Goal: Task Accomplishment & Management: Use online tool/utility

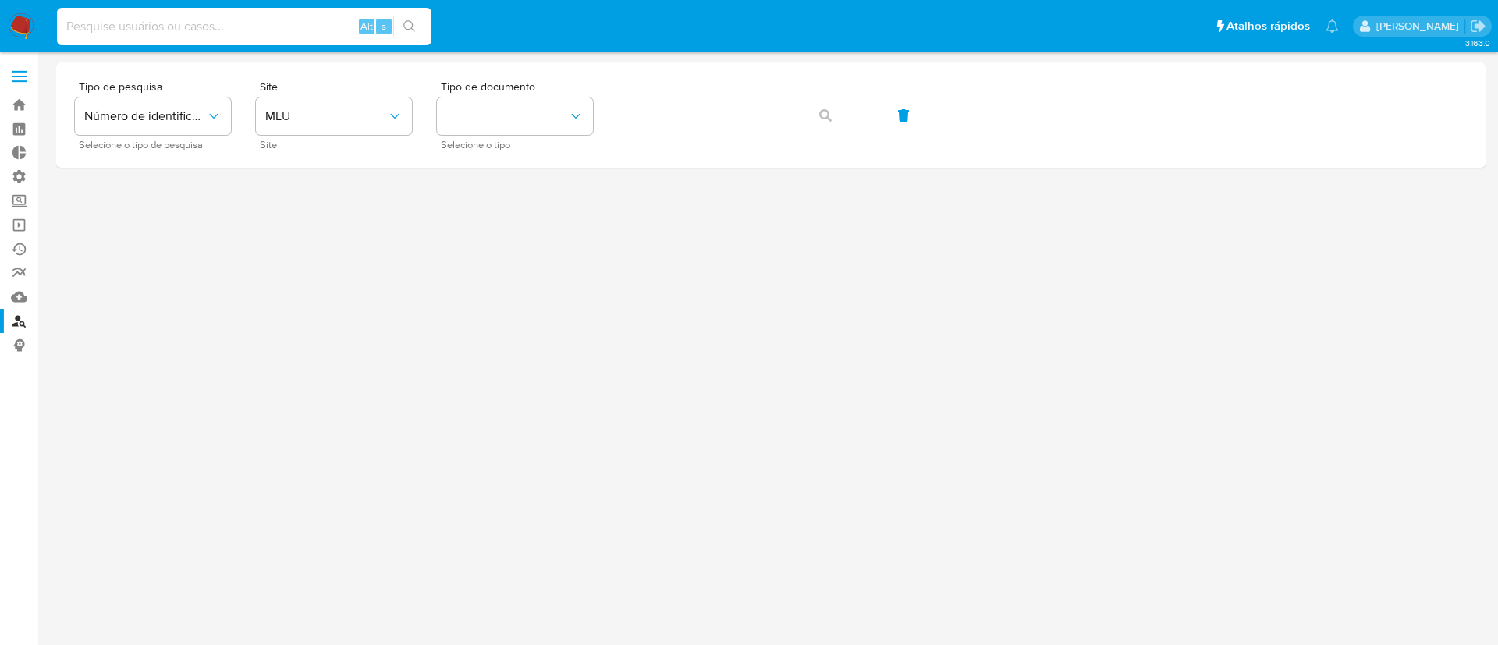
click at [148, 23] on input at bounding box center [244, 26] width 375 height 20
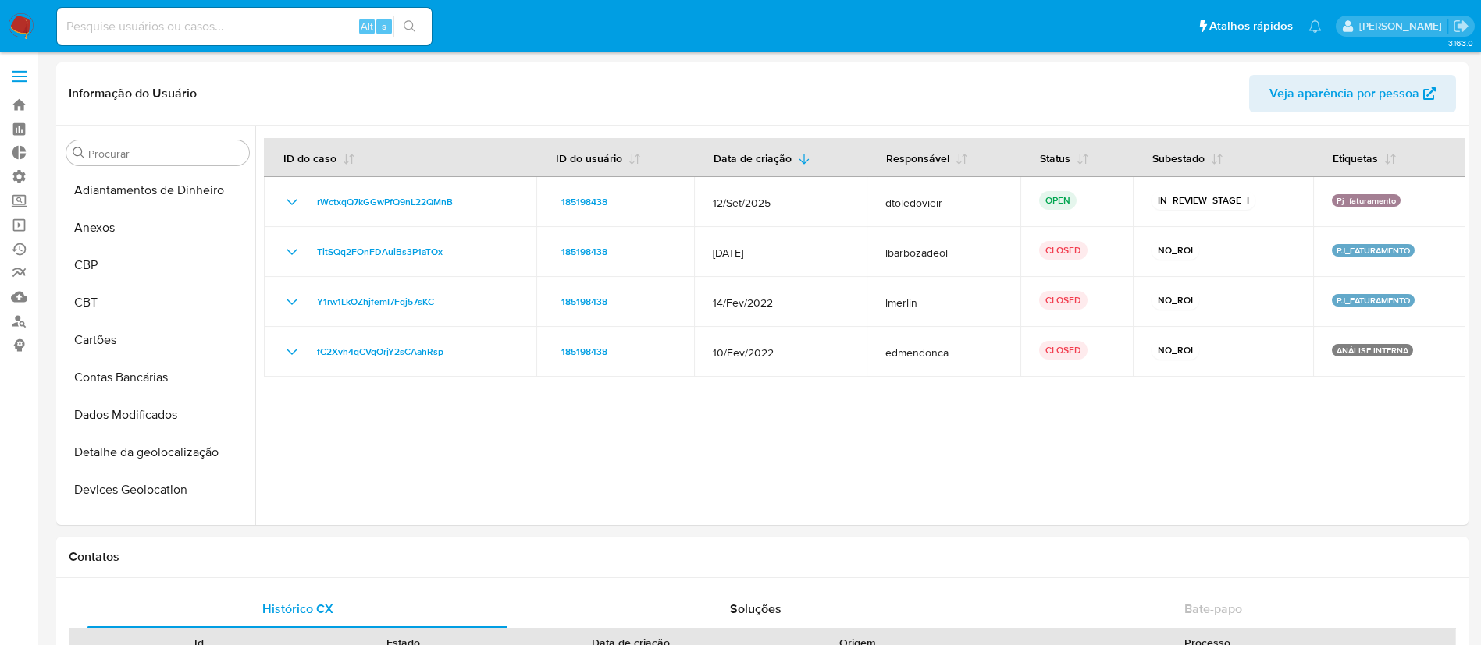
select select "10"
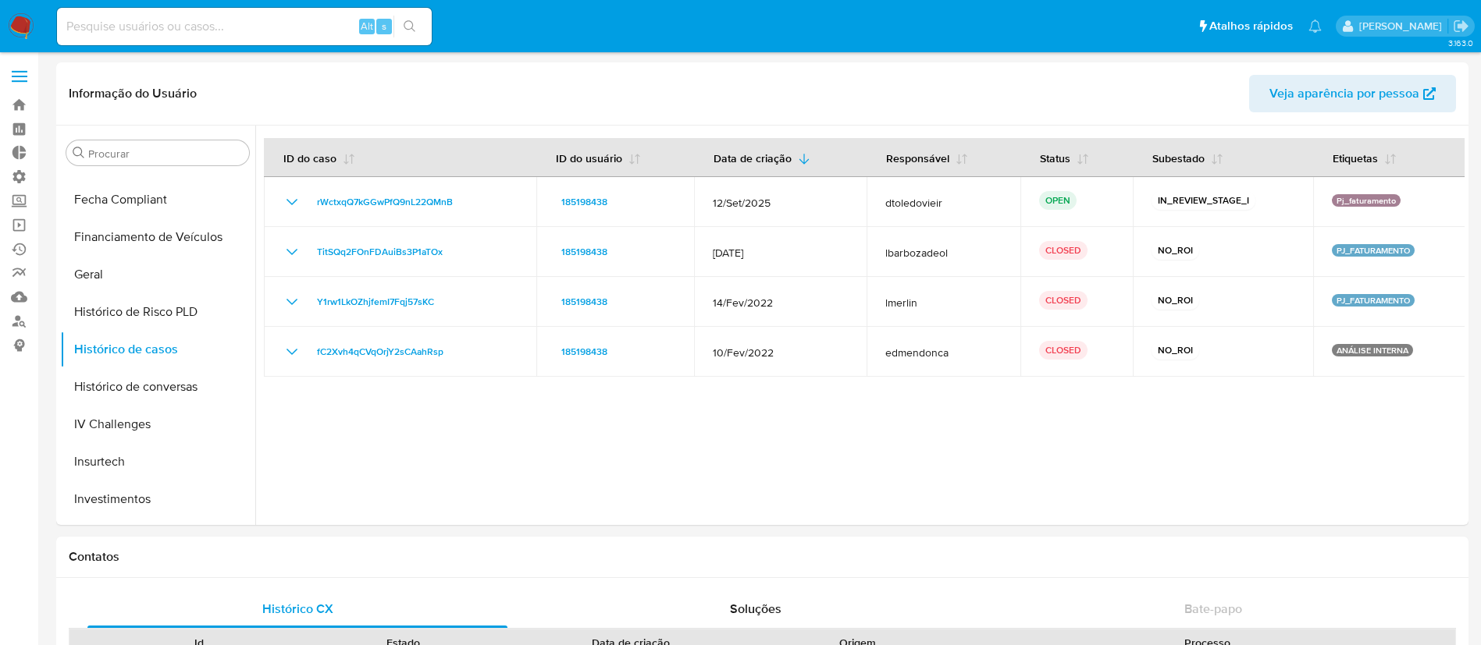
click at [195, 27] on input at bounding box center [244, 26] width 375 height 20
paste input "IH8Tla38mI8p2d7oucuOGayA"
type input "IH8Tla38mI8p2d7oucuOGayA"
click at [408, 26] on icon "search-icon" at bounding box center [409, 26] width 12 height 12
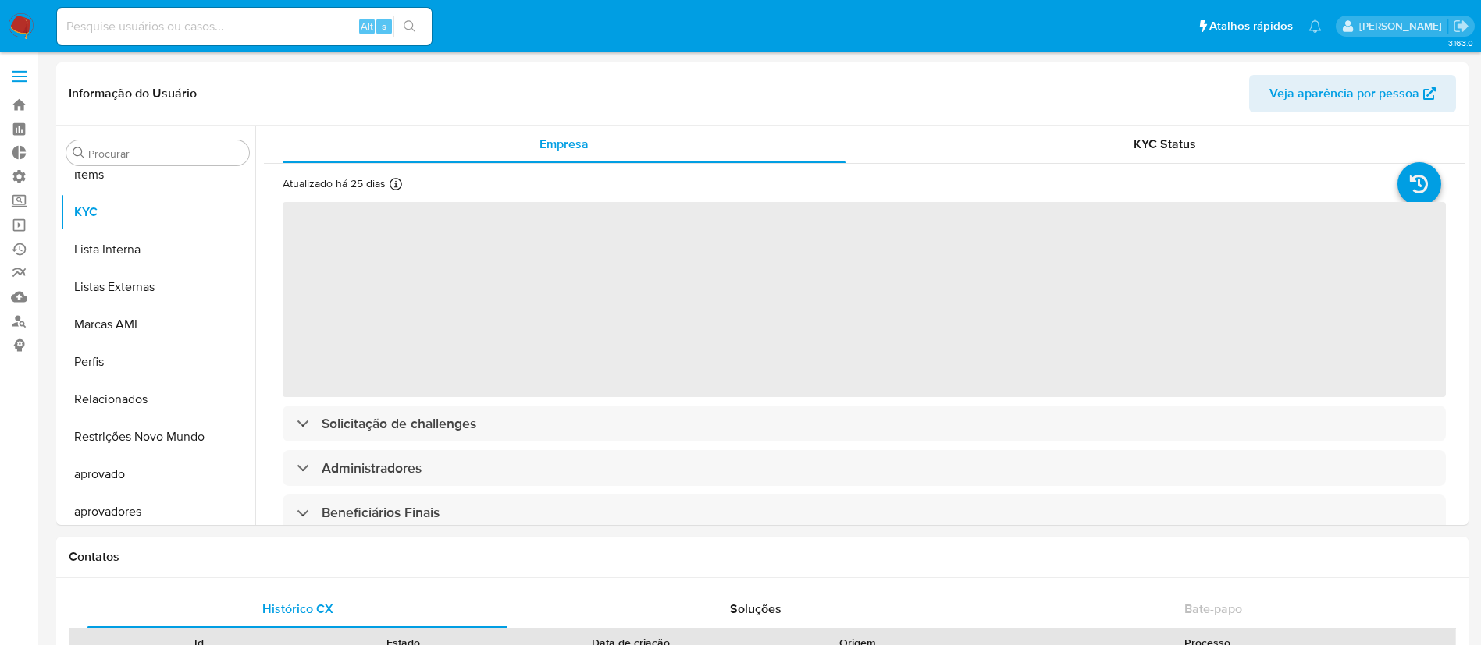
scroll to position [847, 0]
click at [181, 23] on input at bounding box center [244, 26] width 375 height 20
select select "10"
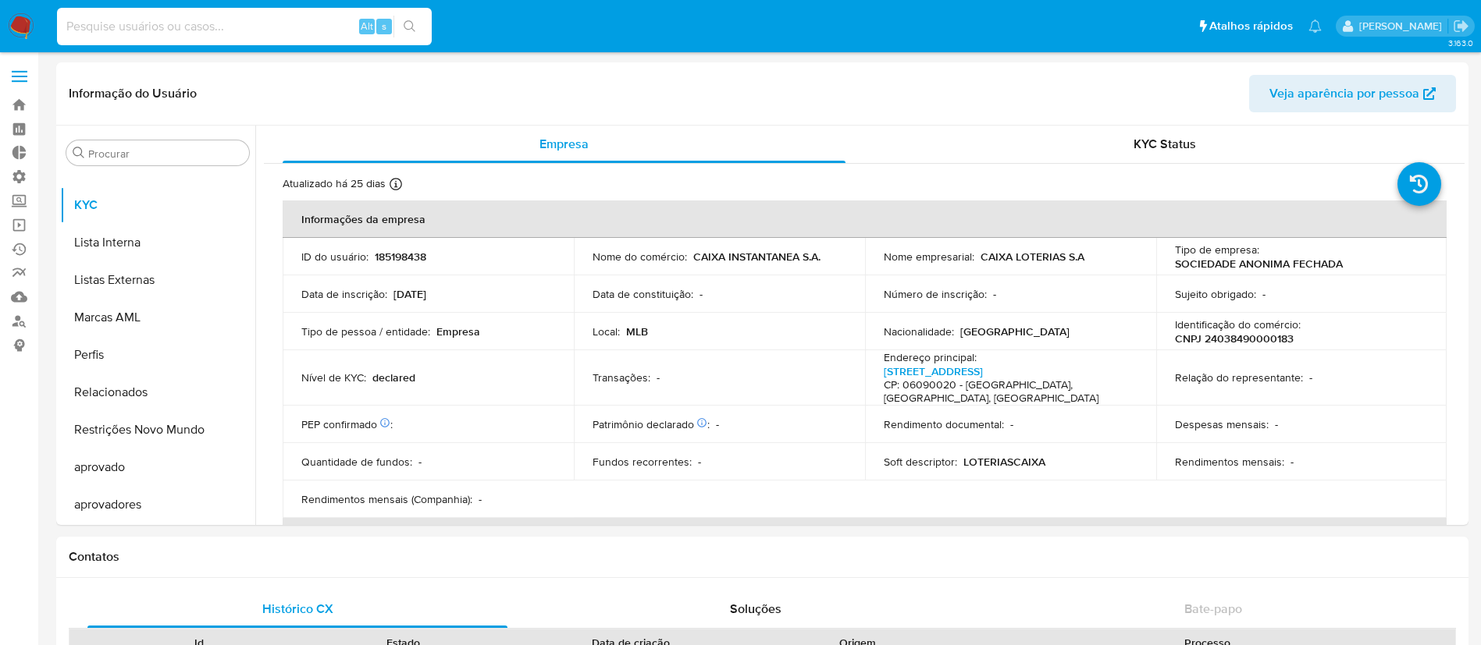
paste input "IH8Tla38mI8p2d7oucuOGayA"
type input "IH8Tla38mI8p2d7oucuOGayA"
click at [410, 21] on icon "search-icon" at bounding box center [409, 26] width 12 height 12
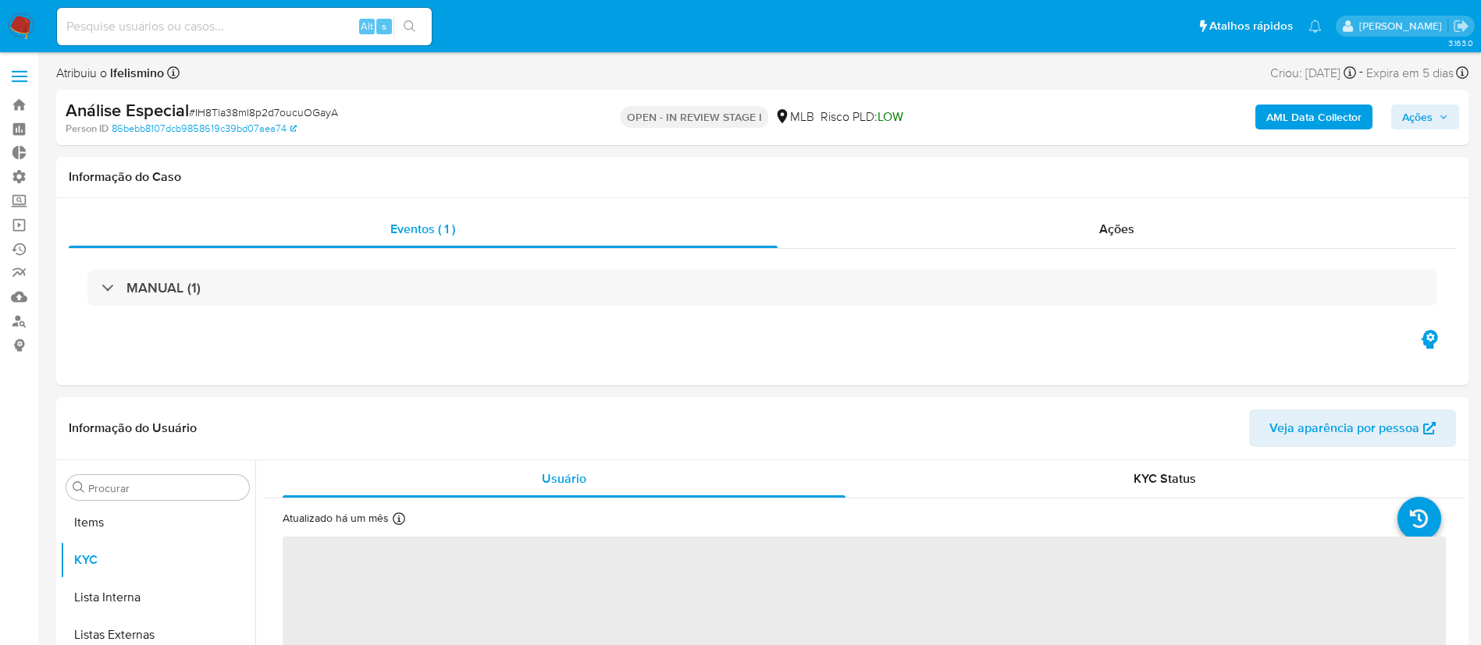
scroll to position [847, 0]
select select "10"
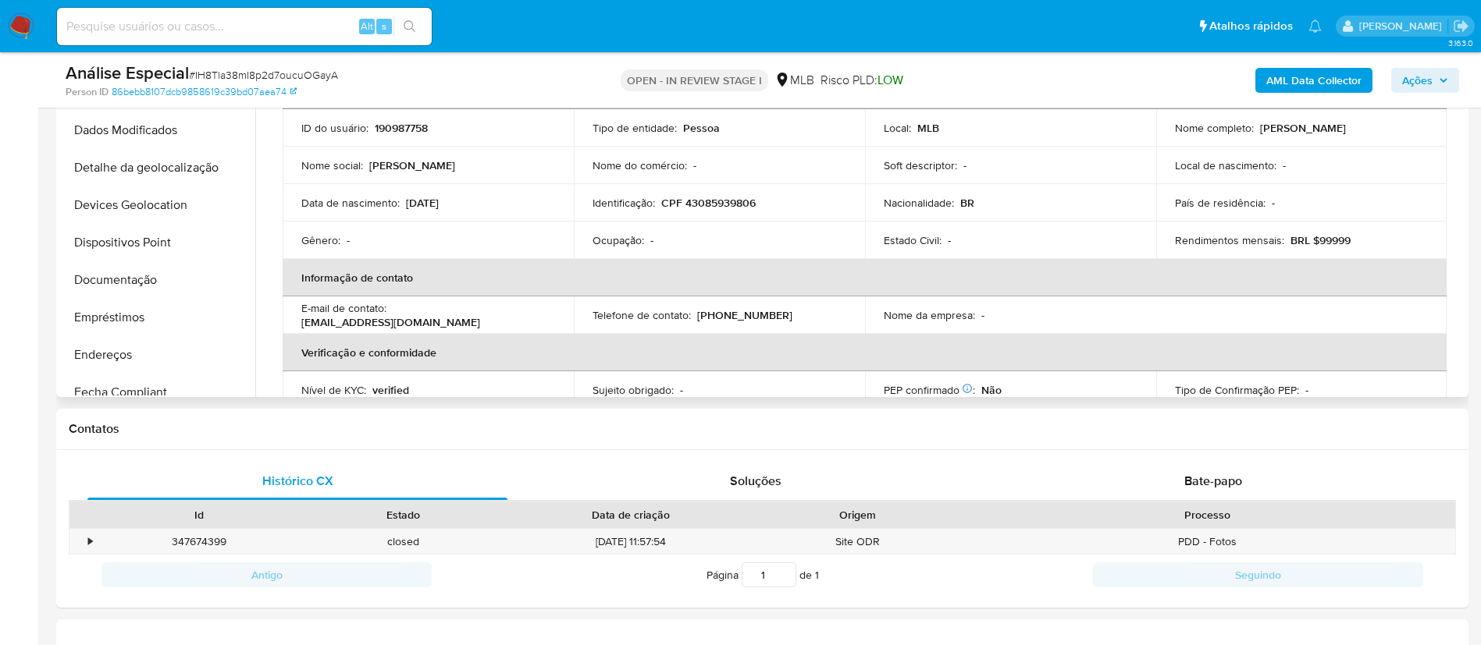
scroll to position [154, 0]
click at [153, 29] on input at bounding box center [244, 26] width 375 height 20
paste input "UFmvteEbDRQkzoxlVgeATsMk"
type input "UFmvteEbDRQkzoxlVgeATsMk"
click at [414, 28] on icon "search-icon" at bounding box center [409, 26] width 12 height 12
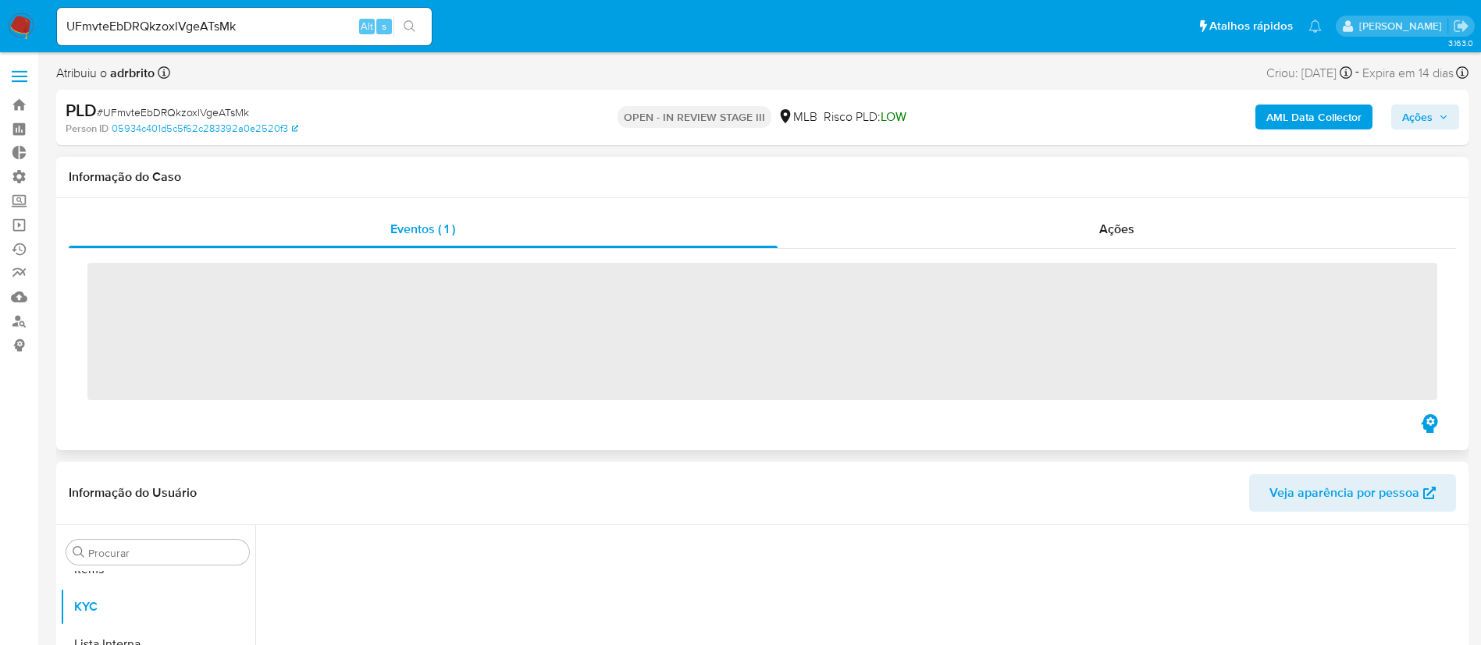
scroll to position [847, 0]
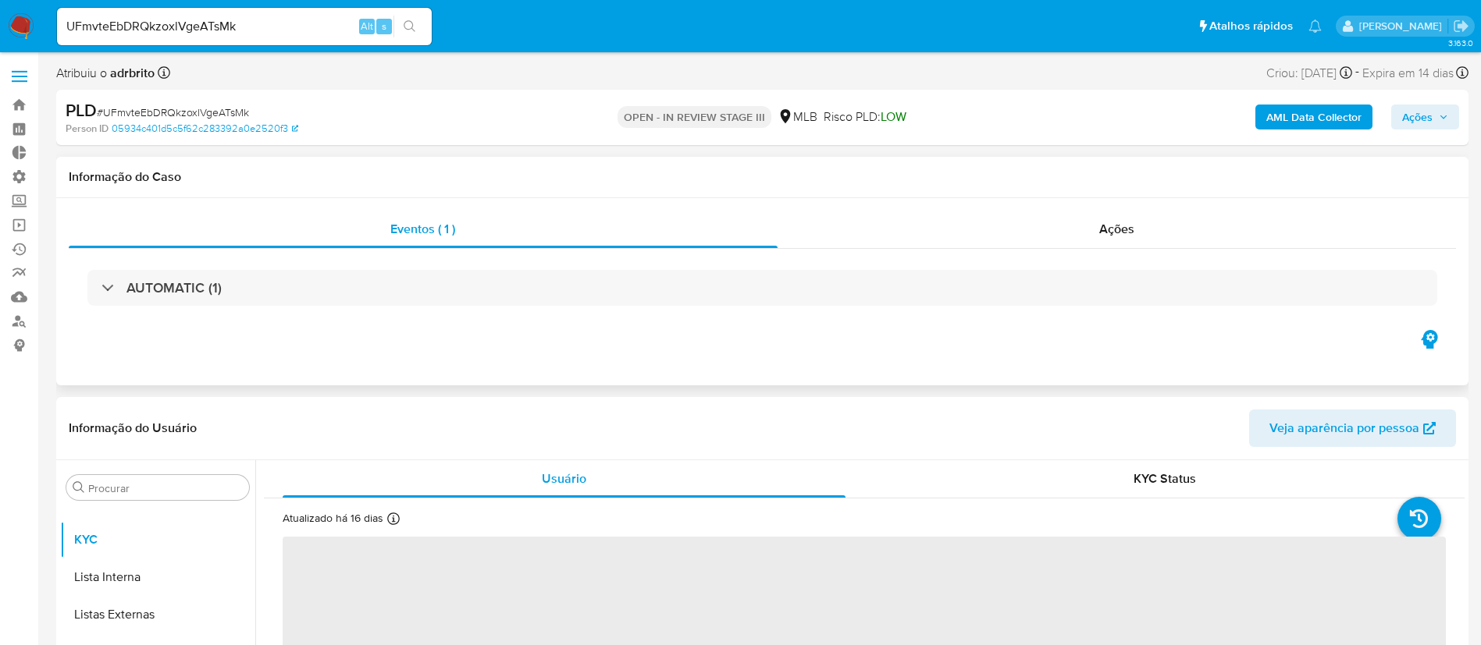
select select "10"
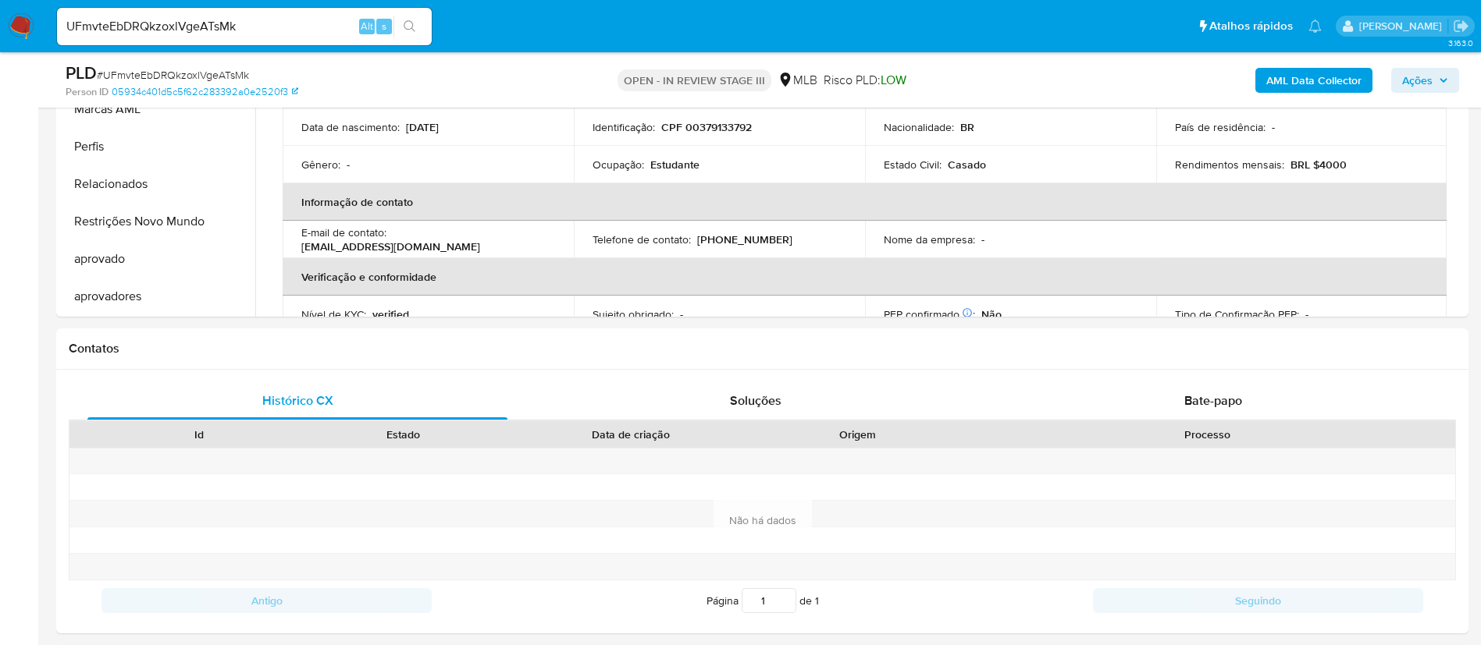
scroll to position [501, 0]
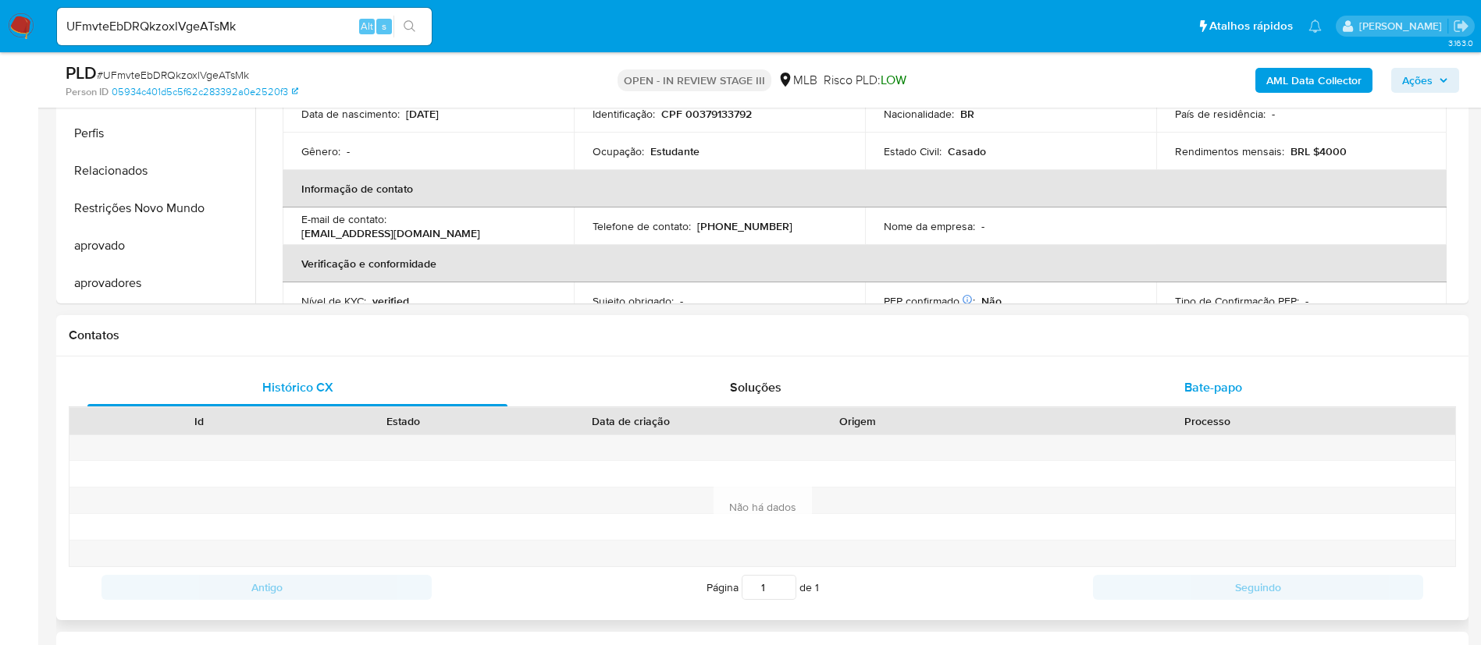
click at [1208, 373] on div "Bate-papo" at bounding box center [1213, 387] width 420 height 37
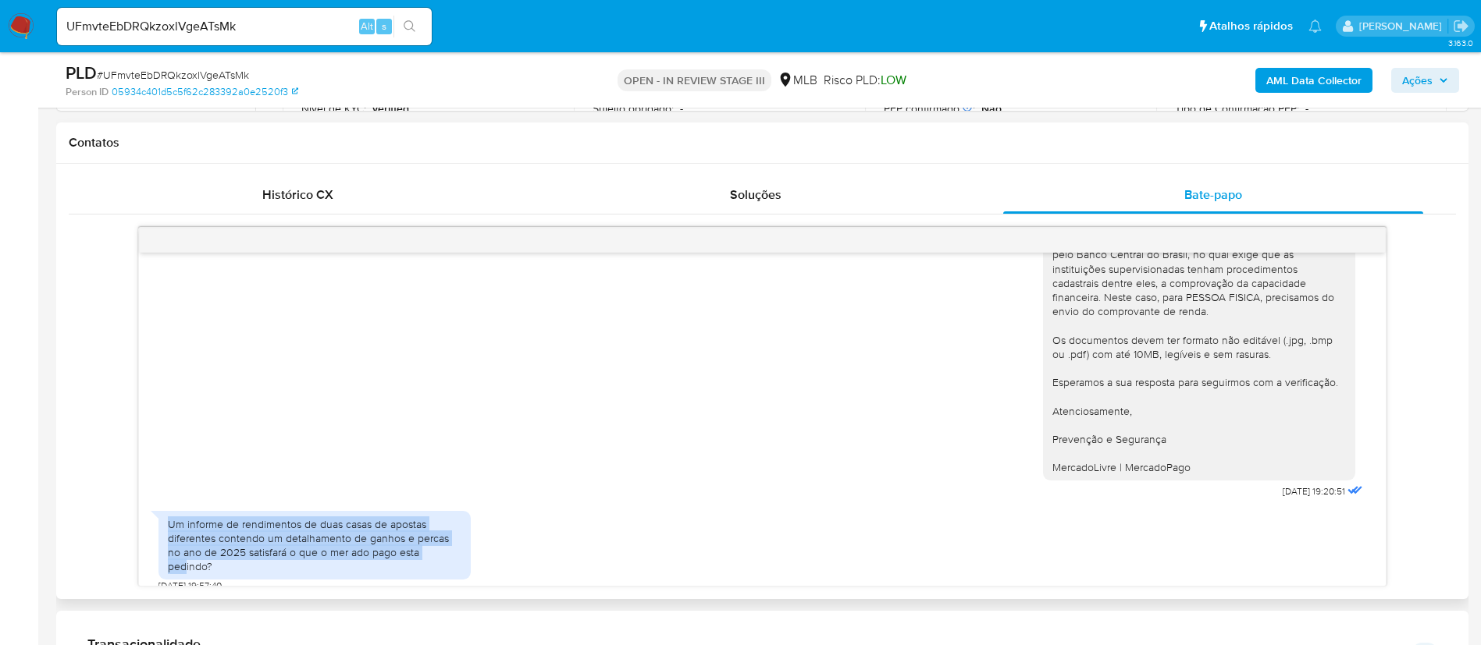
scroll to position [172, 0]
drag, startPoint x: 170, startPoint y: 522, endPoint x: 469, endPoint y: 567, distance: 302.2
click at [469, 567] on div "Um informe de rendimentos de duas casas de apostas diferentes contendo um detal…" at bounding box center [314, 548] width 312 height 90
copy div "Um informe de rendimentos de duas casas de apostas diferentes contendo um detal…"
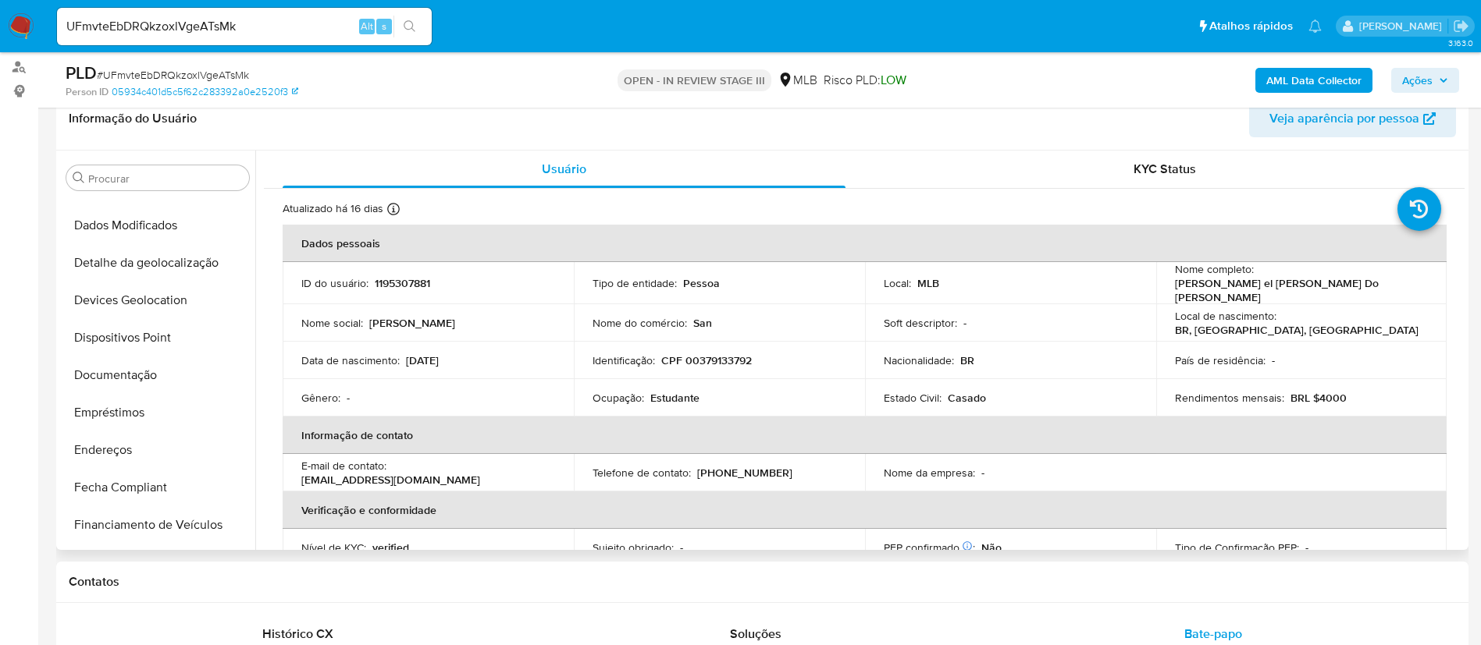
scroll to position [207, 0]
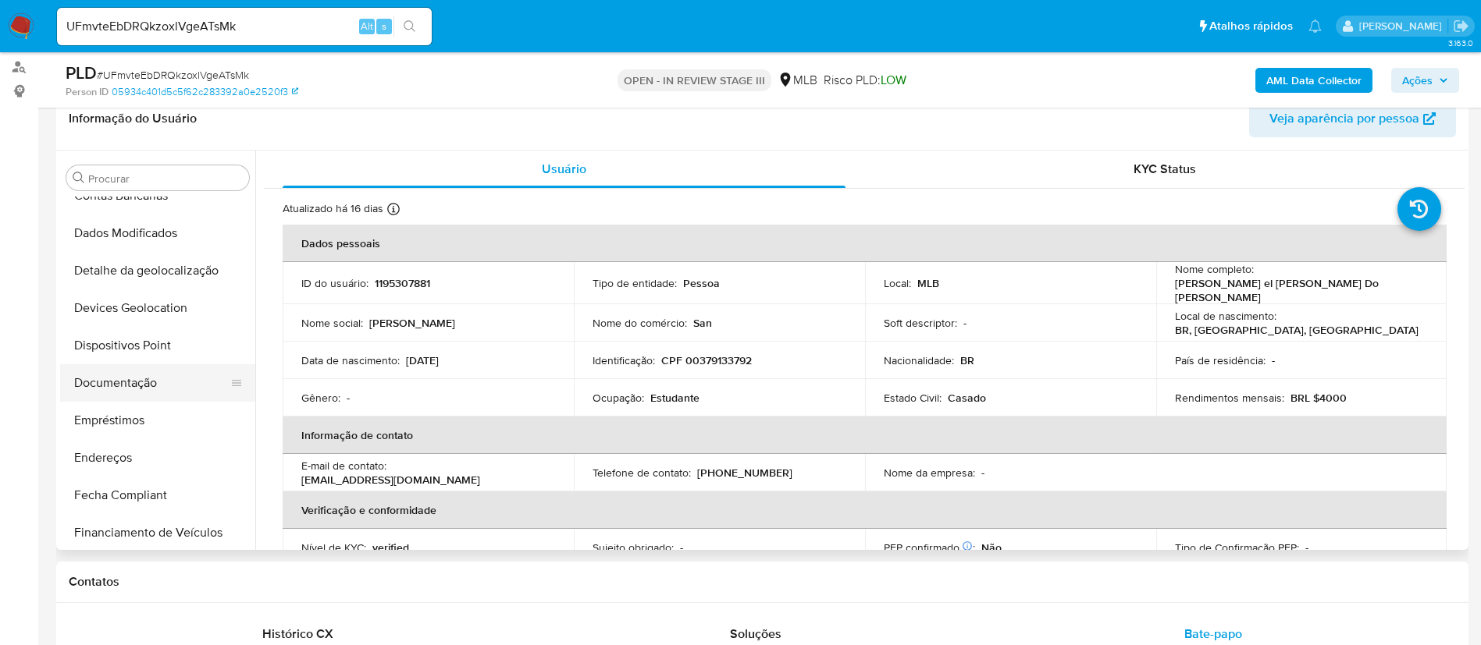
click at [146, 385] on button "Documentação" at bounding box center [151, 382] width 183 height 37
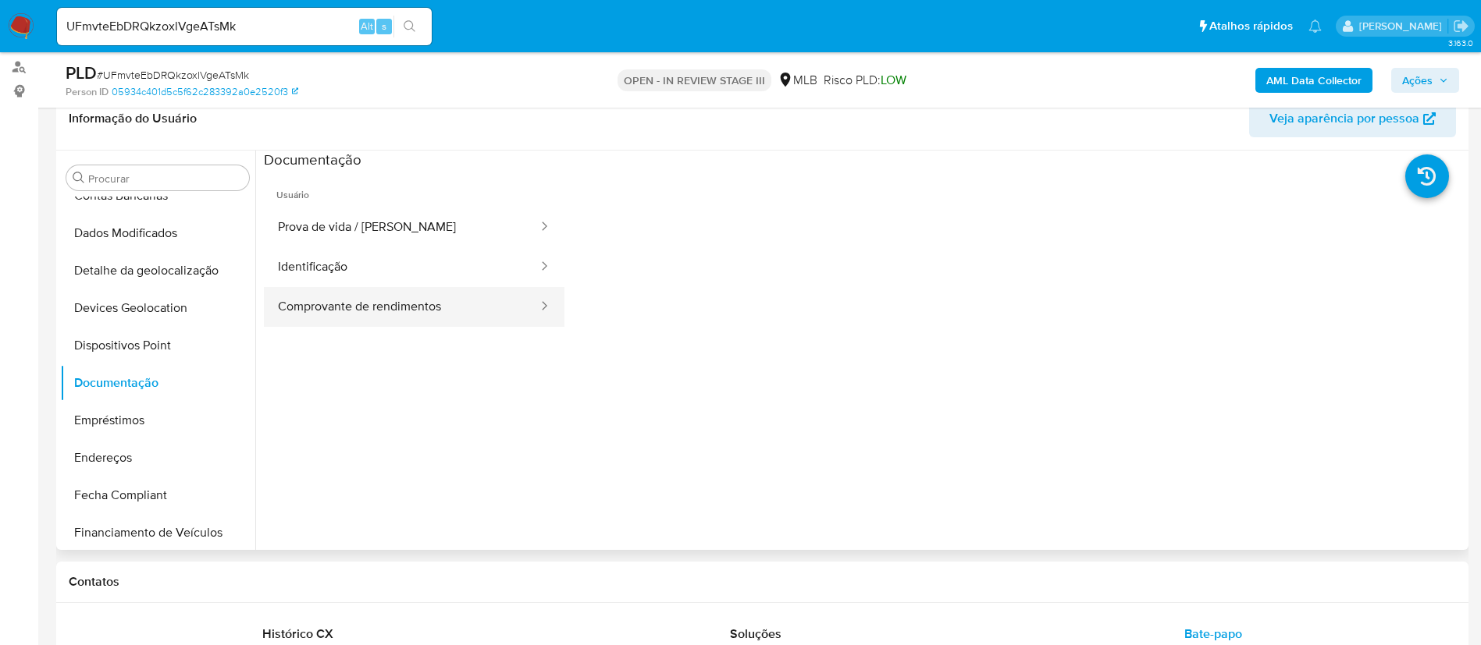
click at [527, 298] on div at bounding box center [539, 307] width 25 height 18
click at [465, 299] on button "Comprovante de rendimentos" at bounding box center [401, 307] width 275 height 40
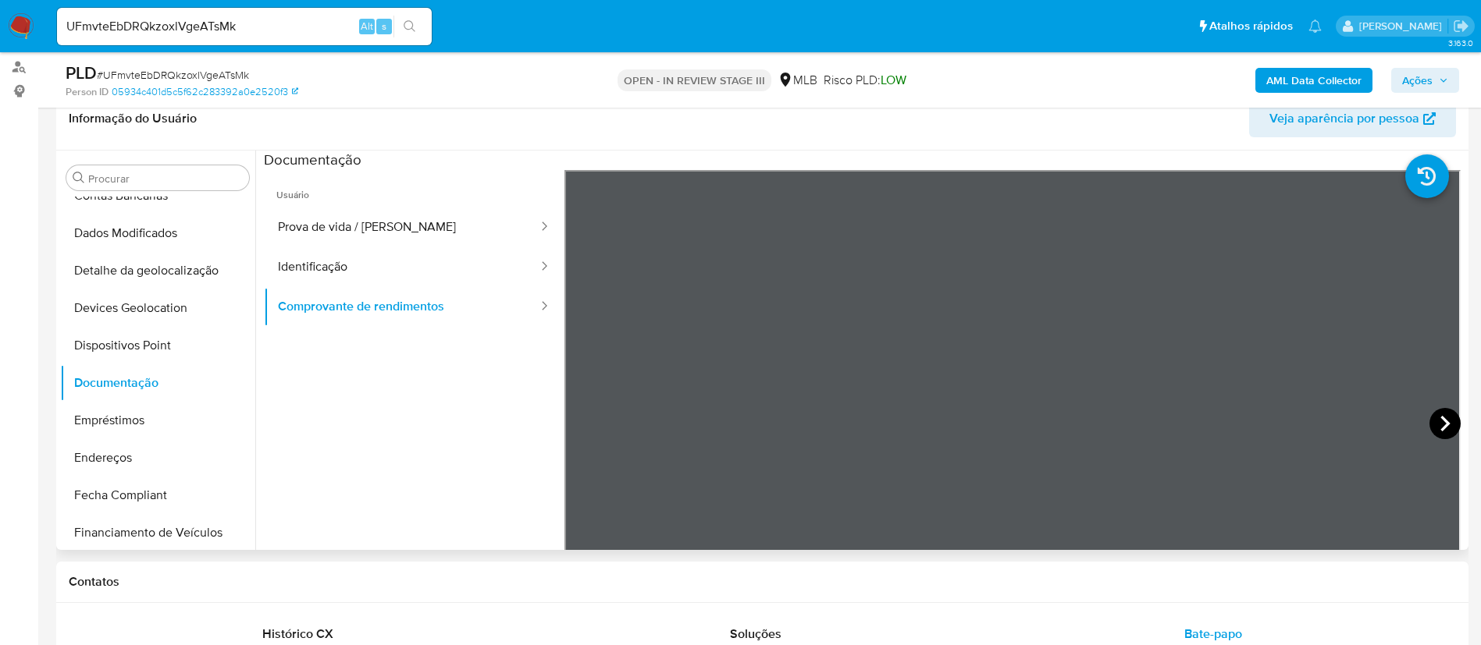
click at [1452, 418] on icon at bounding box center [1444, 423] width 31 height 31
drag, startPoint x: 244, startPoint y: 30, endPoint x: 44, endPoint y: -27, distance: 208.3
paste input "Sd85XlUkMPmjcxrdQmrRHDh8"
type input "Sd85XlUkMPmjcxrdQmrRHDh8"
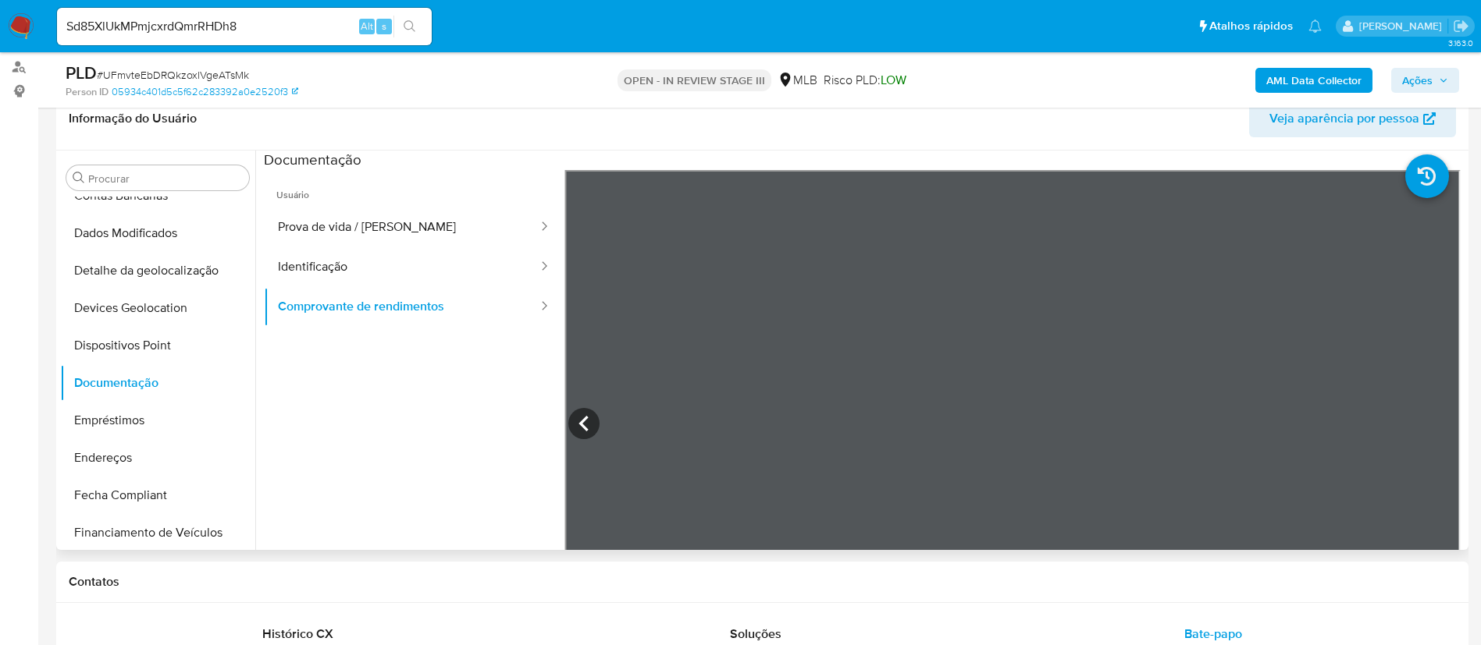
click at [414, 34] on button "search-icon" at bounding box center [409, 27] width 32 height 22
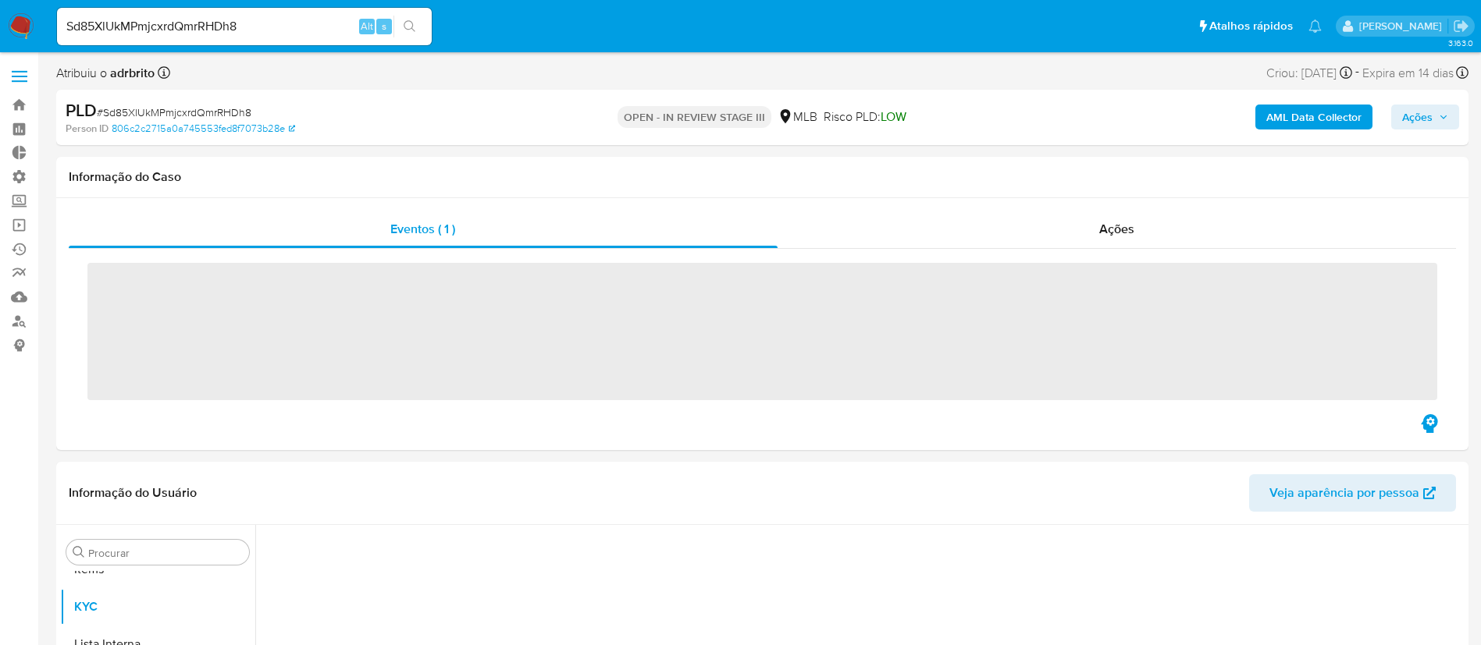
scroll to position [847, 0]
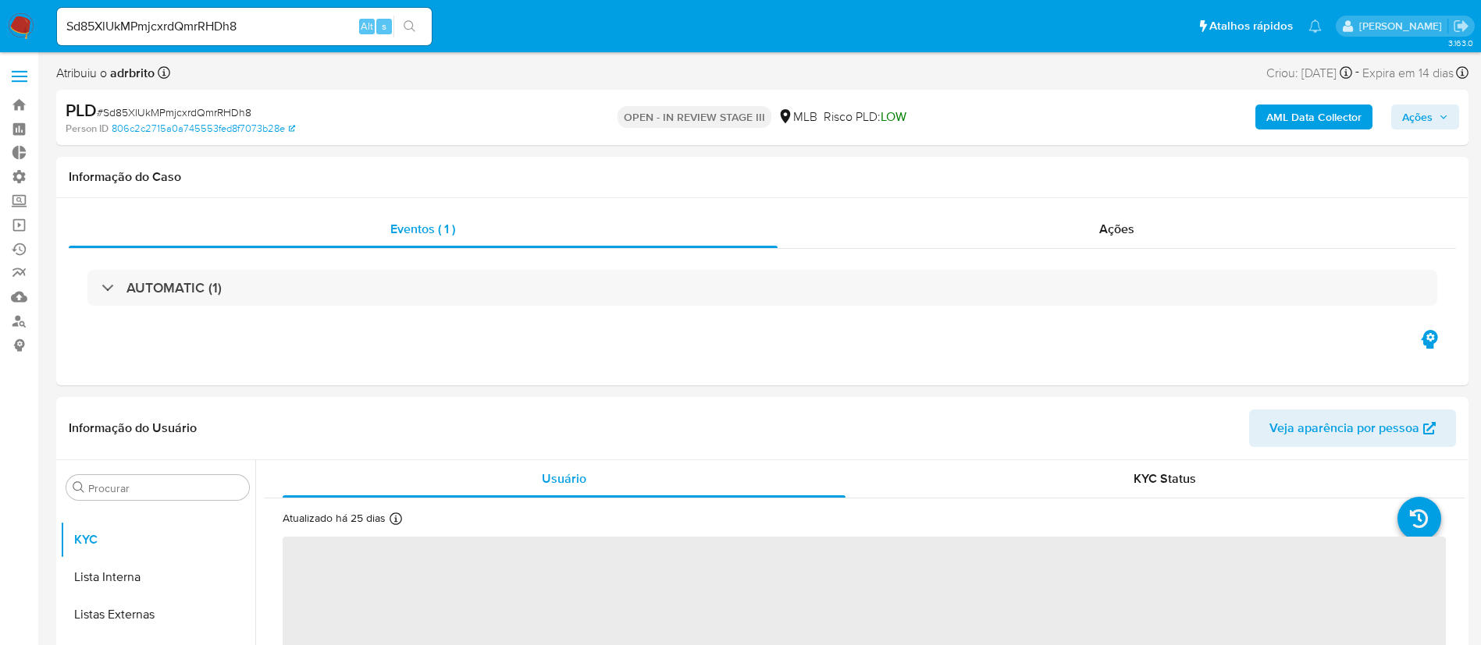
select select "10"
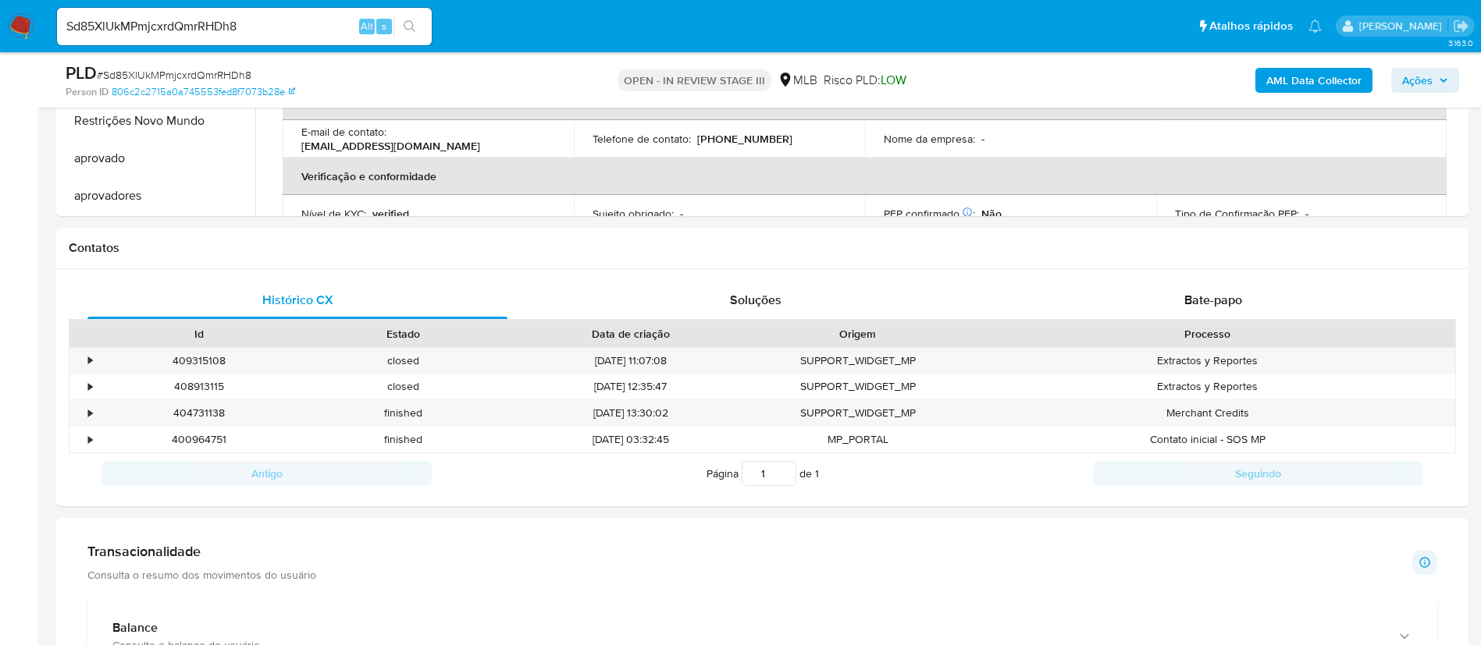
scroll to position [647, 0]
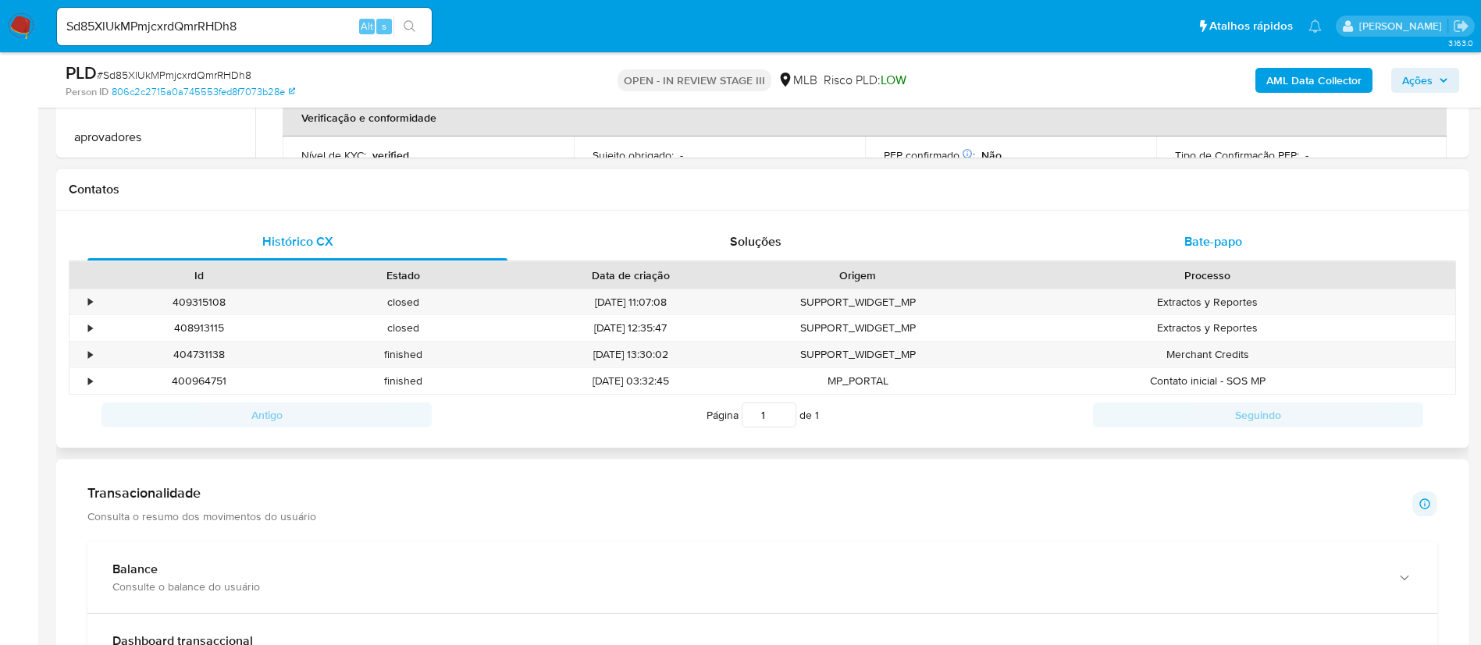
click at [1206, 247] on span "Bate-papo" at bounding box center [1213, 242] width 58 height 18
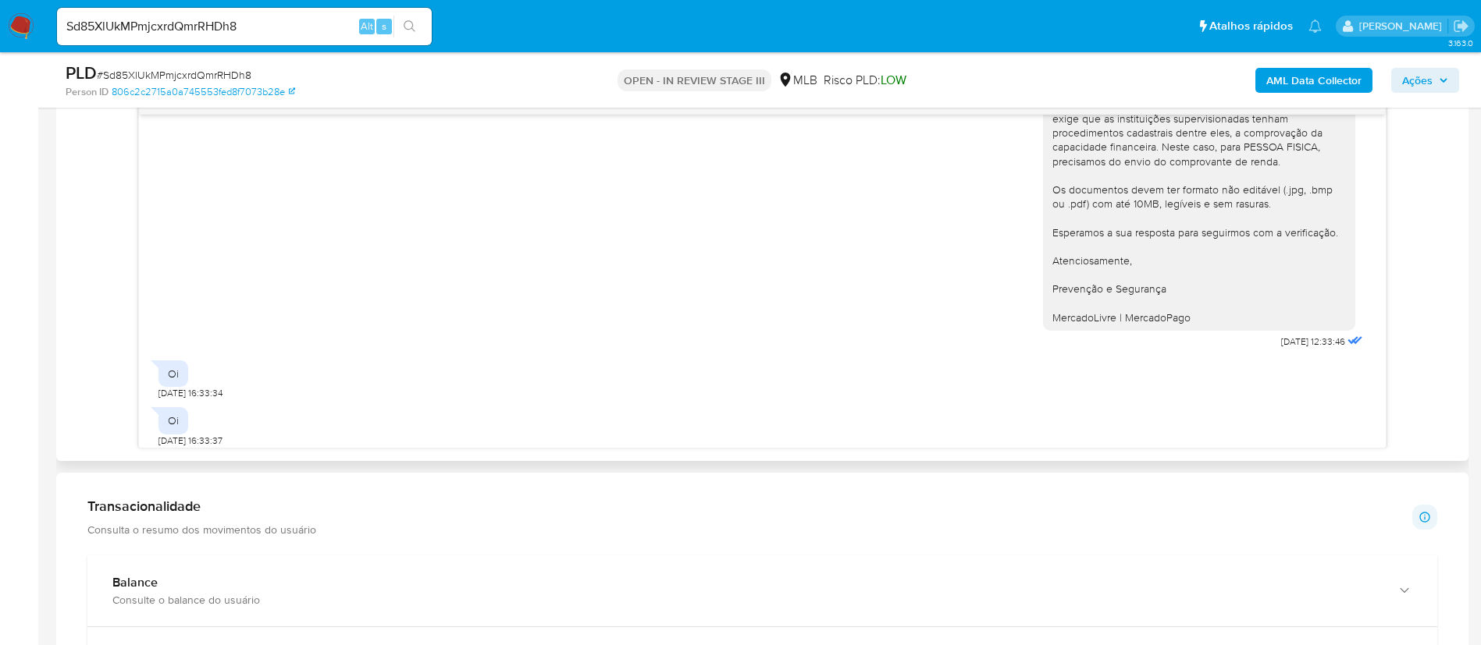
scroll to position [261, 0]
drag, startPoint x: 252, startPoint y: 26, endPoint x: 18, endPoint y: -43, distance: 244.0
paste input "L80vN2QUxeDBoMLDPa67tvAS"
type input "L80vN2QUxeDBoMLDPa67tvAS"
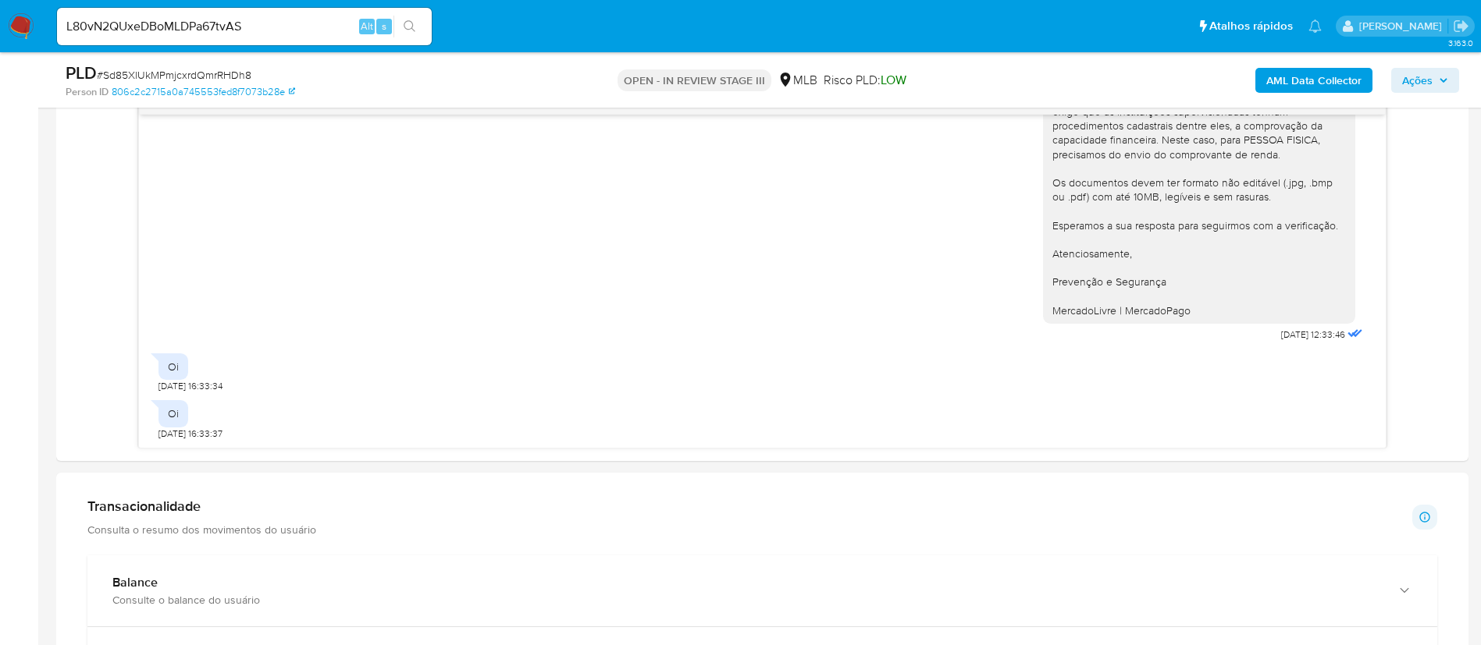
click at [407, 27] on icon "search-icon" at bounding box center [409, 26] width 12 height 12
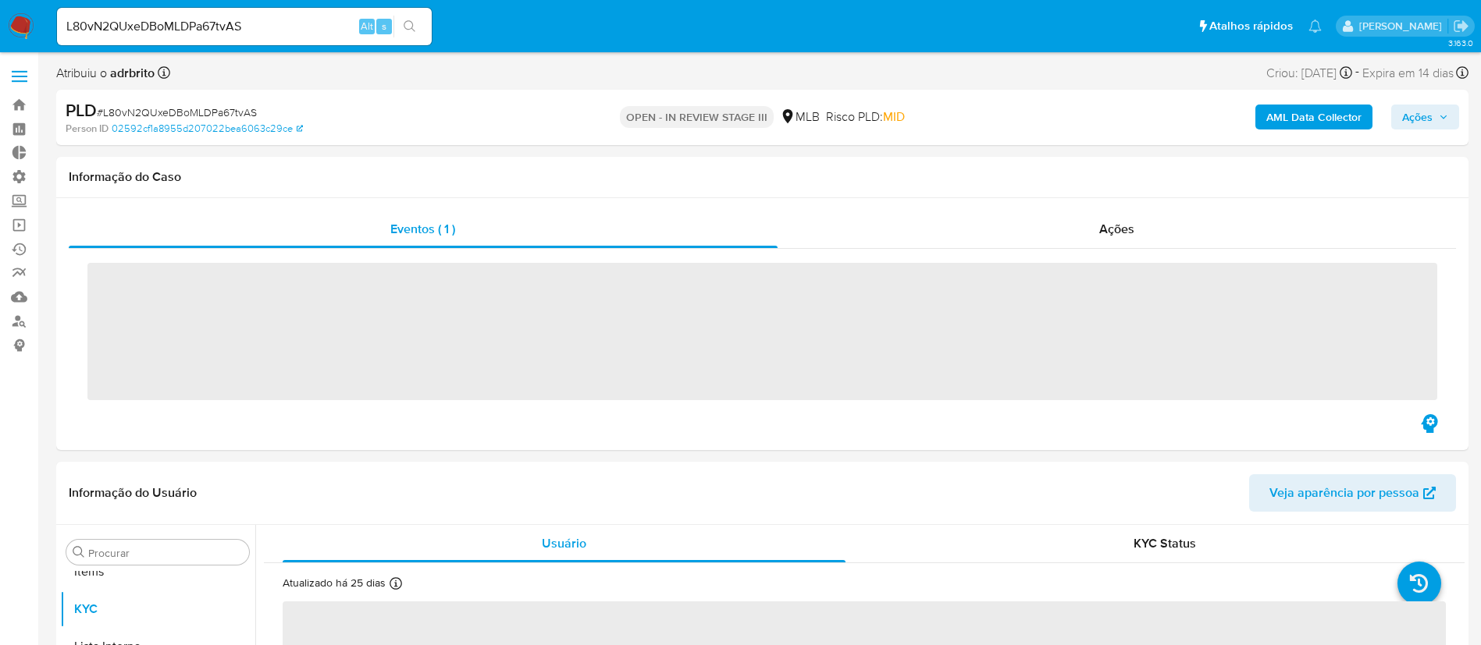
scroll to position [847, 0]
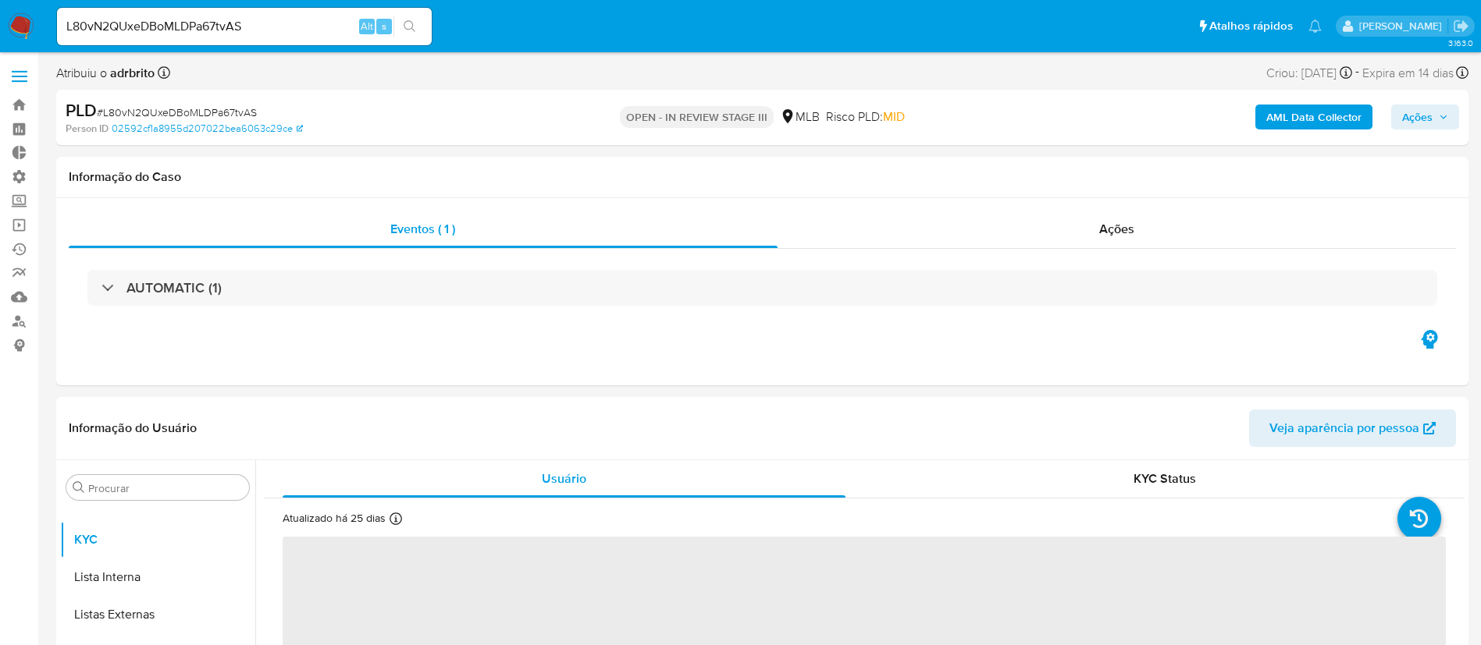
select select "10"
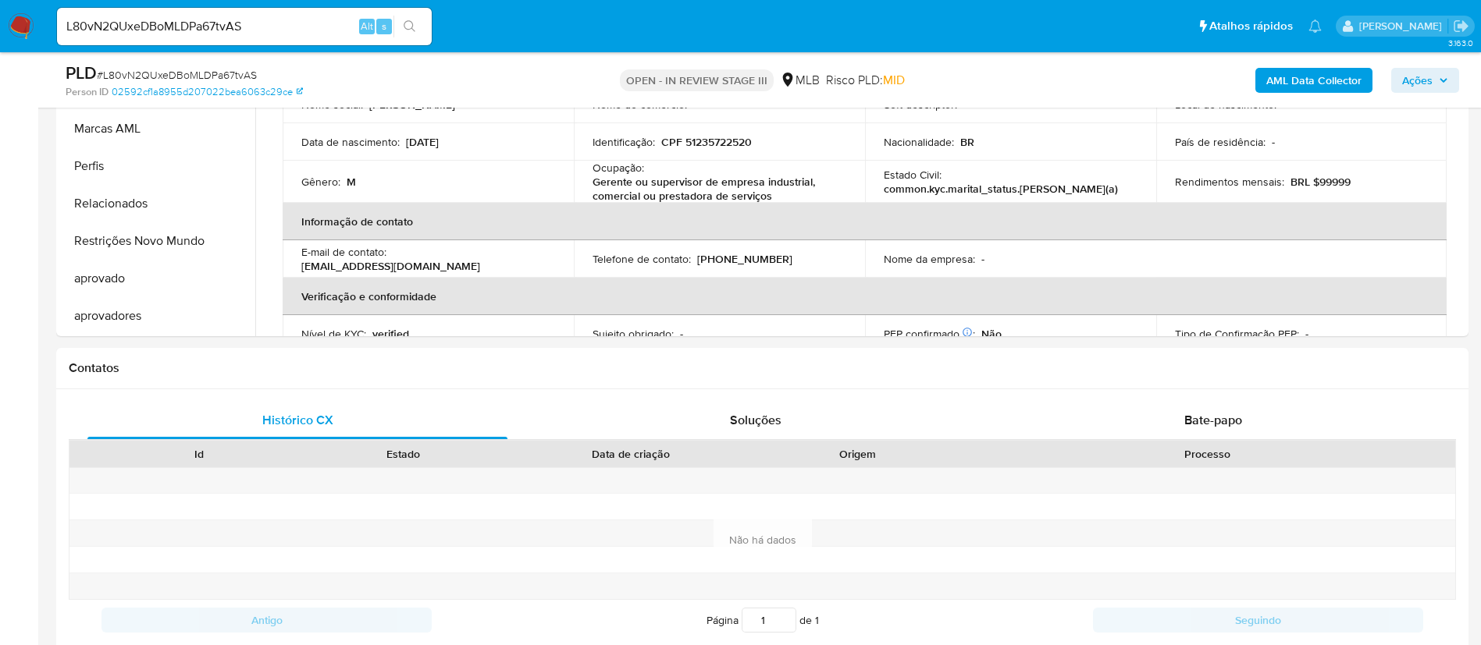
scroll to position [485, 0]
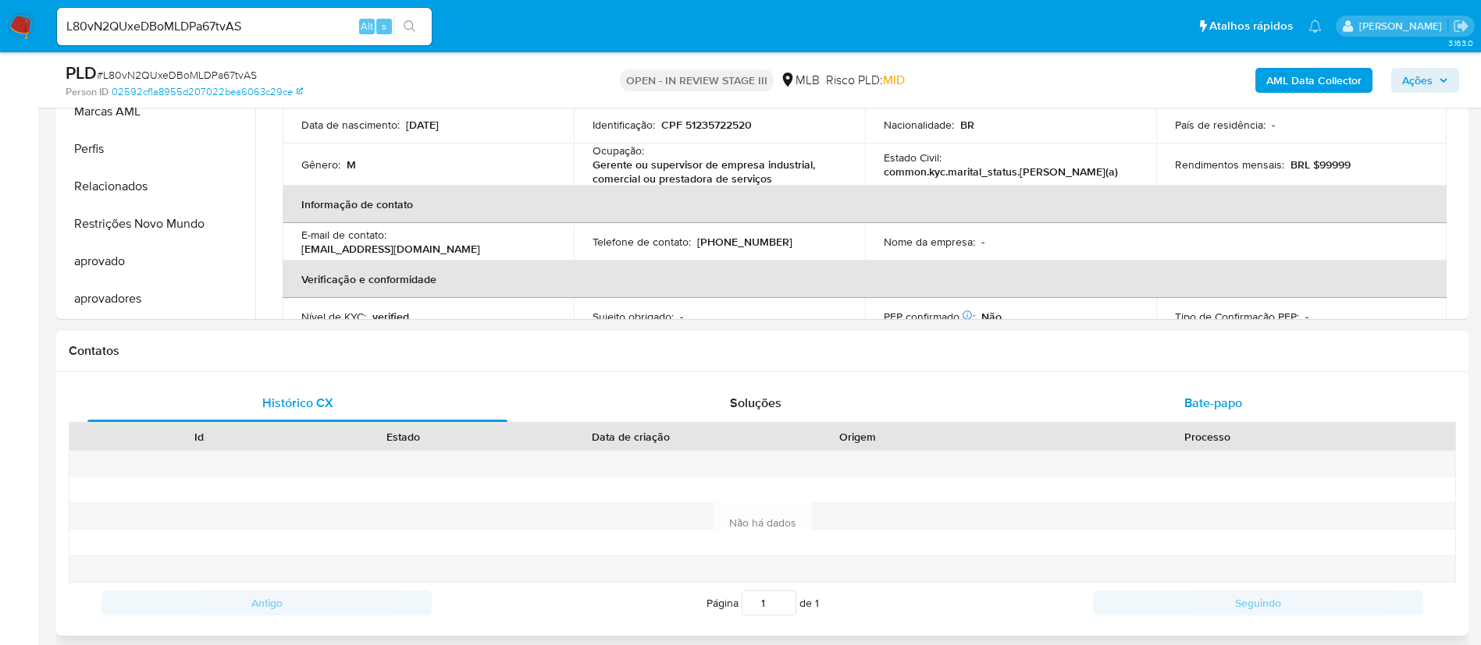
click at [1210, 415] on div "Bate-papo" at bounding box center [1213, 403] width 420 height 37
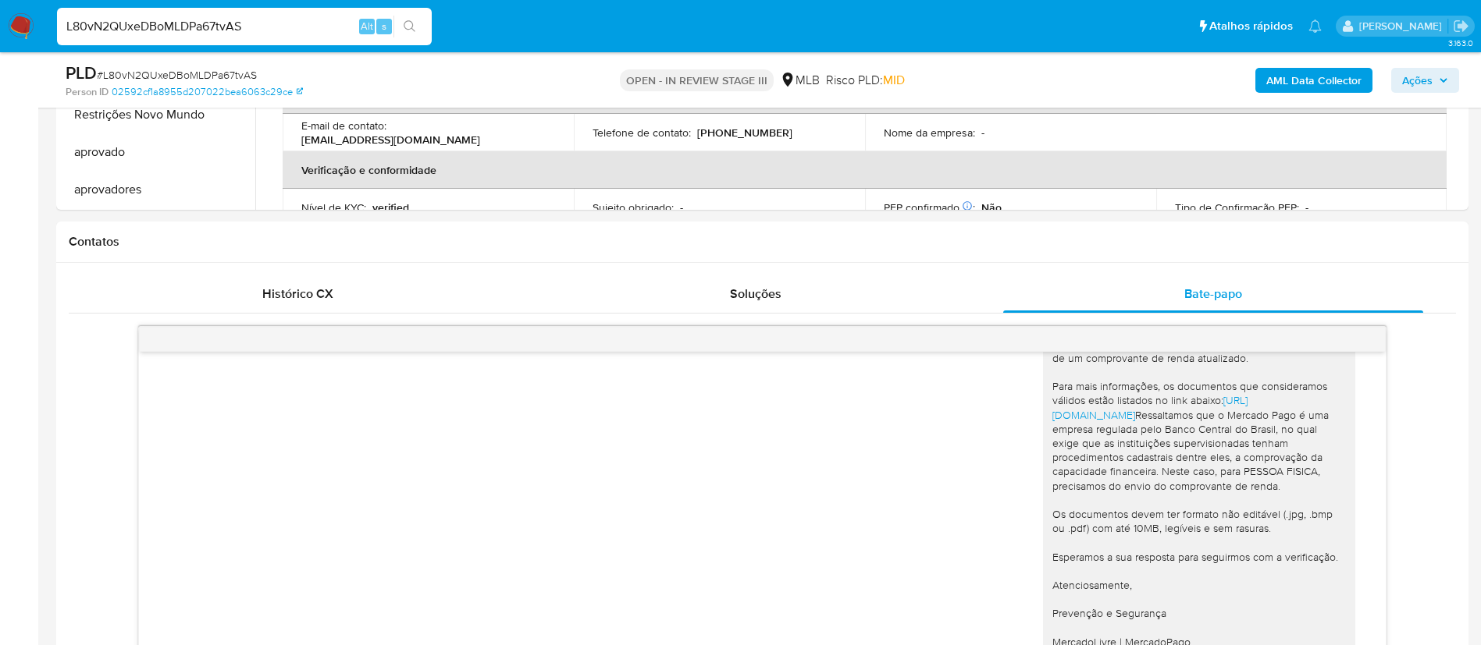
scroll to position [400, 0]
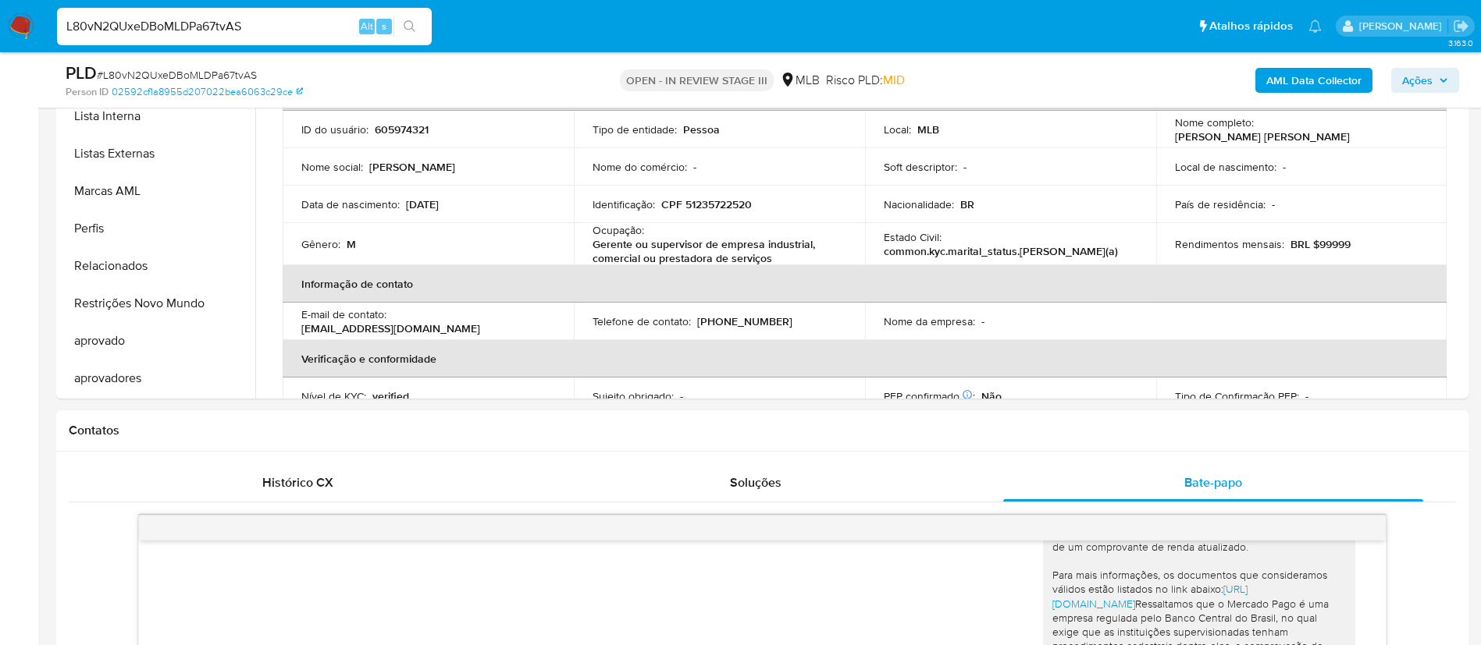
drag, startPoint x: 259, startPoint y: 27, endPoint x: 0, endPoint y: -17, distance: 262.9
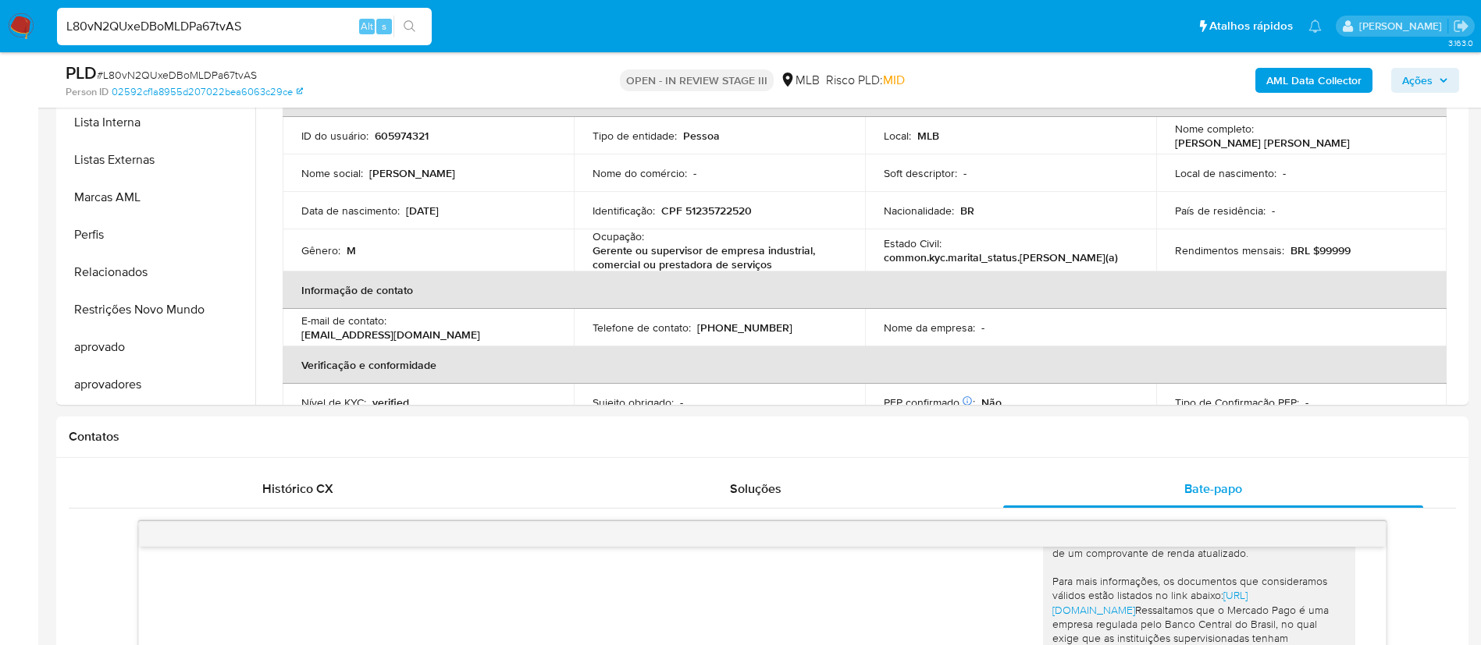
paste input "atPNhEuwGzZVZw9qK0RgDOS1"
type input "atPNhEuwGzZVZw9qK0RgDOS1"
click at [418, 28] on button "search-icon" at bounding box center [409, 27] width 32 height 22
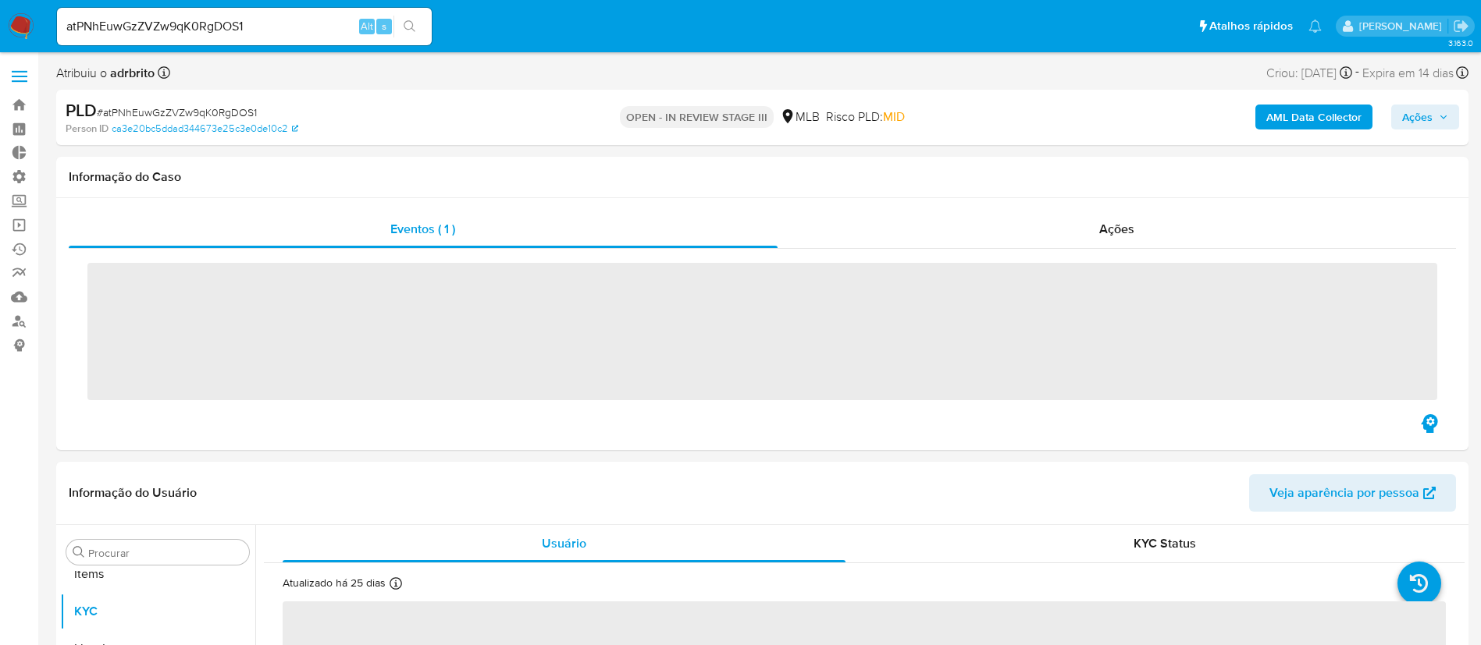
scroll to position [847, 0]
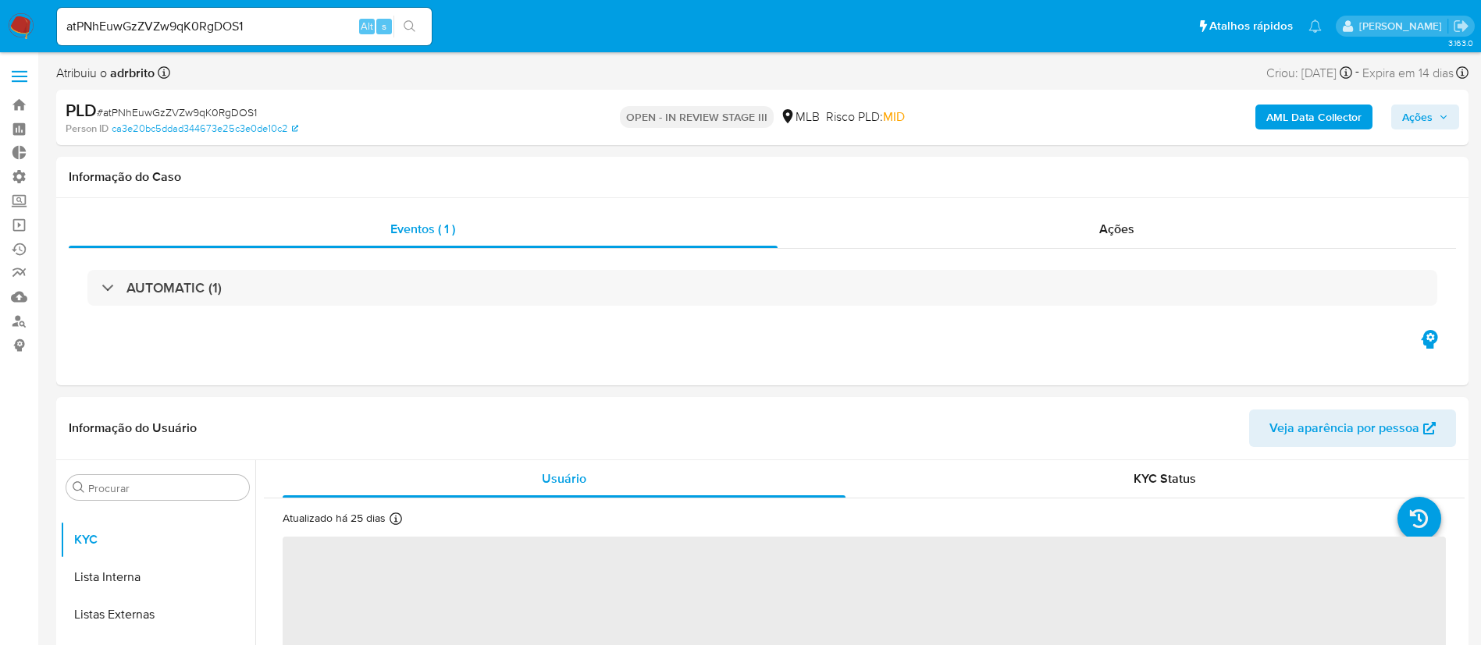
select select "10"
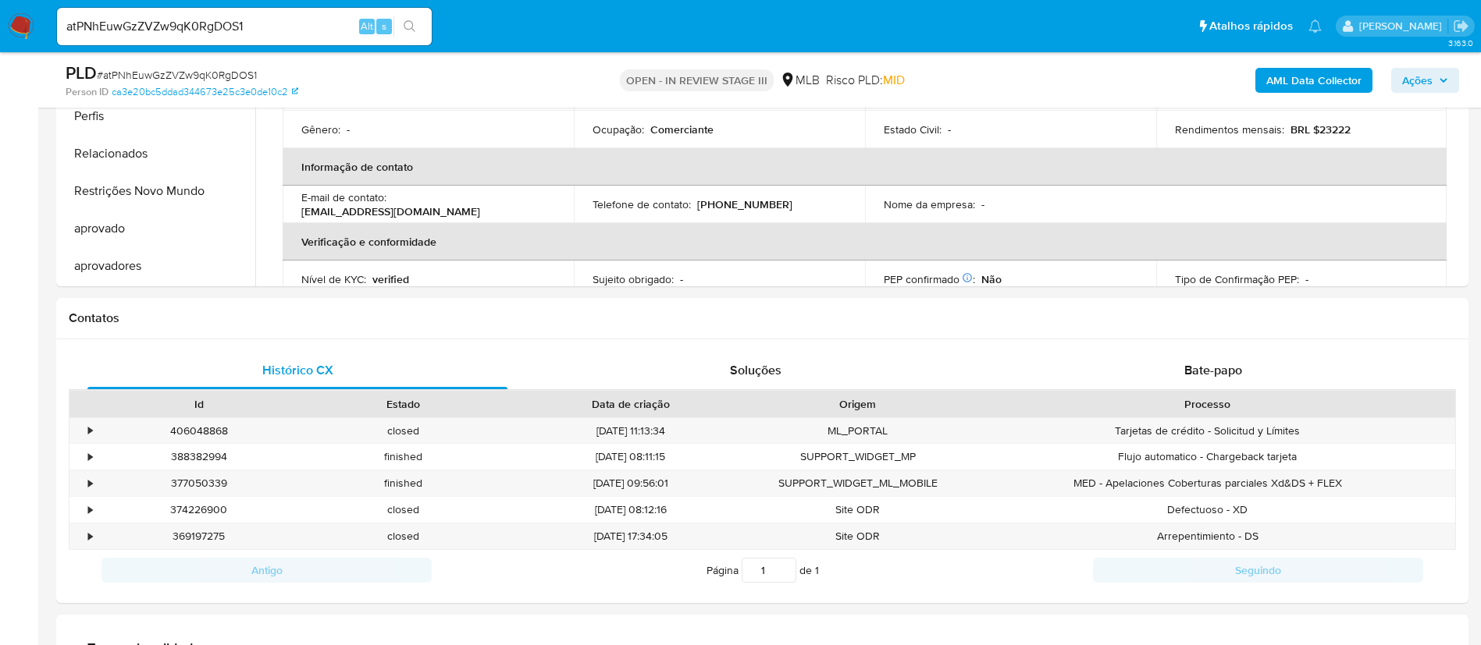
scroll to position [536, 0]
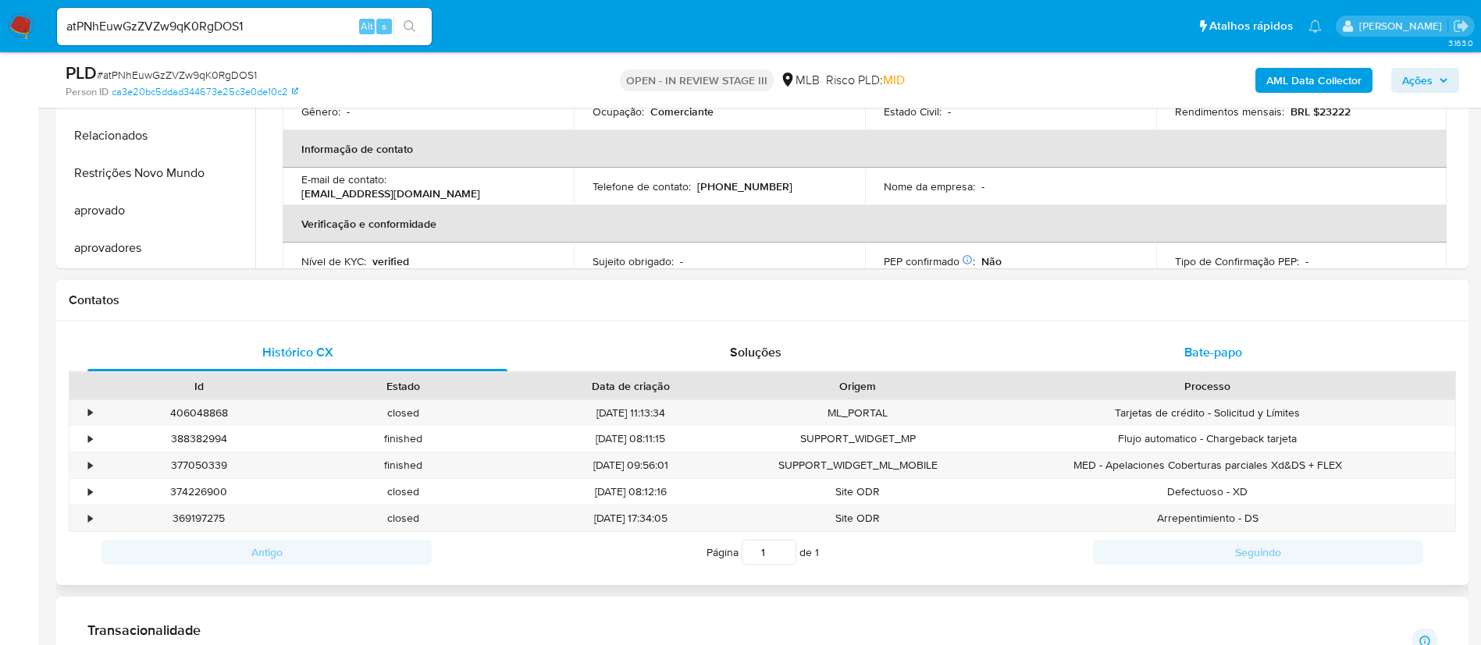
click at [1234, 341] on div "Bate-papo" at bounding box center [1213, 352] width 420 height 37
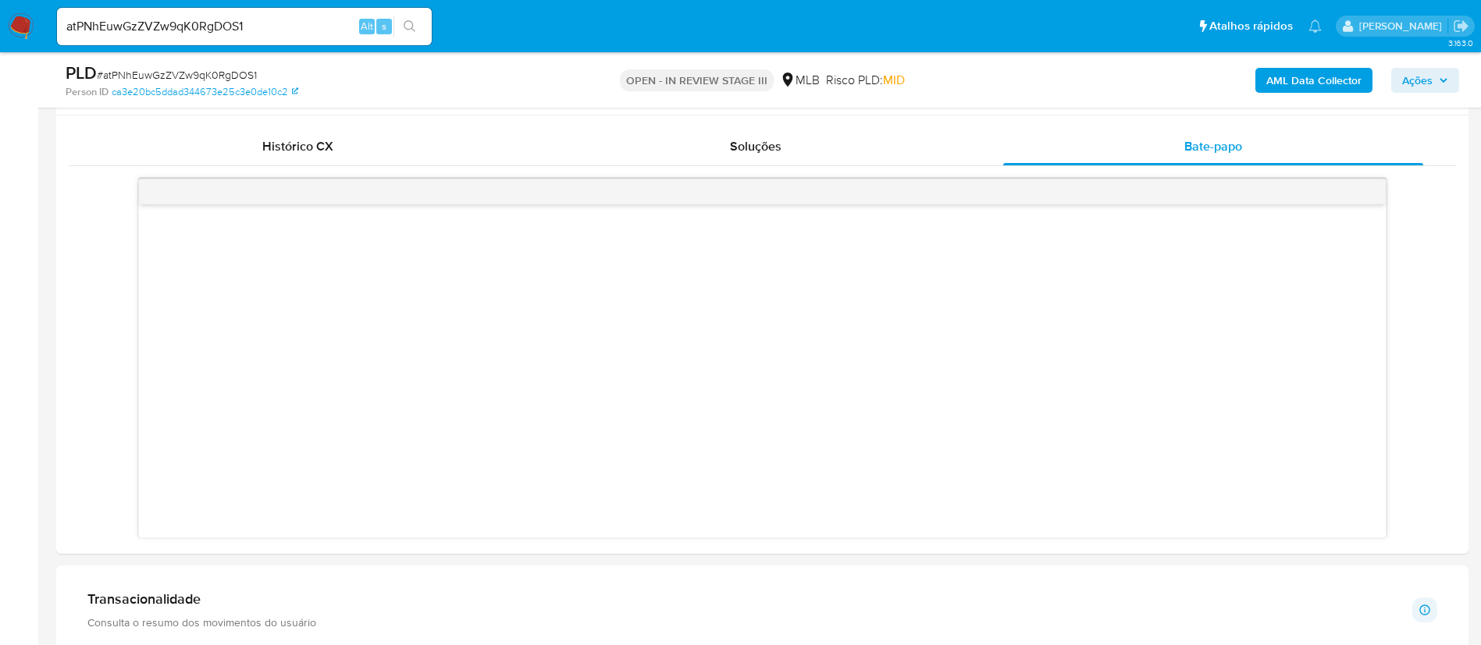
scroll to position [746, 0]
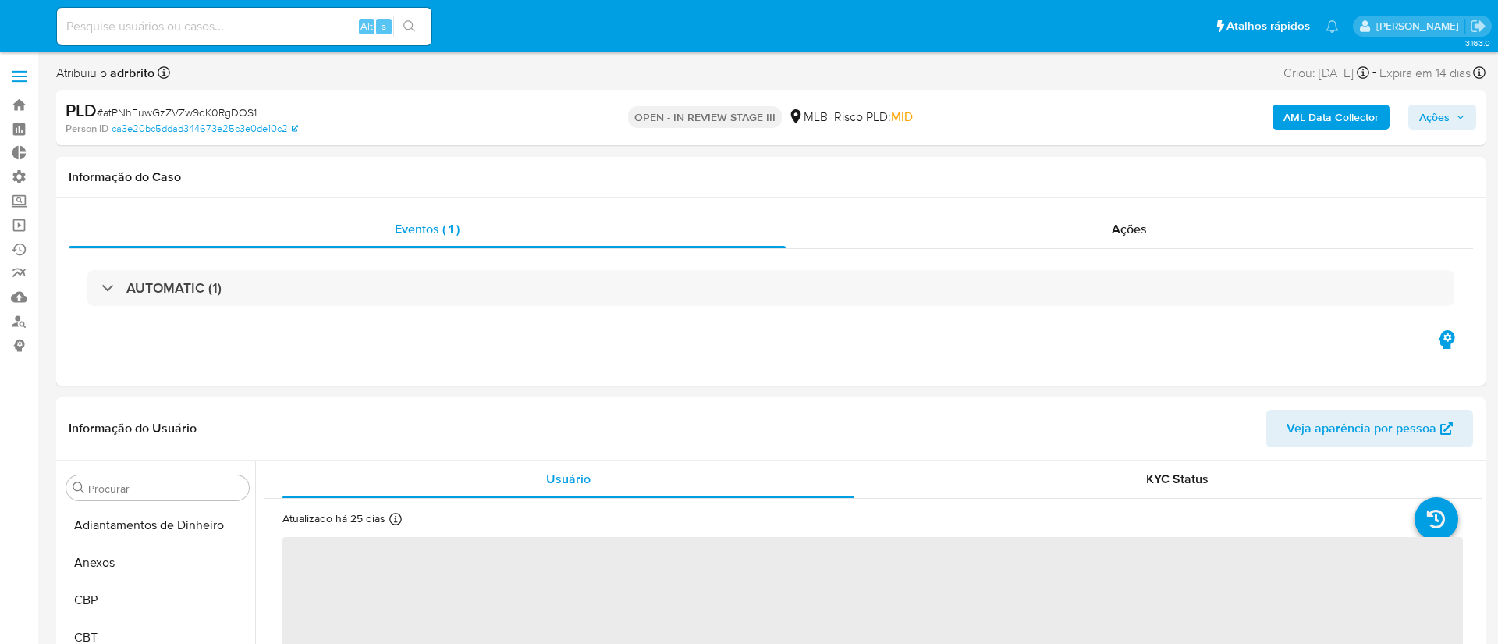
select select "10"
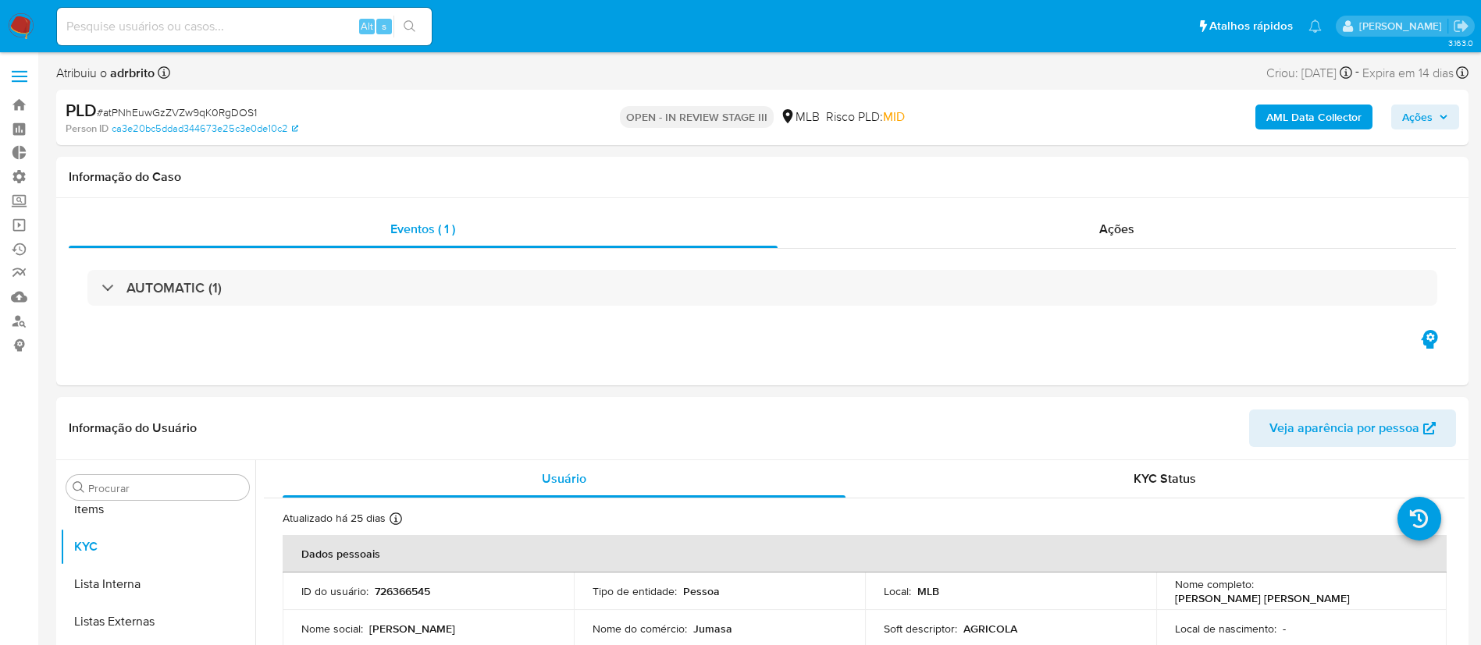
scroll to position [847, 0]
click at [203, 30] on input at bounding box center [244, 26] width 375 height 20
paste input "D7gfgMdAtQAXB2wK0OxPdH1V"
type input "D7gfgMdAtQAXB2wK0OxPdH1V"
click at [407, 34] on button "search-icon" at bounding box center [409, 27] width 32 height 22
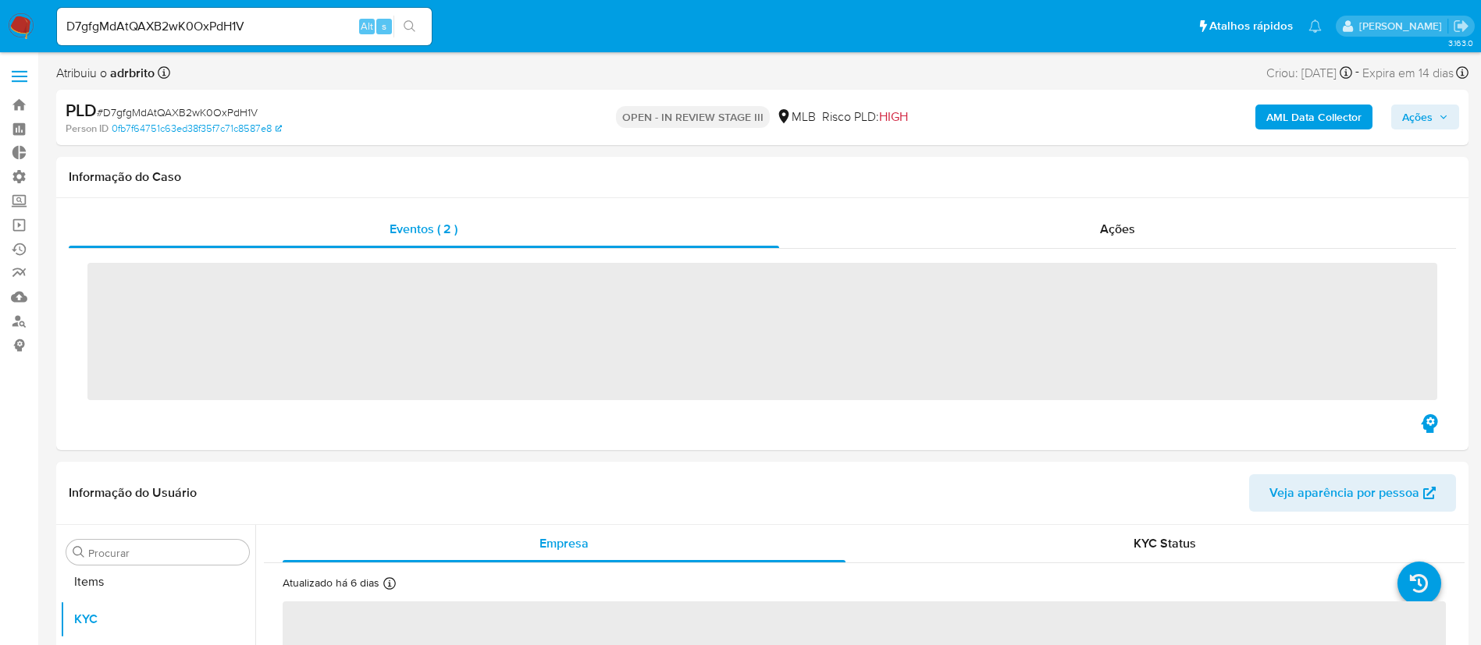
scroll to position [847, 0]
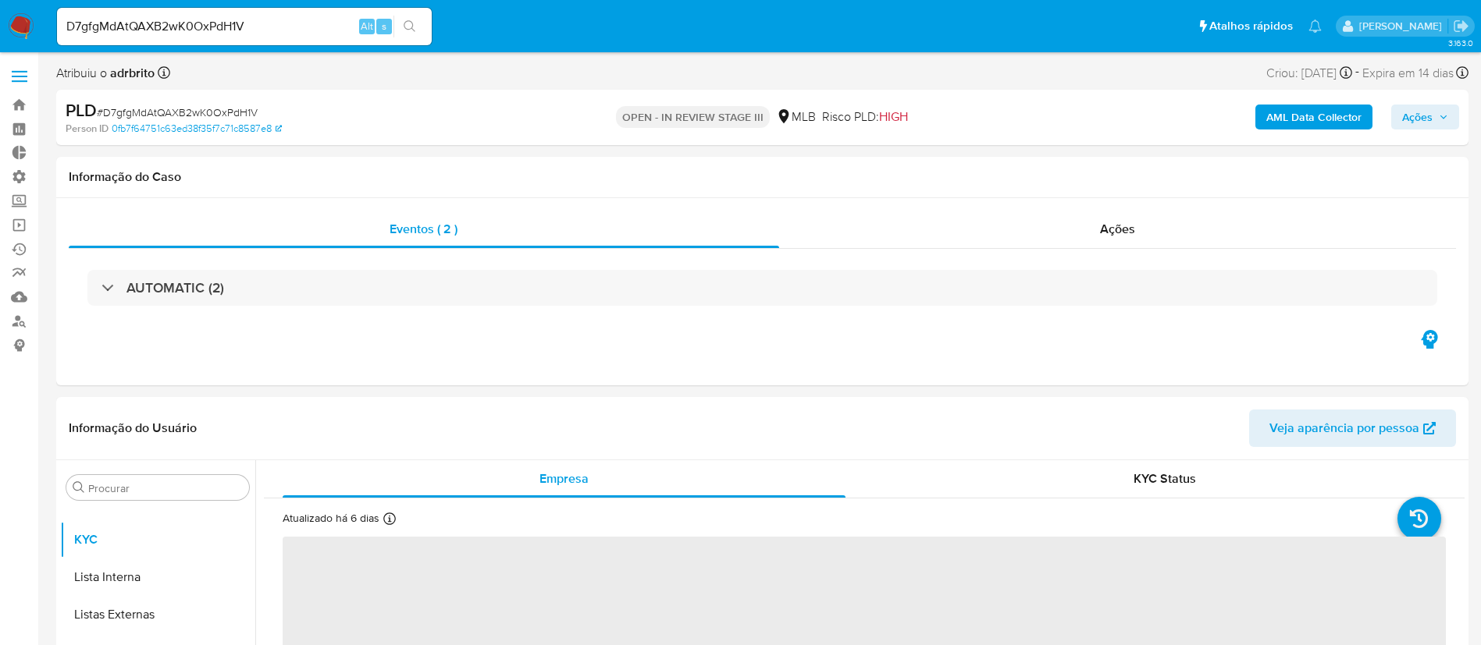
select select "10"
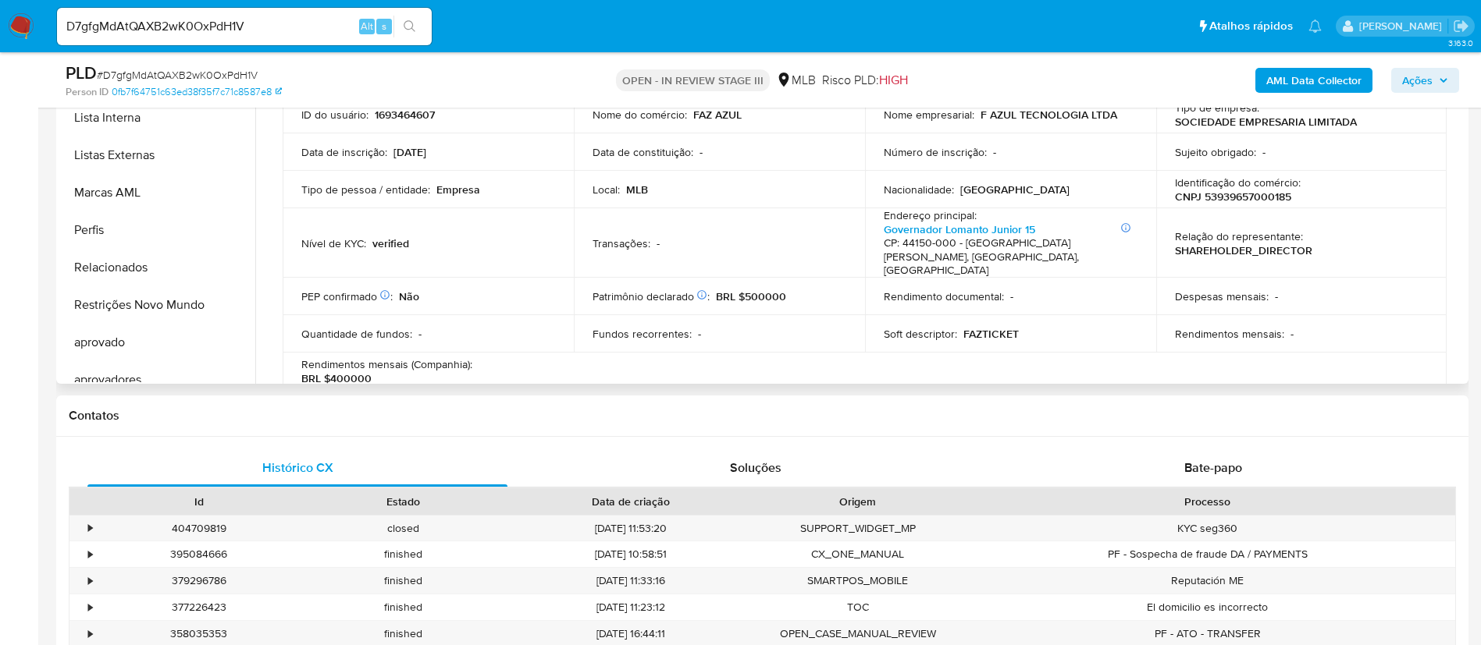
scroll to position [841, 0]
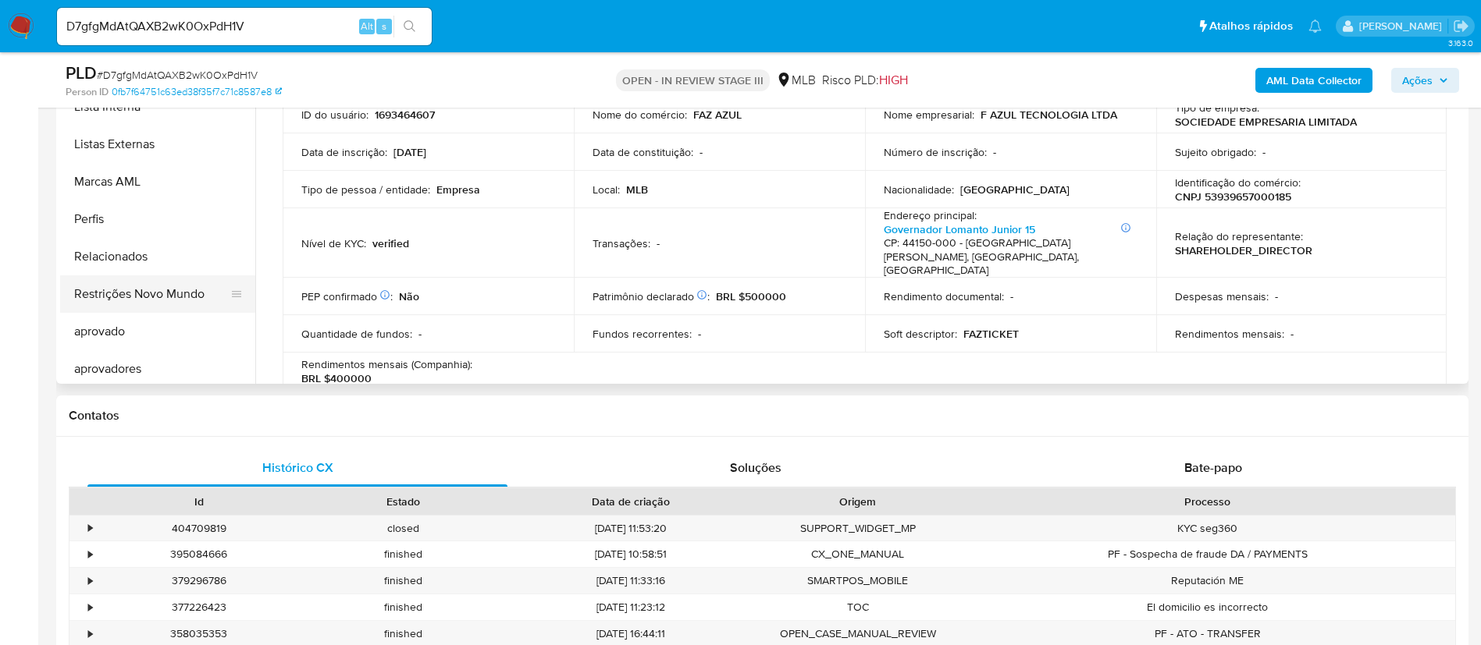
click at [134, 289] on button "Restrições Novo Mundo" at bounding box center [151, 293] width 183 height 37
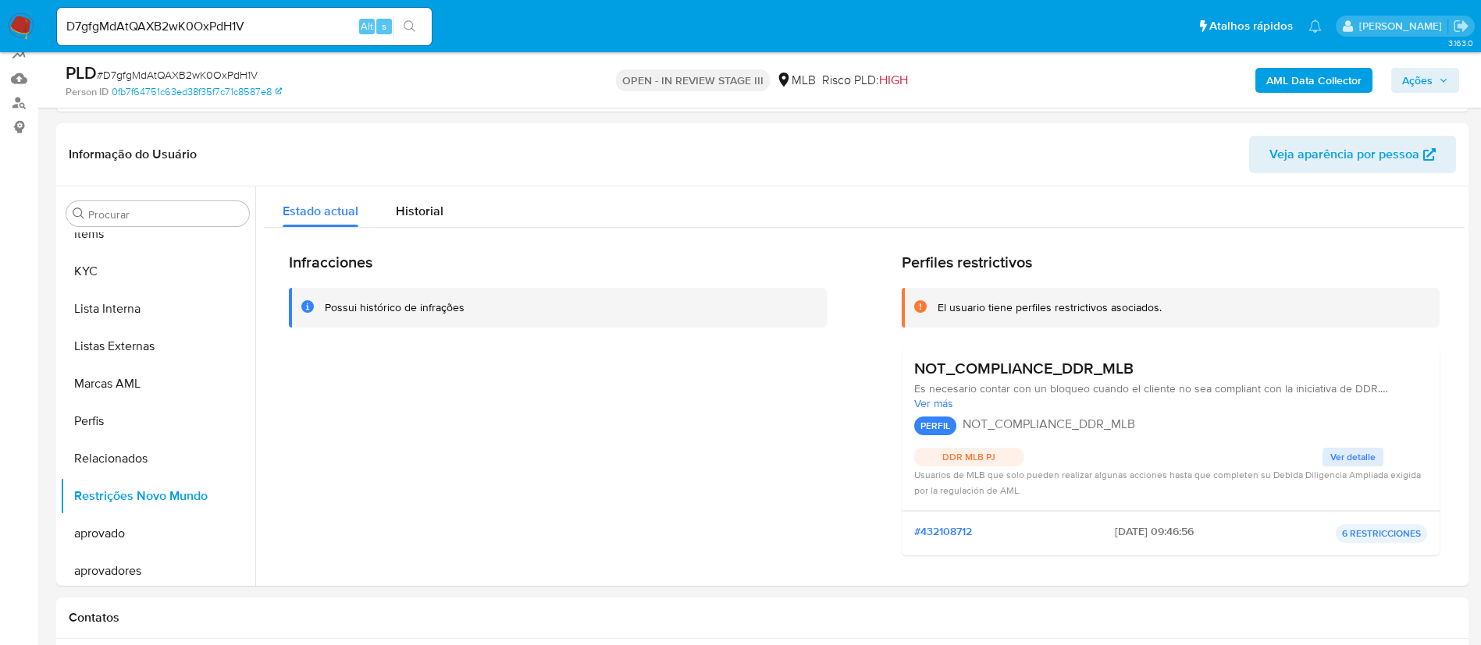
scroll to position [229, 0]
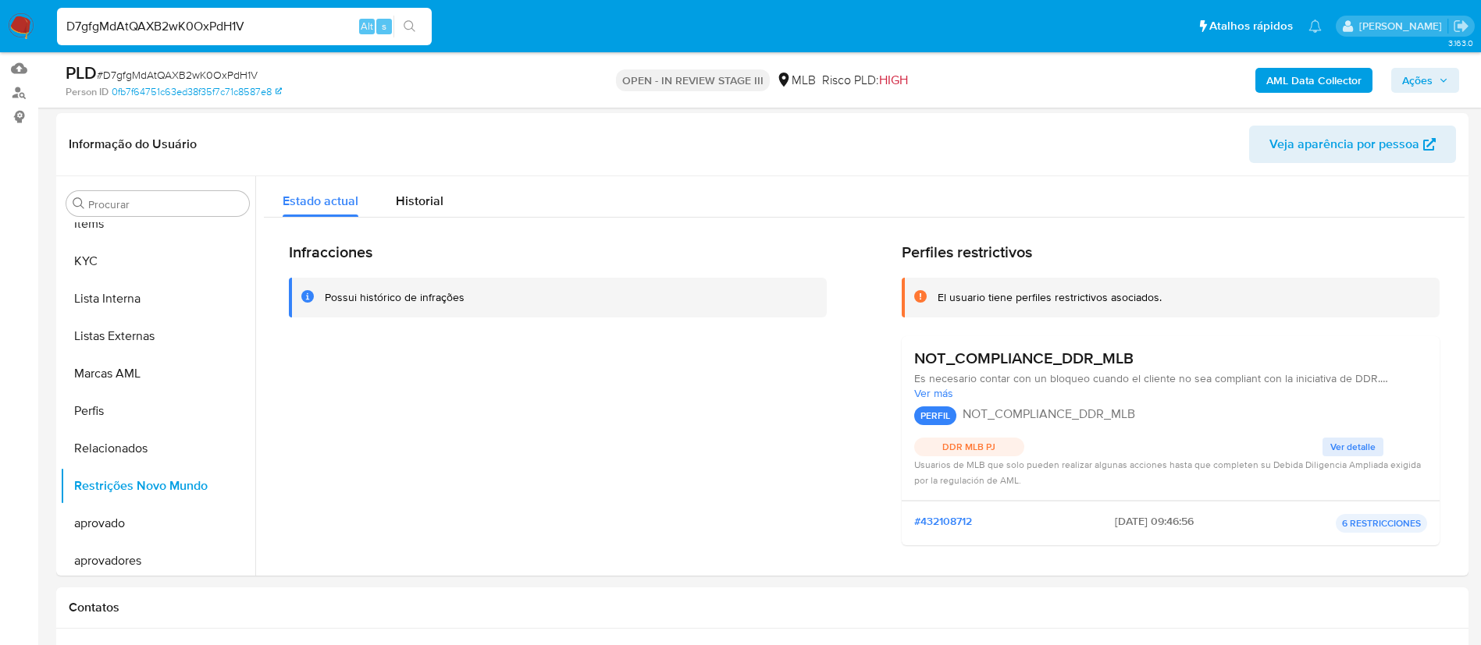
drag, startPoint x: 275, startPoint y: 30, endPoint x: 2, endPoint y: -48, distance: 284.1
paste input "4doPOXQGMcTt4ebpnzneXgGK"
type input "4doPOXQGMcTt4ebpnzneXgGK"
click at [412, 27] on icon "search-icon" at bounding box center [409, 26] width 12 height 12
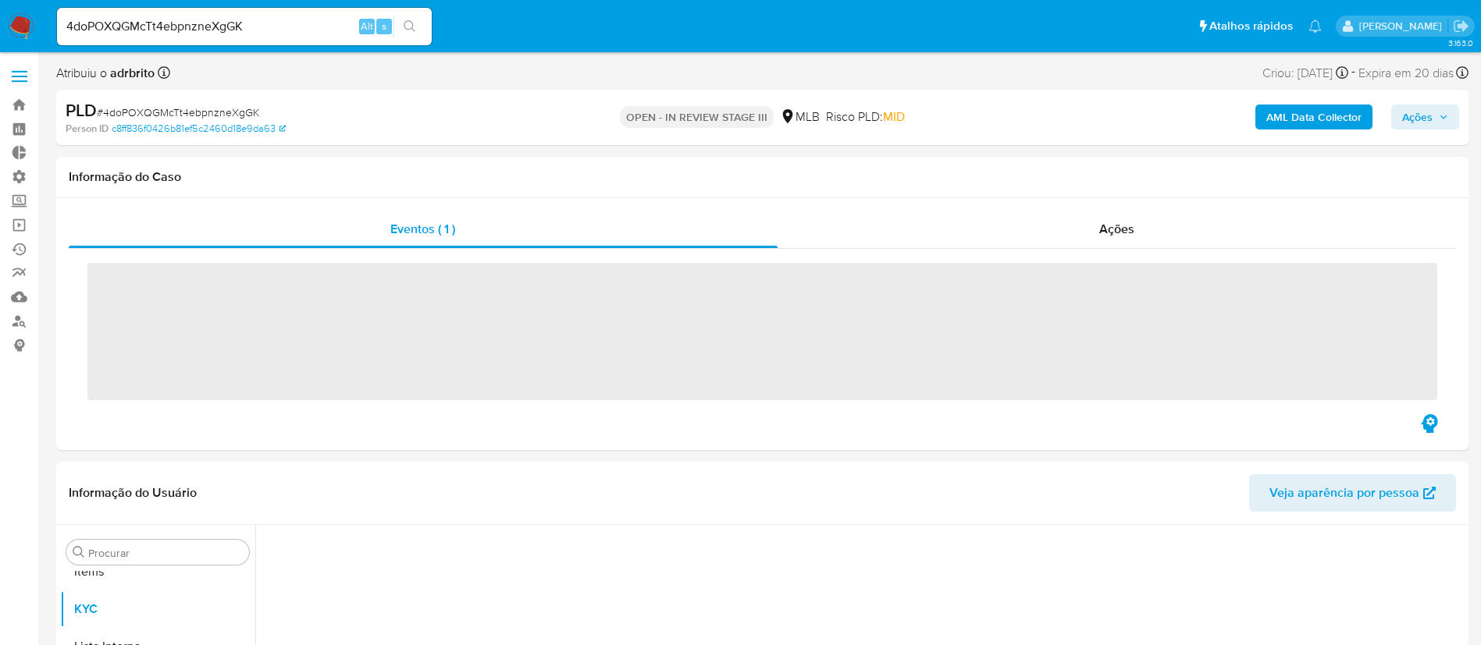
scroll to position [847, 0]
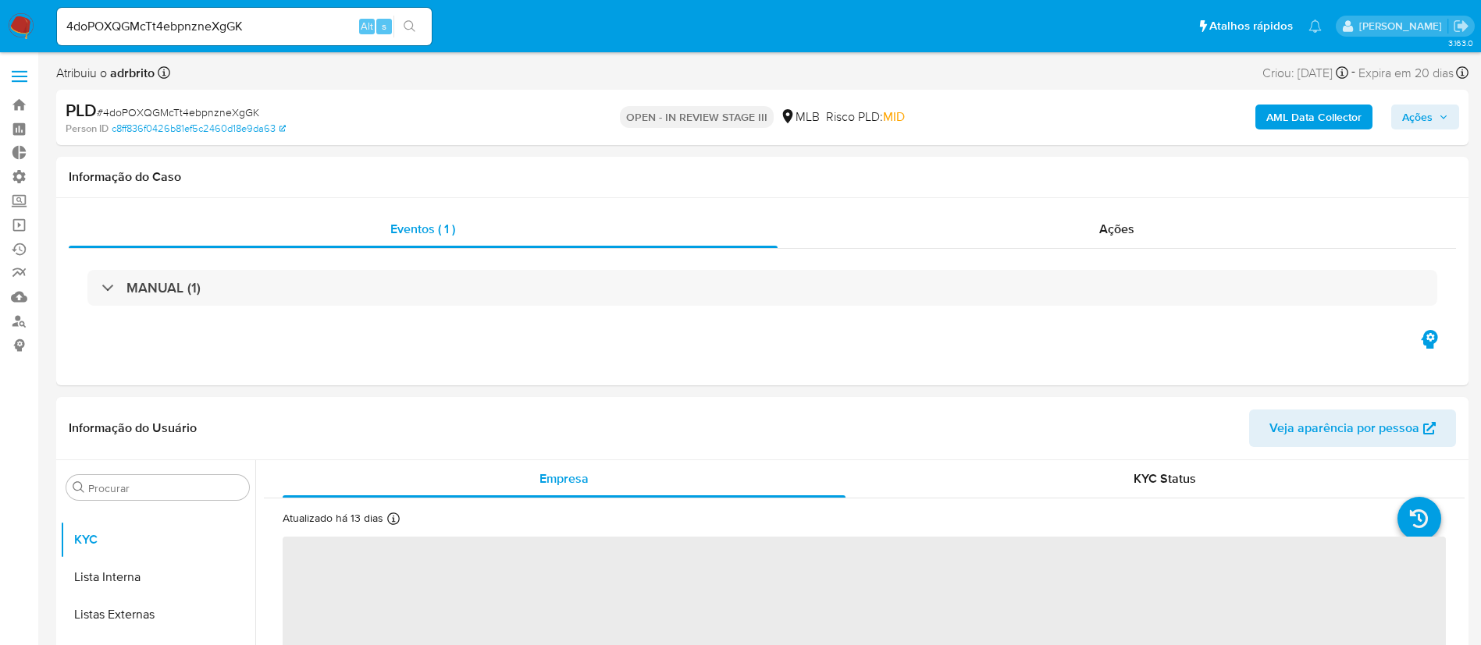
select select "10"
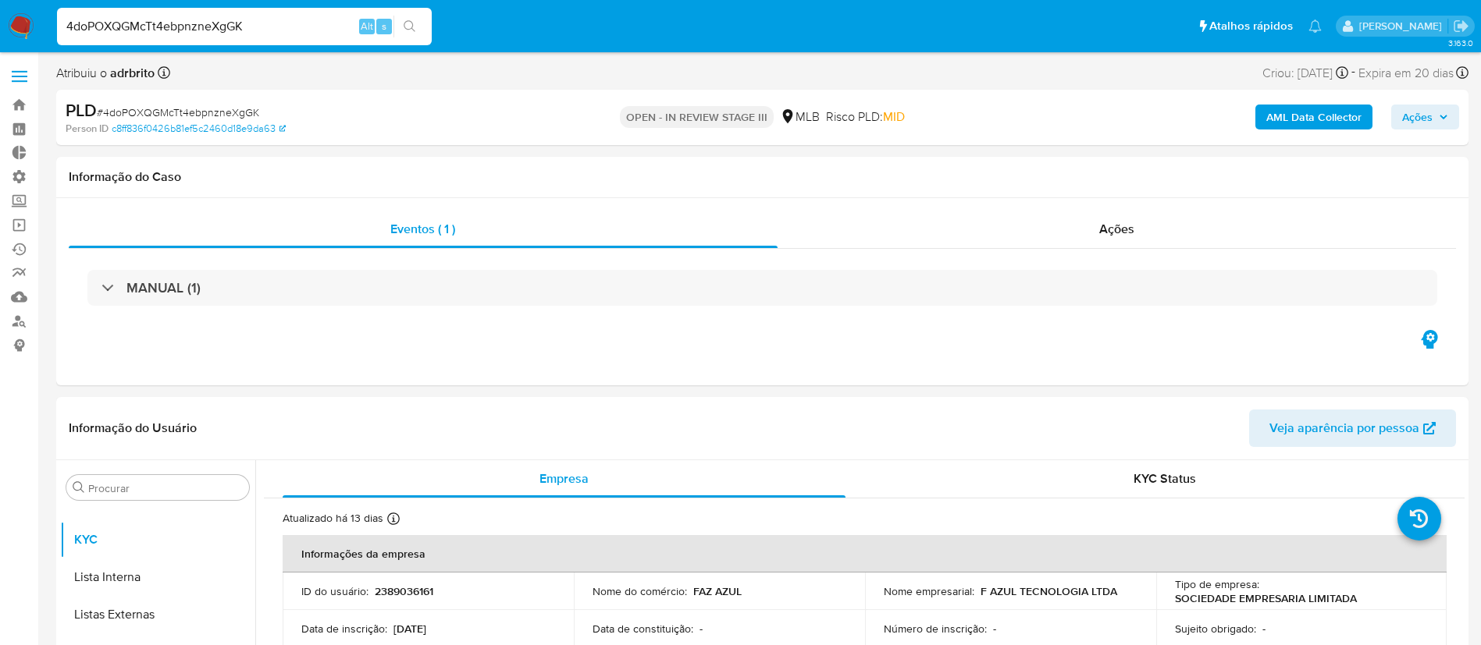
drag, startPoint x: 262, startPoint y: 29, endPoint x: 0, endPoint y: -37, distance: 270.5
paste input "606408726"
type input "606408726"
click at [407, 24] on icon "search-icon" at bounding box center [409, 26] width 12 height 12
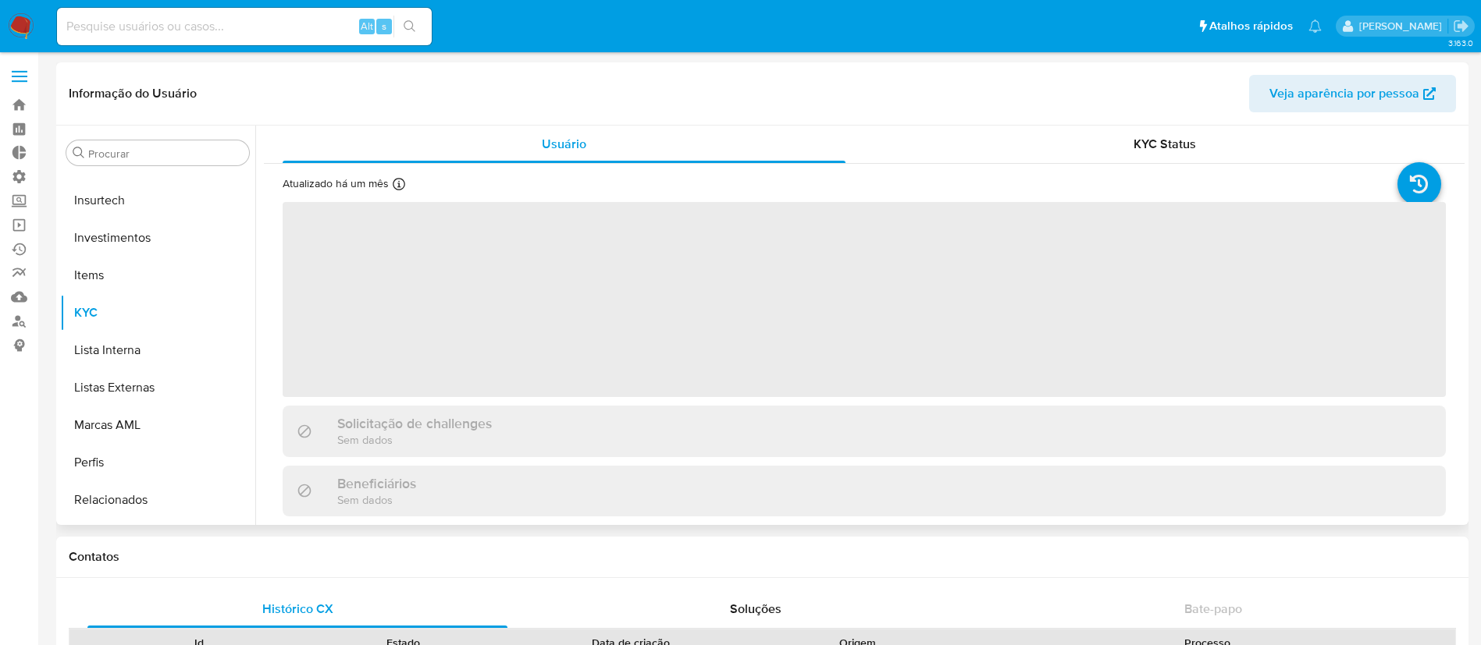
scroll to position [847, 0]
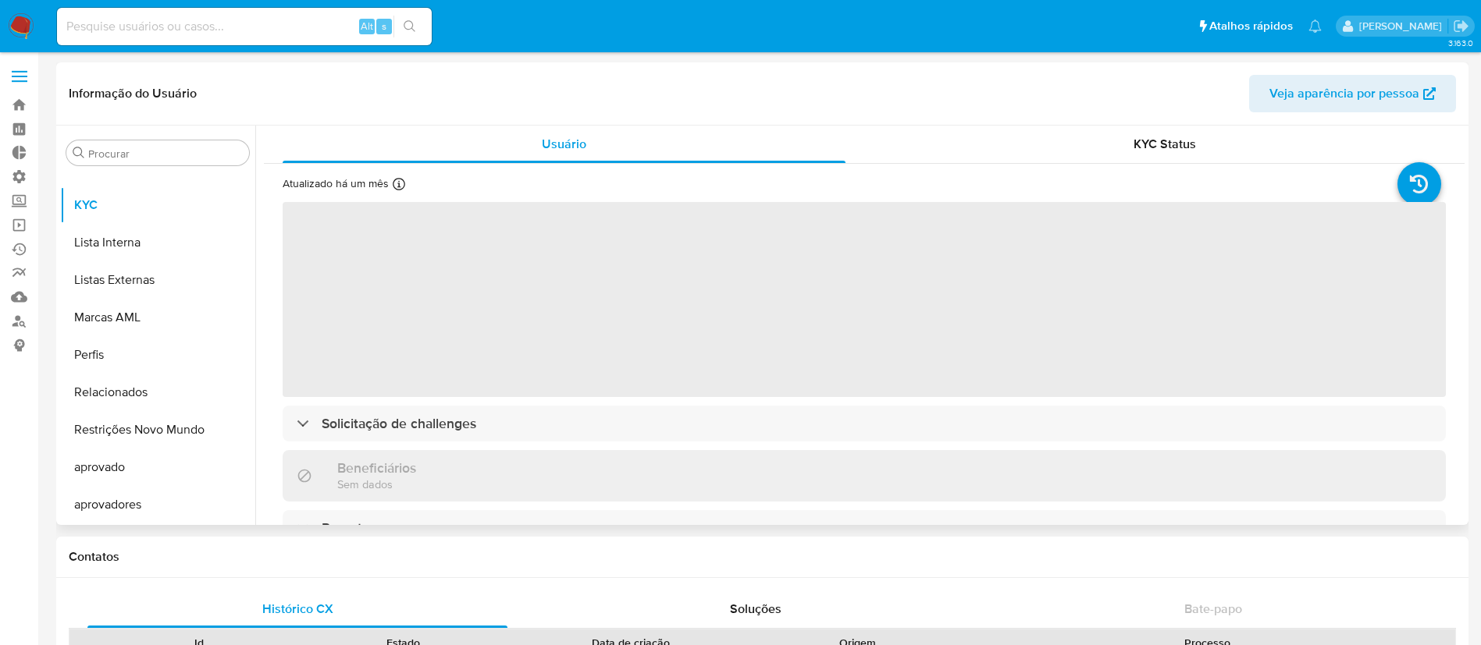
select select "10"
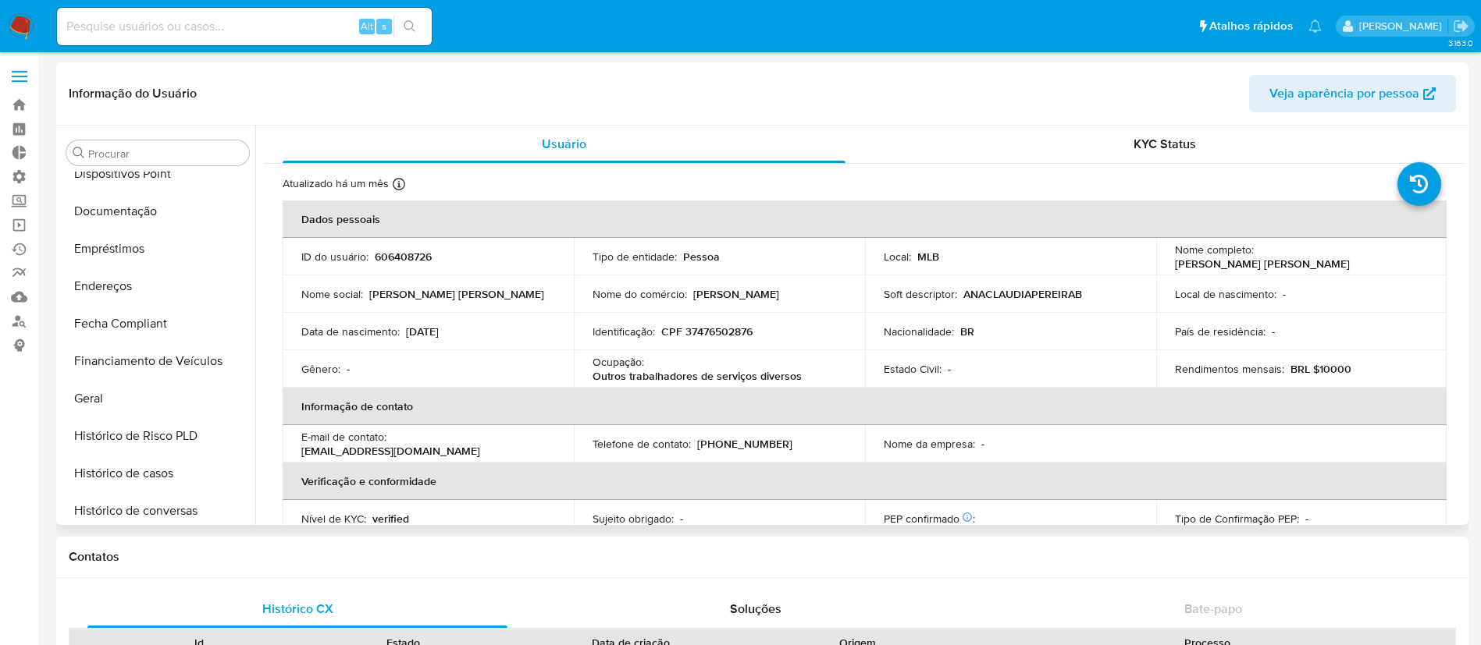
scroll to position [356, 0]
click at [140, 393] on button "Geral" at bounding box center [151, 396] width 183 height 37
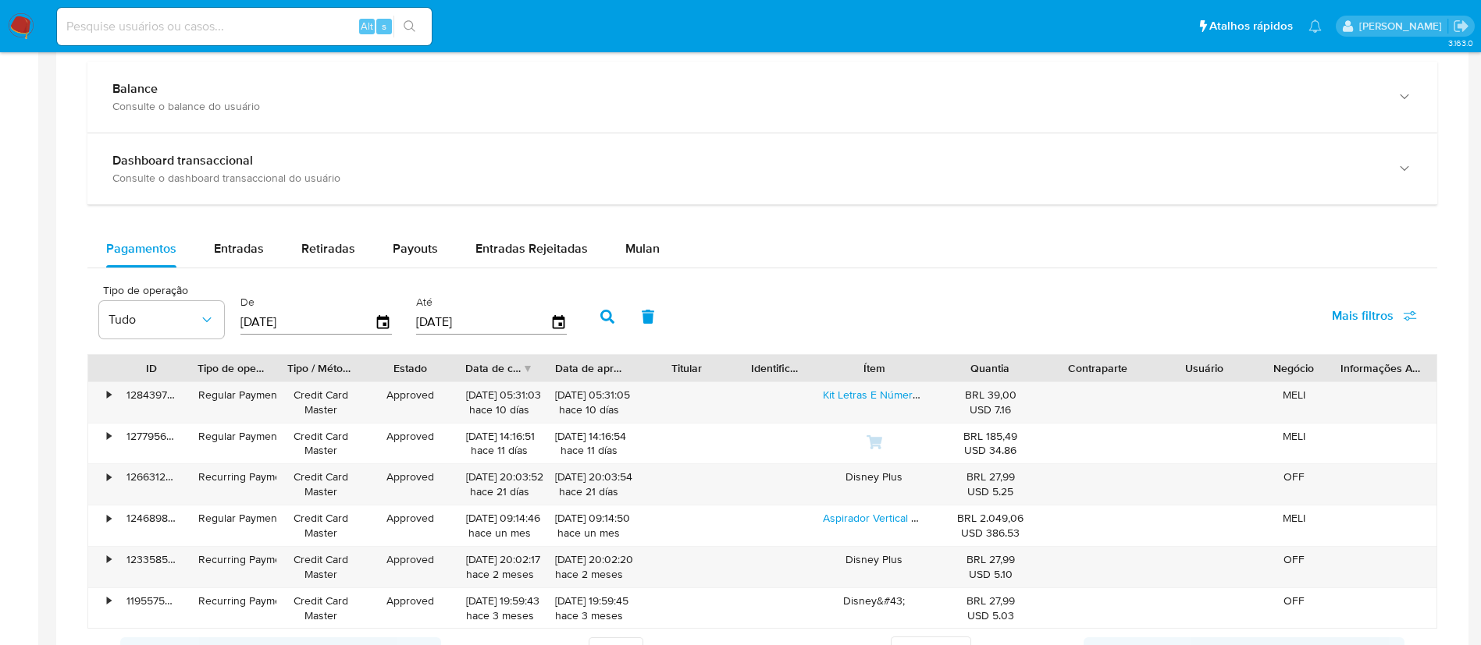
scroll to position [887, 0]
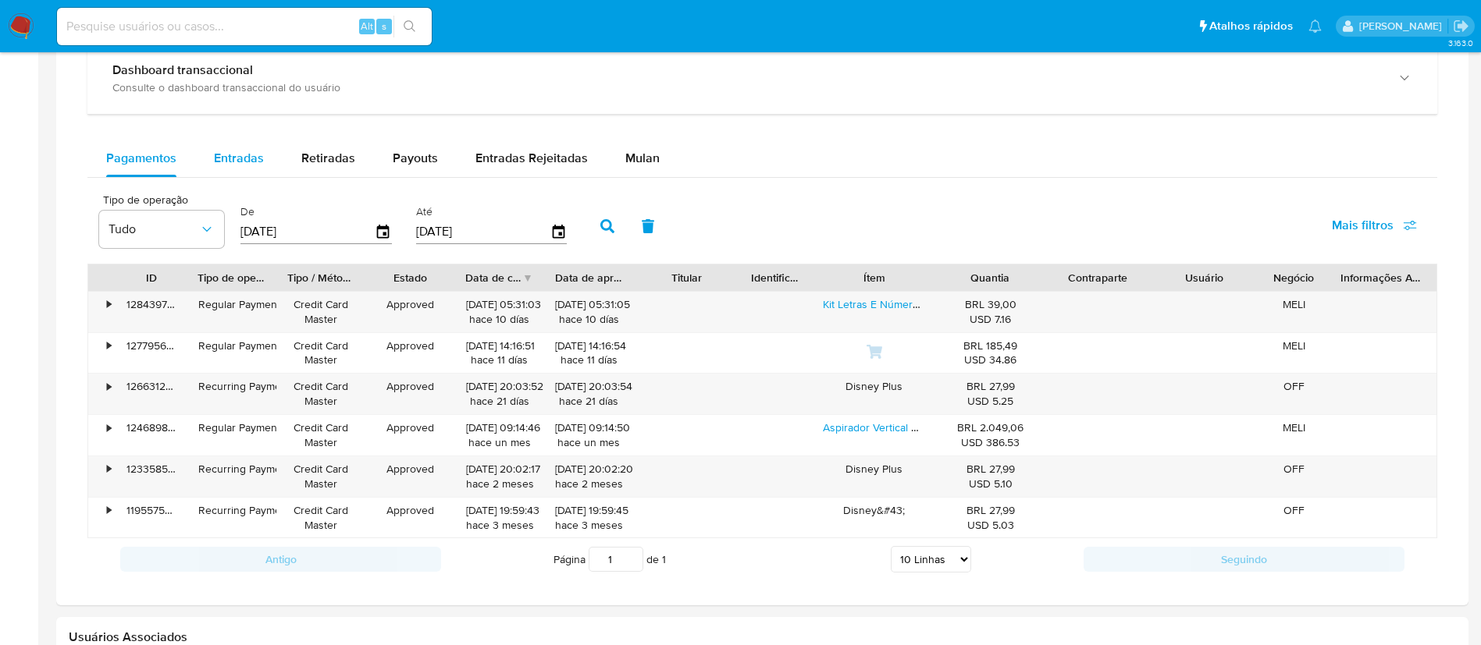
click at [230, 163] on span "Entradas" at bounding box center [239, 158] width 50 height 18
select select "10"
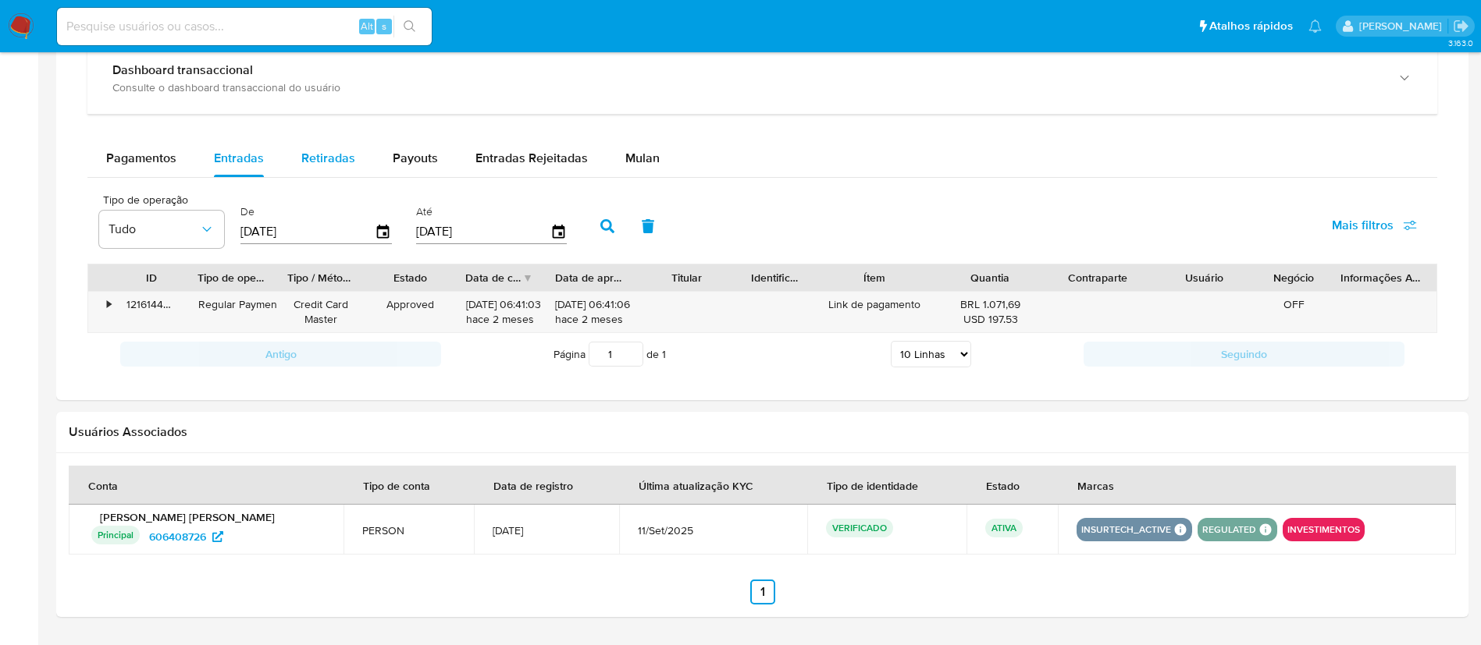
click at [335, 150] on span "Retiradas" at bounding box center [328, 158] width 54 height 18
select select "10"
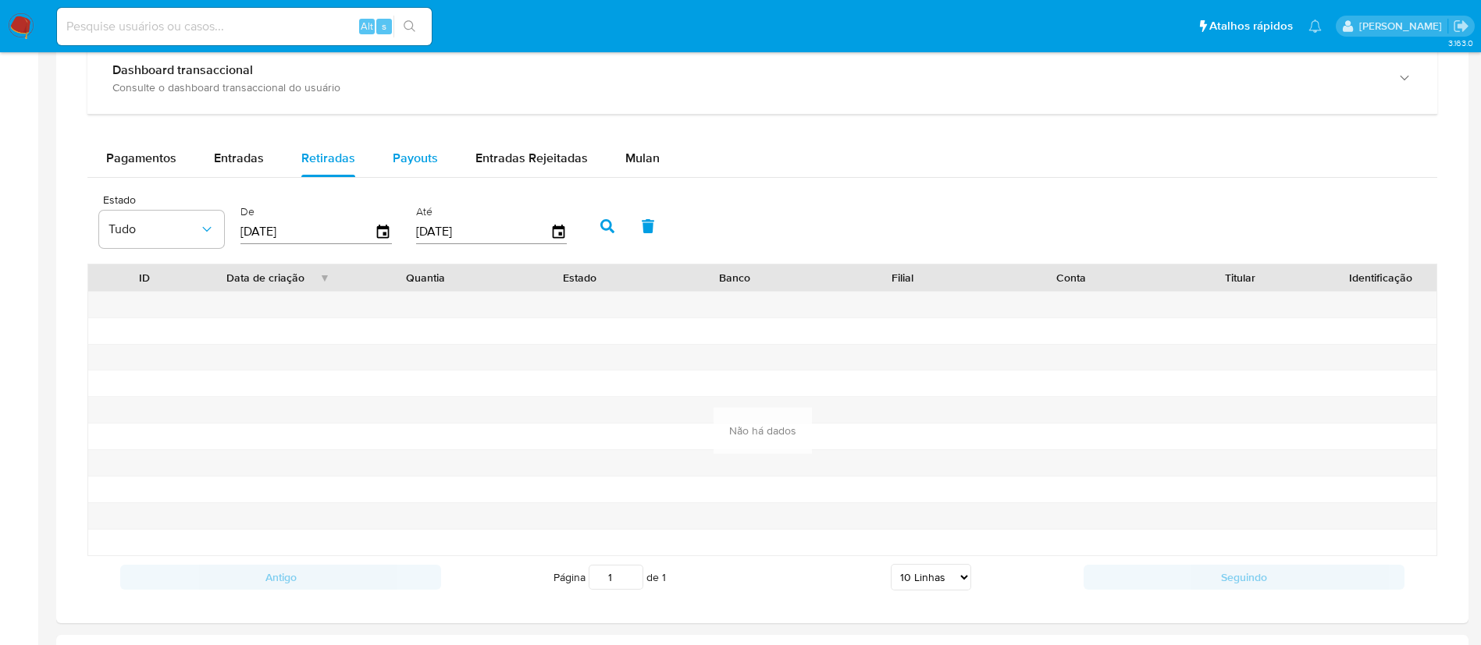
click at [413, 153] on span "Payouts" at bounding box center [415, 158] width 45 height 18
select select "10"
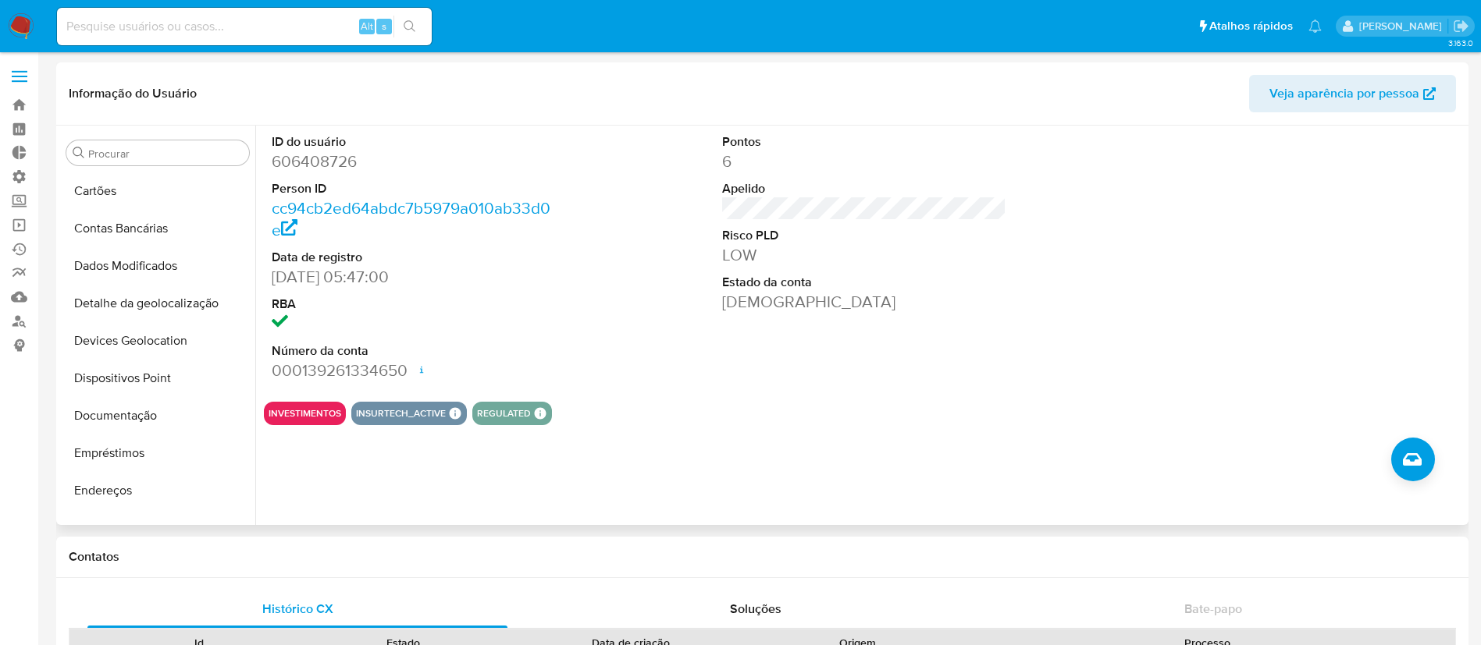
scroll to position [151, 0]
click at [151, 418] on button "Documentação" at bounding box center [151, 413] width 183 height 37
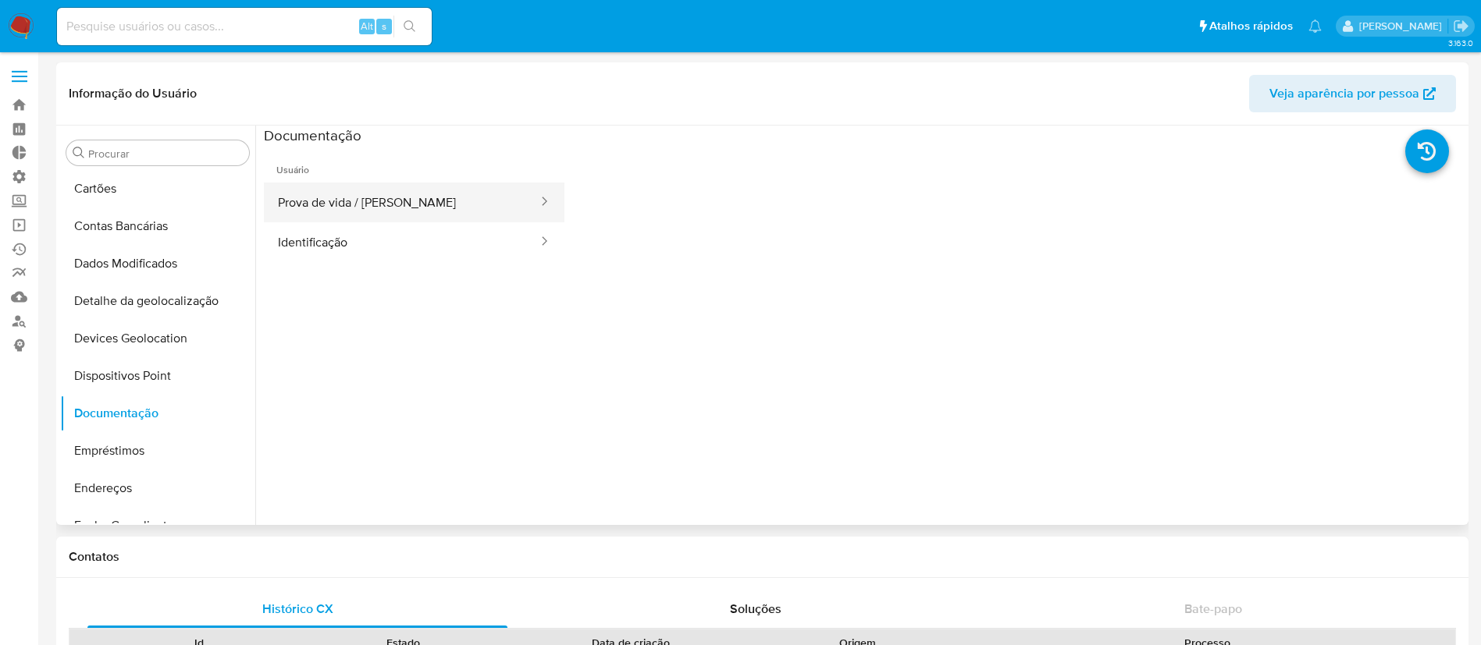
click at [397, 214] on button "Prova de vida / Selfie" at bounding box center [401, 203] width 275 height 40
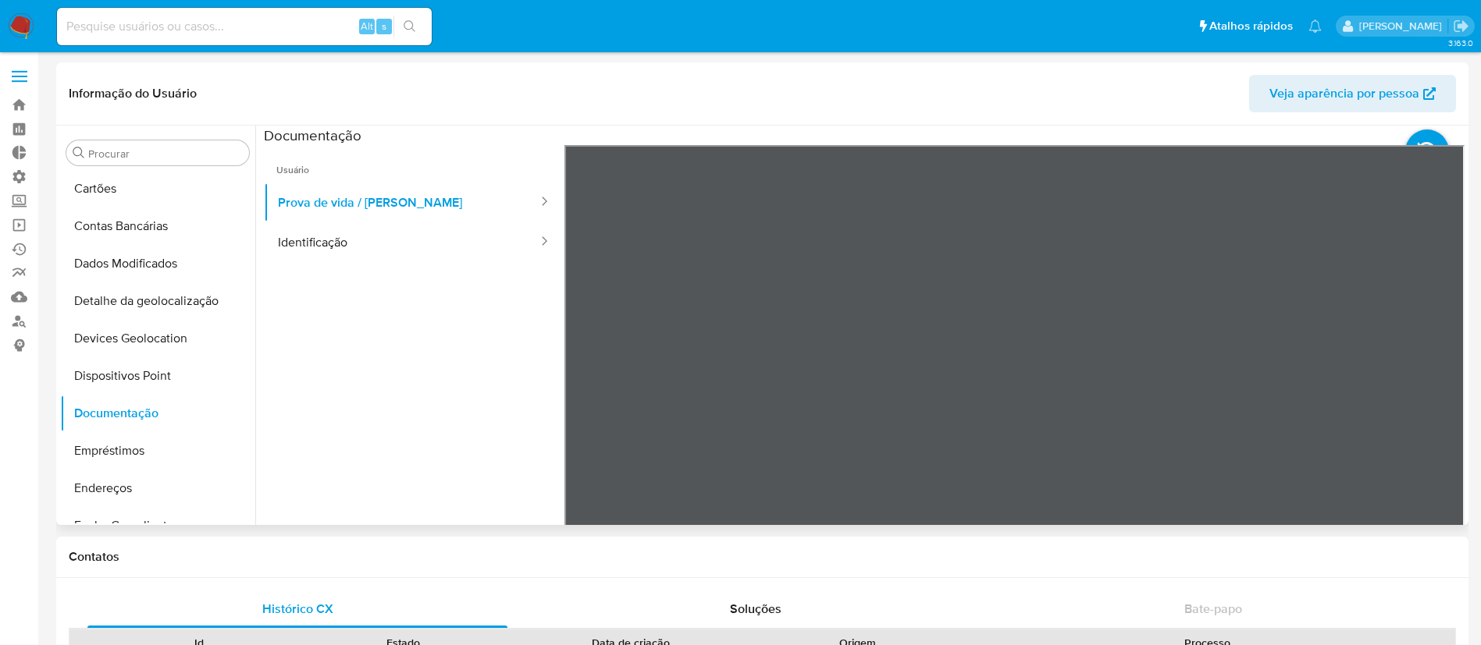
scroll to position [64, 0]
click at [320, 252] on button "Identificação" at bounding box center [401, 242] width 275 height 40
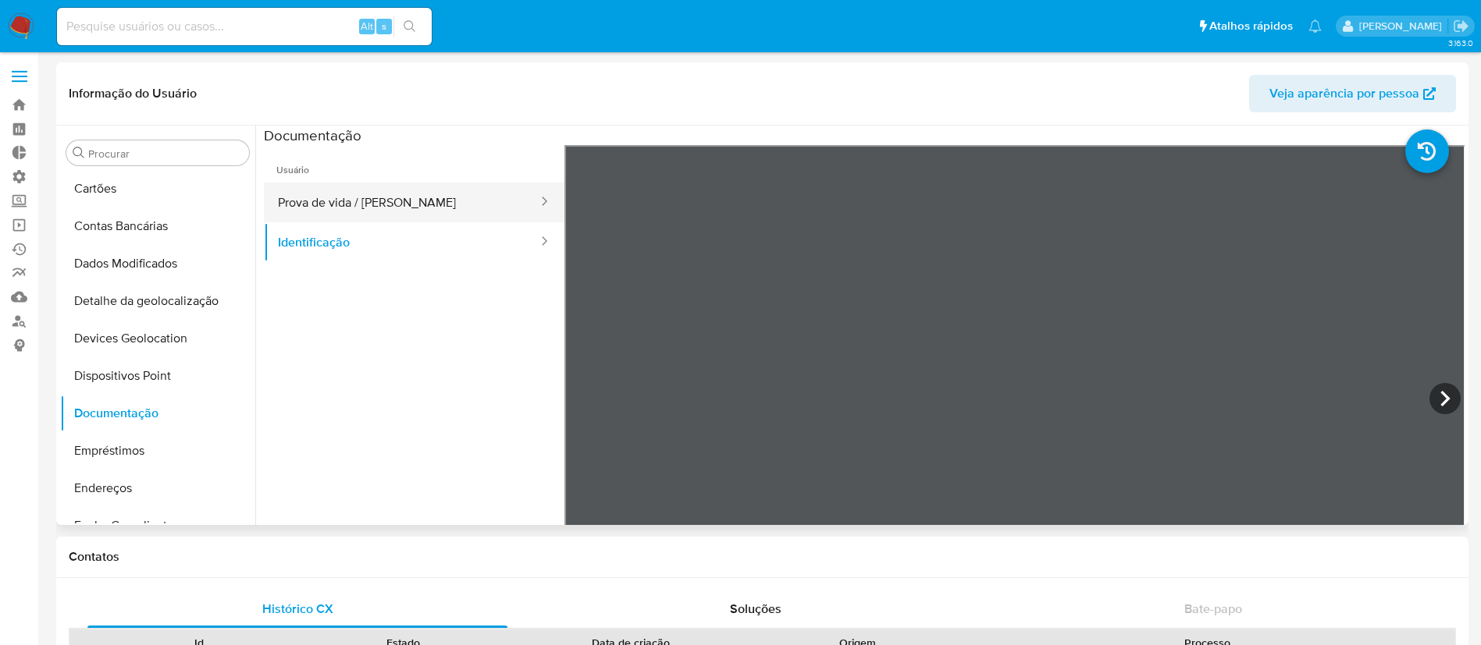
click at [331, 202] on button "Prova de vida / Selfie" at bounding box center [401, 203] width 275 height 40
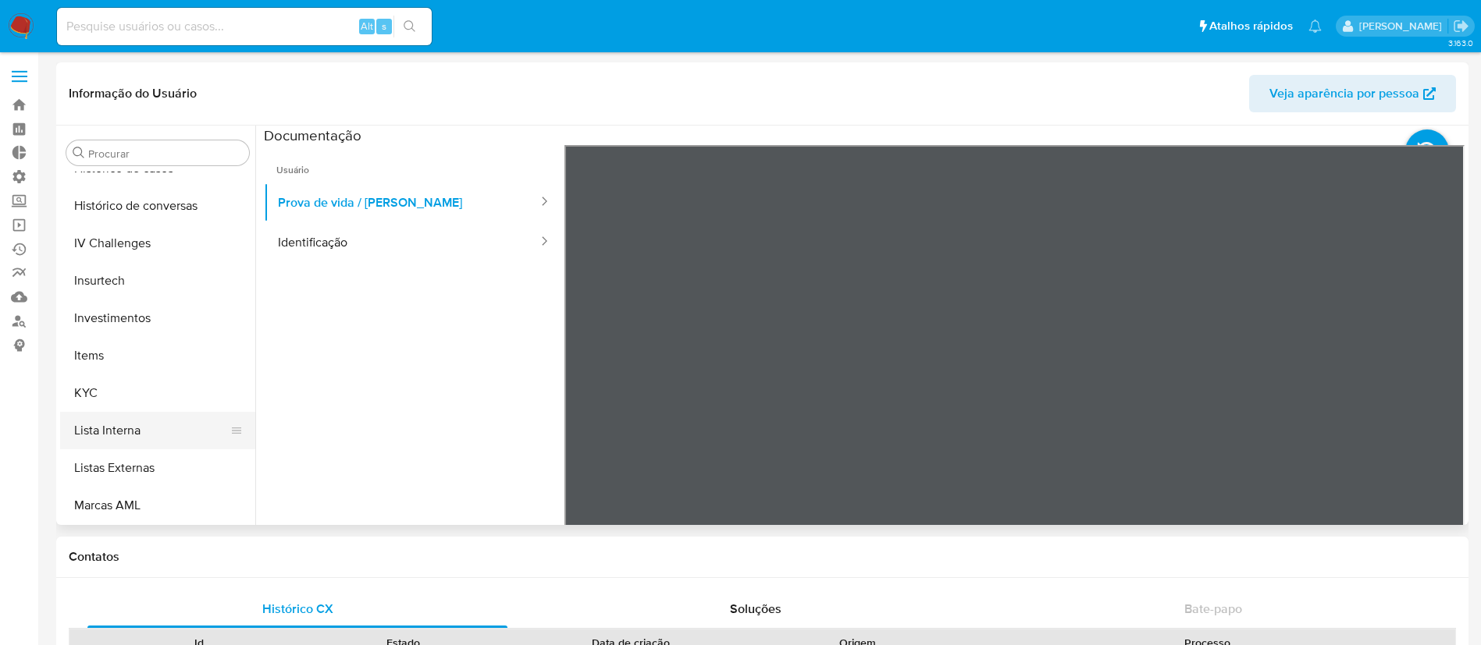
scroll to position [663, 0]
click at [131, 382] on button "KYC" at bounding box center [151, 388] width 183 height 37
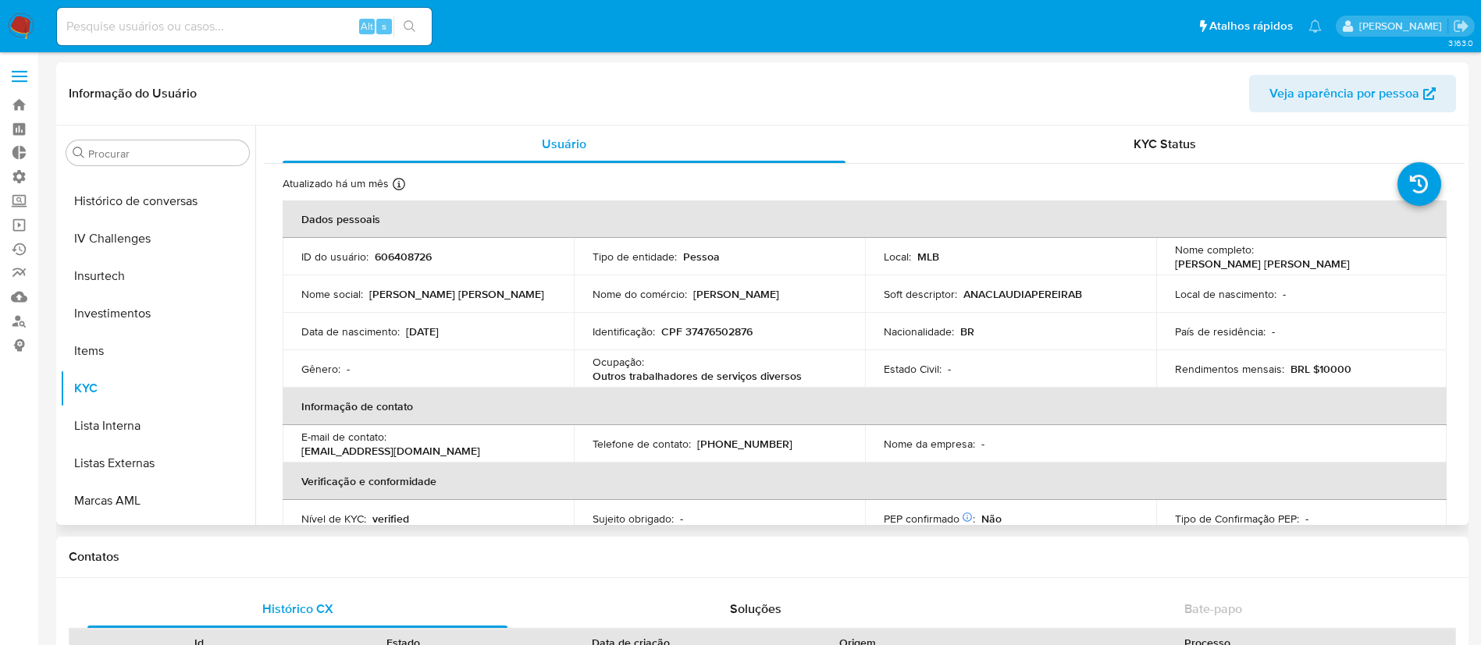
click at [741, 331] on p "CPF 37476502876" at bounding box center [706, 332] width 91 height 14
copy p "37476502876"
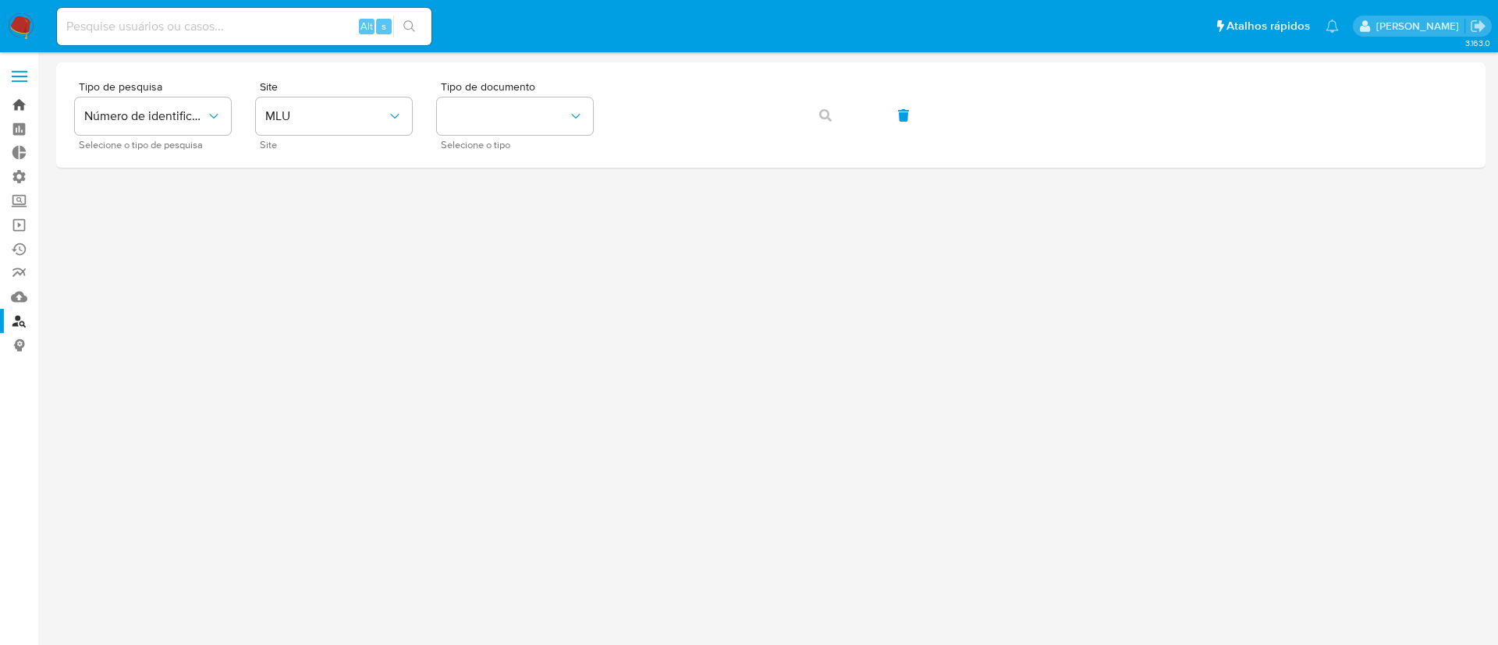
click at [16, 101] on link "Bandeja" at bounding box center [93, 105] width 186 height 24
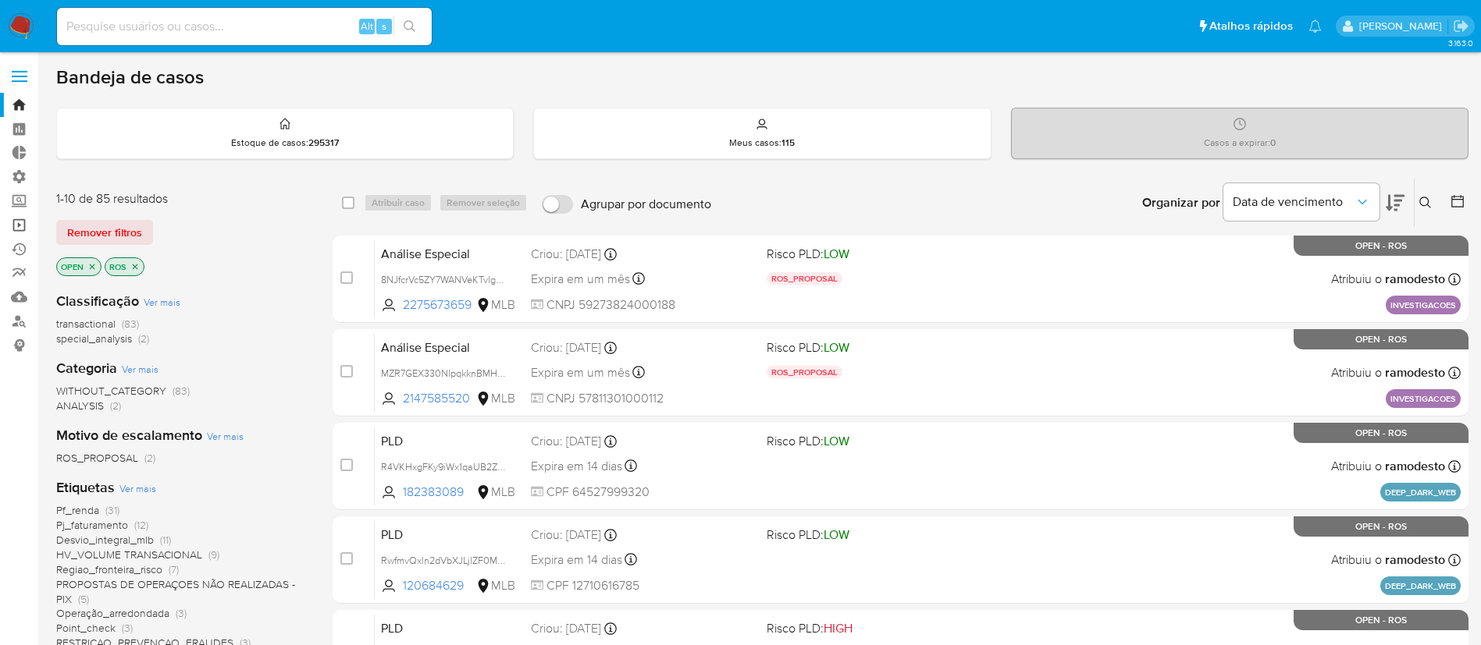
click at [25, 224] on link "Operações em massa" at bounding box center [93, 225] width 186 height 24
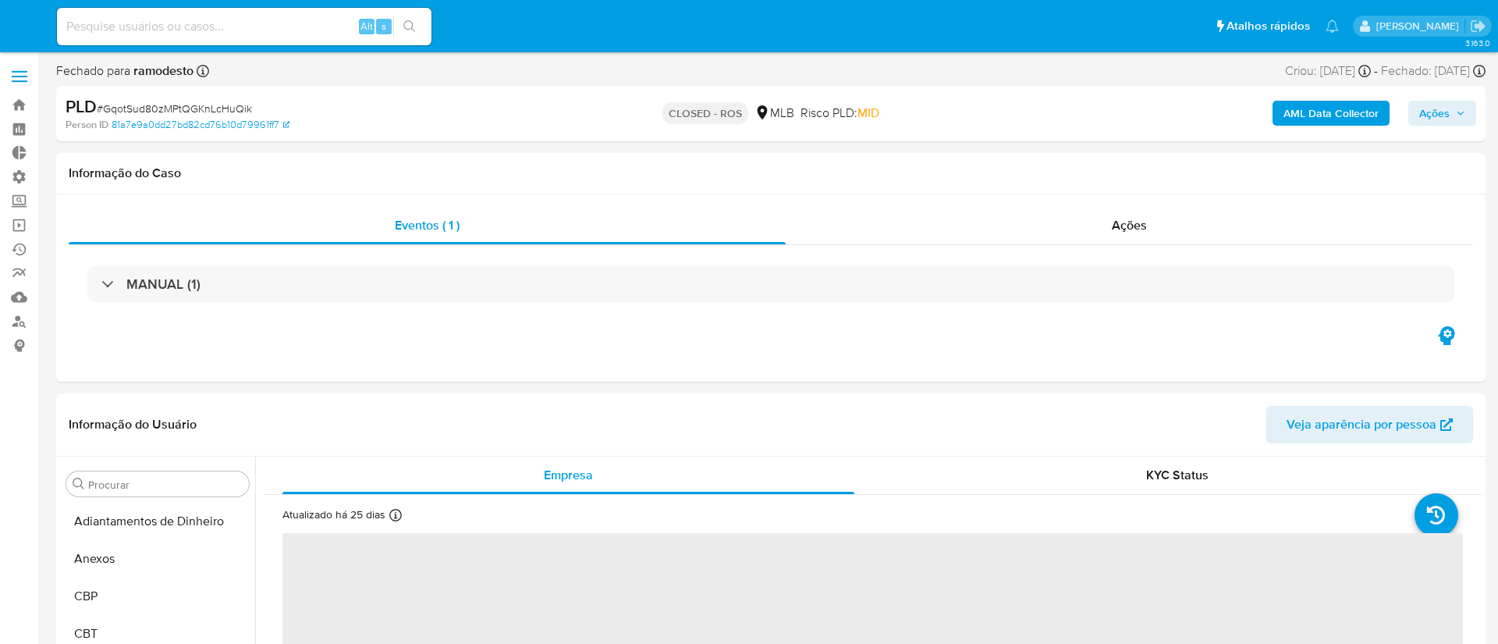
select select "10"
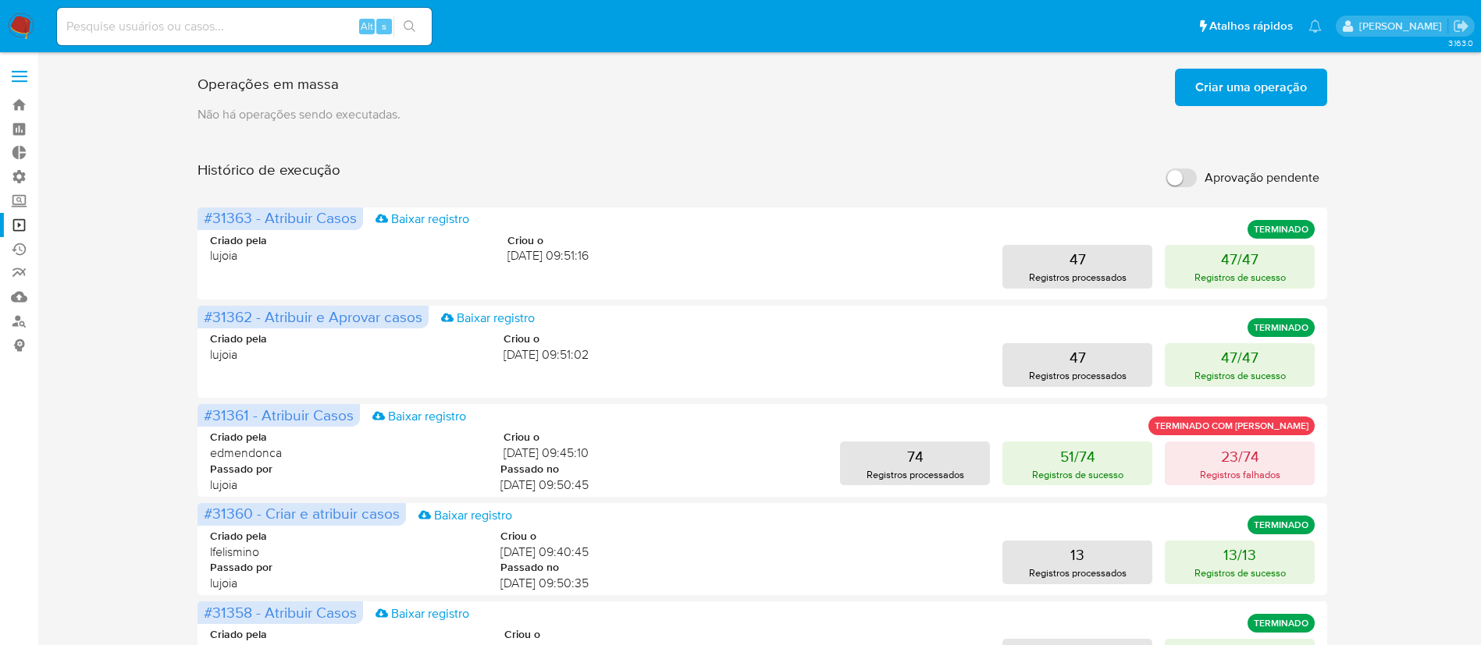
click at [1259, 88] on span "Criar uma operação" at bounding box center [1251, 87] width 112 height 34
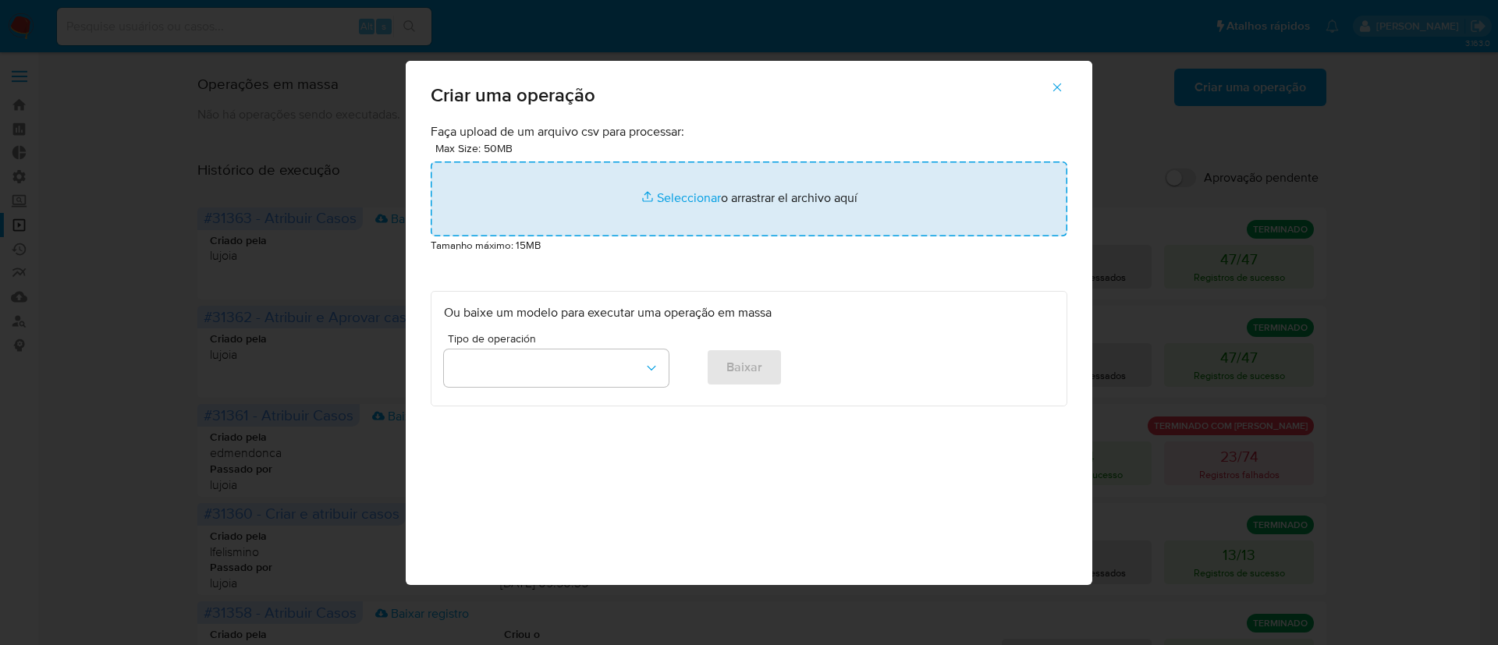
click at [690, 197] on input "file" at bounding box center [749, 199] width 637 height 75
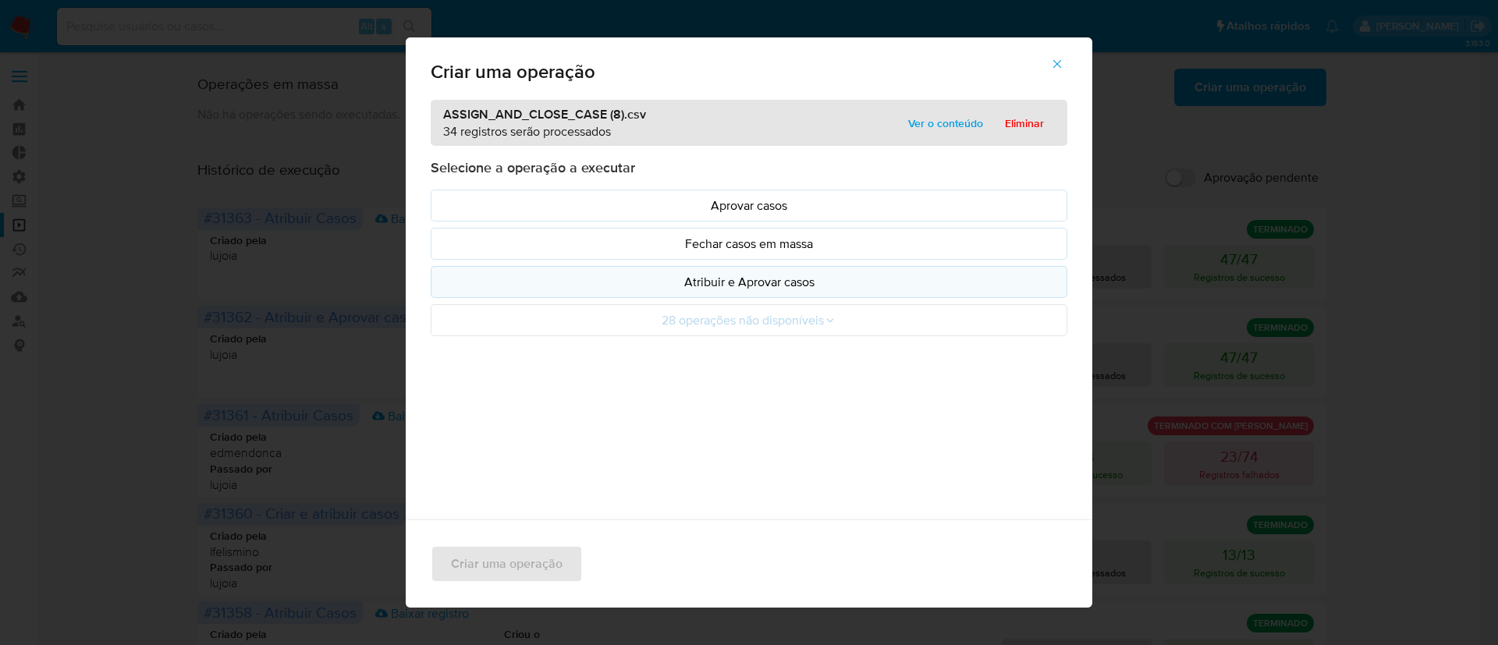
click at [739, 283] on p "Atribuir e Aprovar casos" at bounding box center [749, 282] width 610 height 18
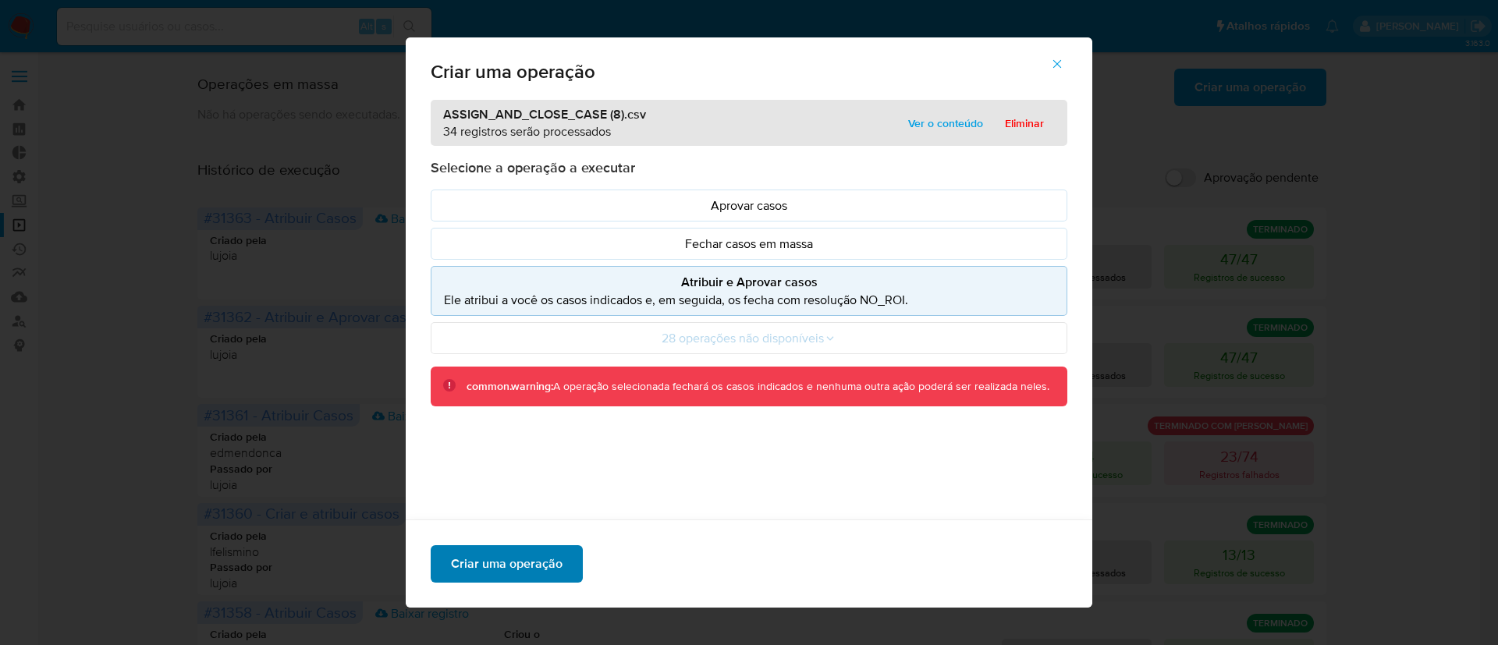
click at [462, 567] on span "Criar uma operação" at bounding box center [507, 564] width 112 height 34
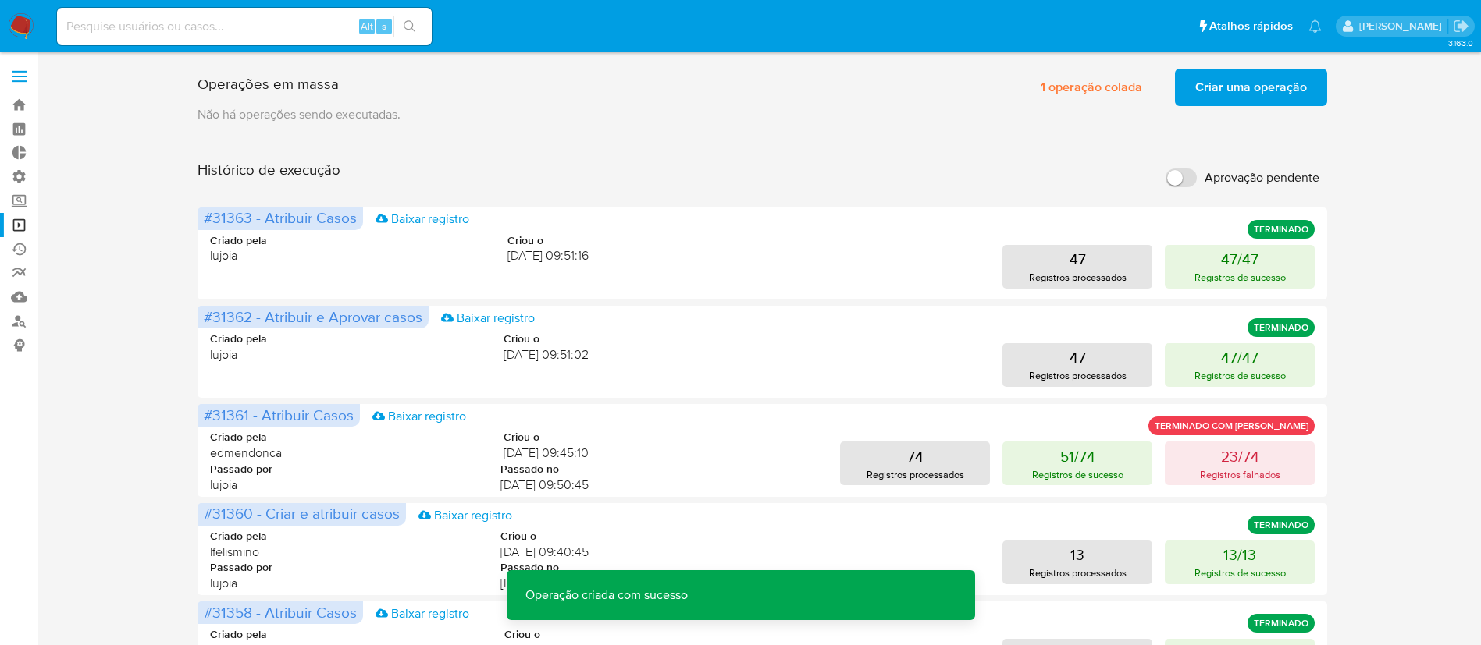
click at [1245, 91] on span "Criar uma operação" at bounding box center [1251, 87] width 112 height 34
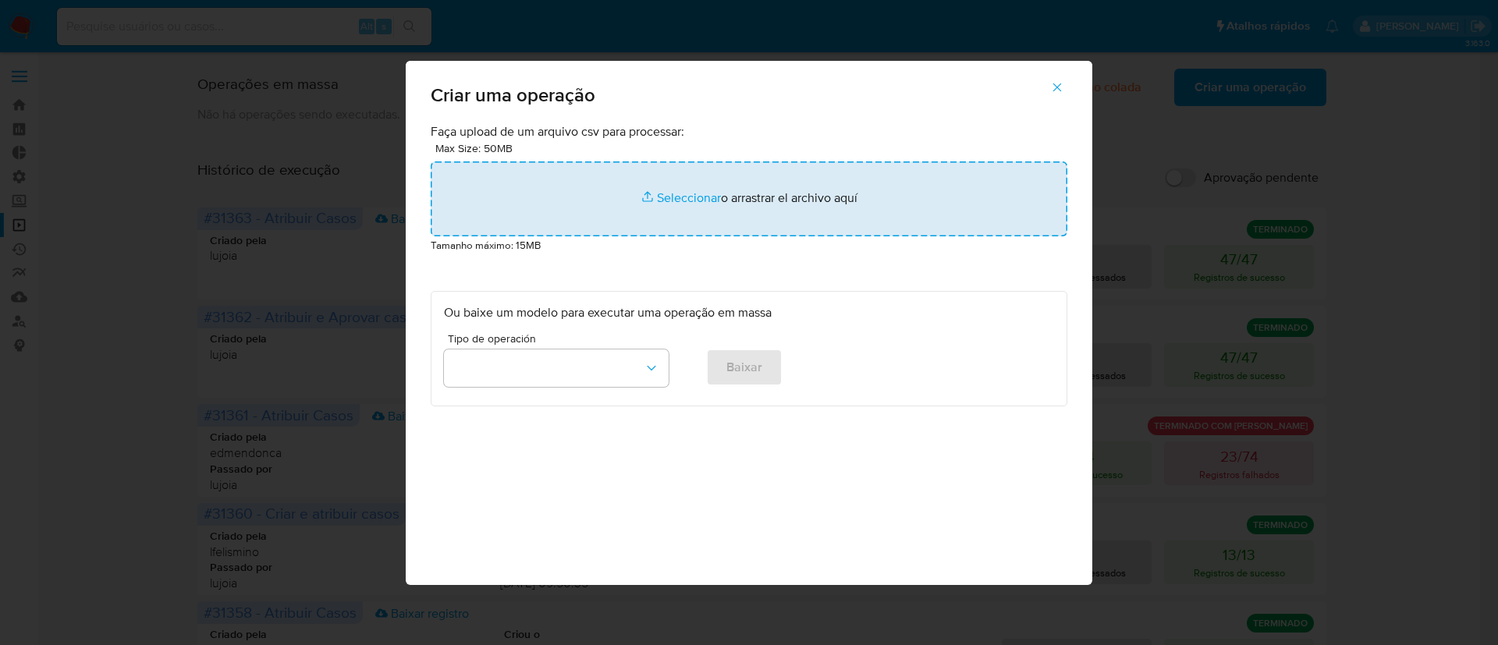
click at [682, 204] on input "file" at bounding box center [749, 199] width 637 height 75
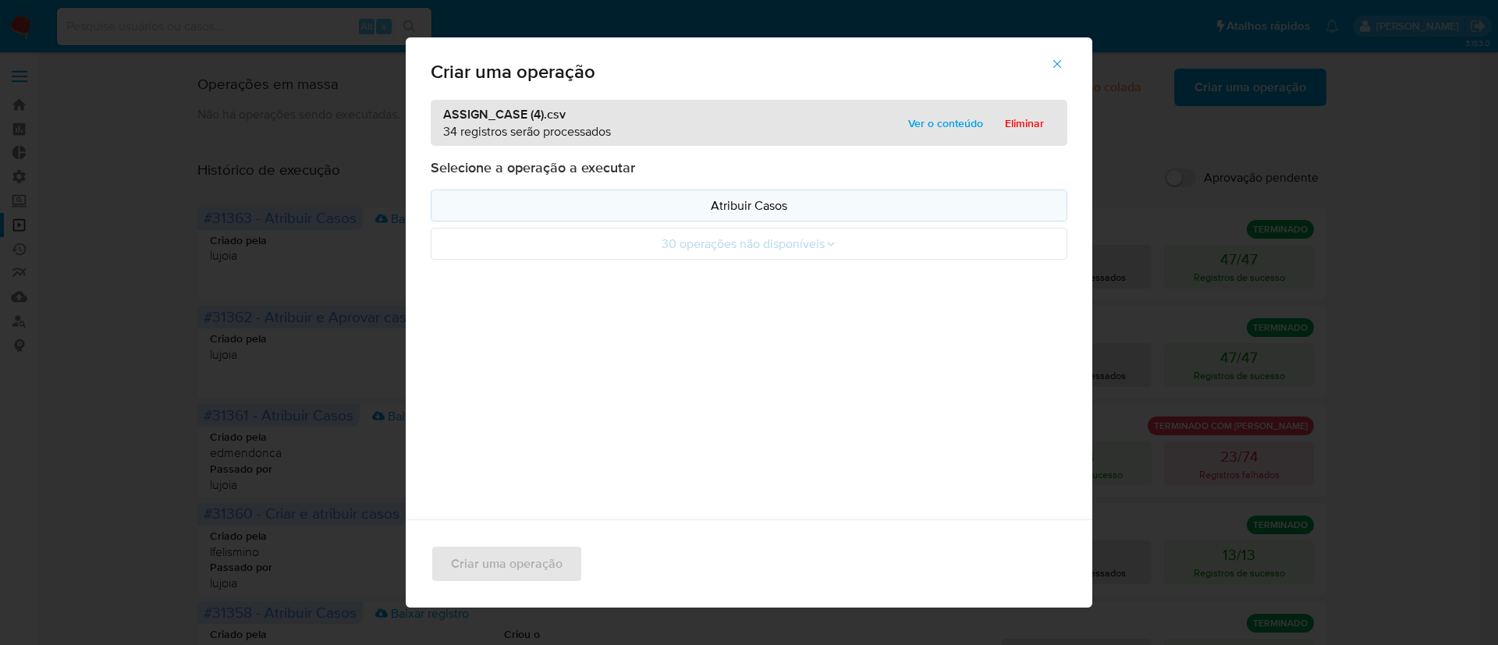
click at [737, 201] on p "Atribuir Casos" at bounding box center [749, 206] width 610 height 18
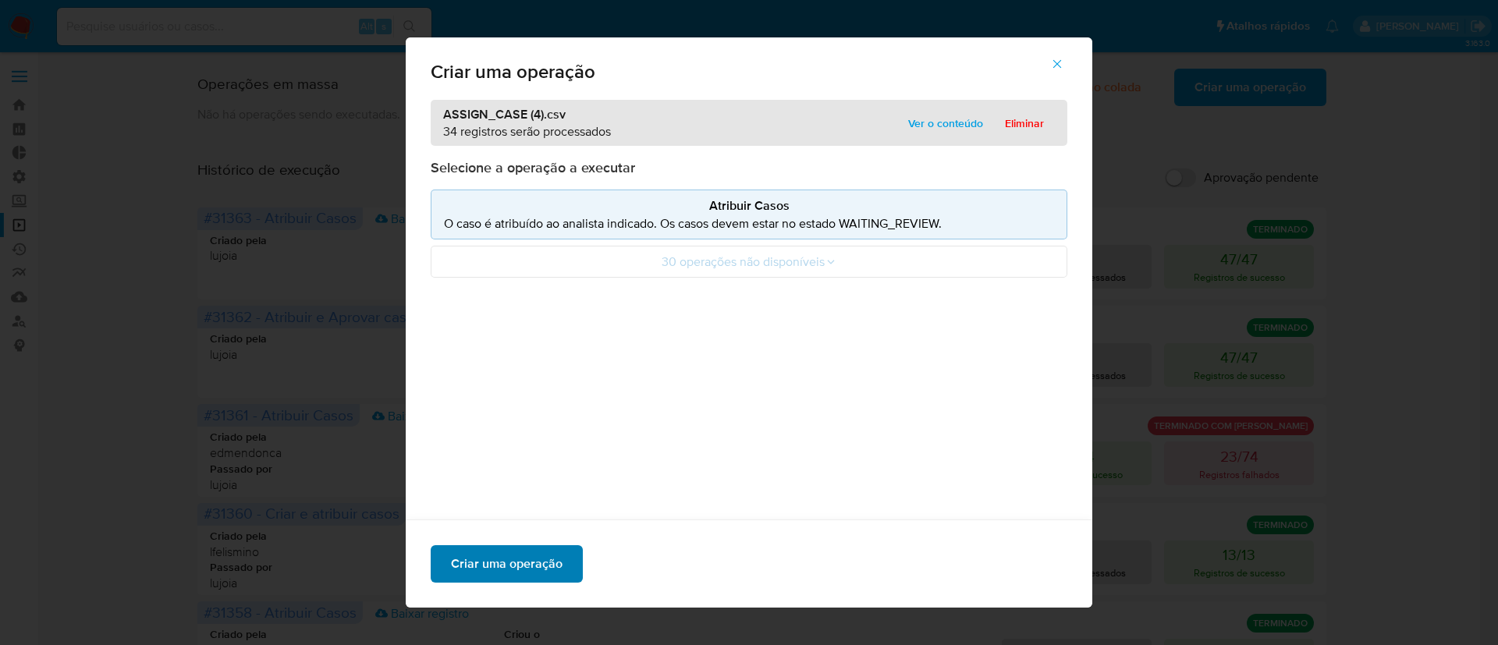
click at [476, 565] on span "Criar uma operação" at bounding box center [507, 564] width 112 height 34
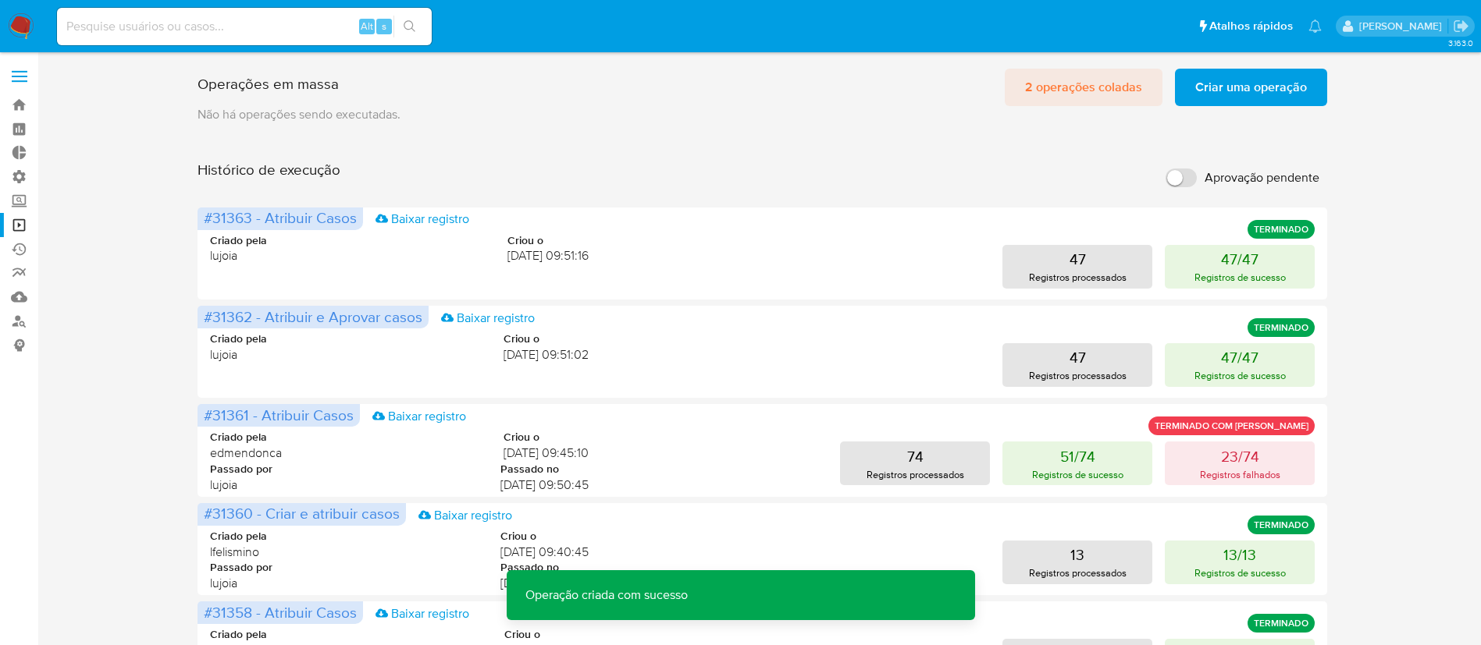
click at [1086, 91] on span "2 operações coladas" at bounding box center [1083, 87] width 117 height 34
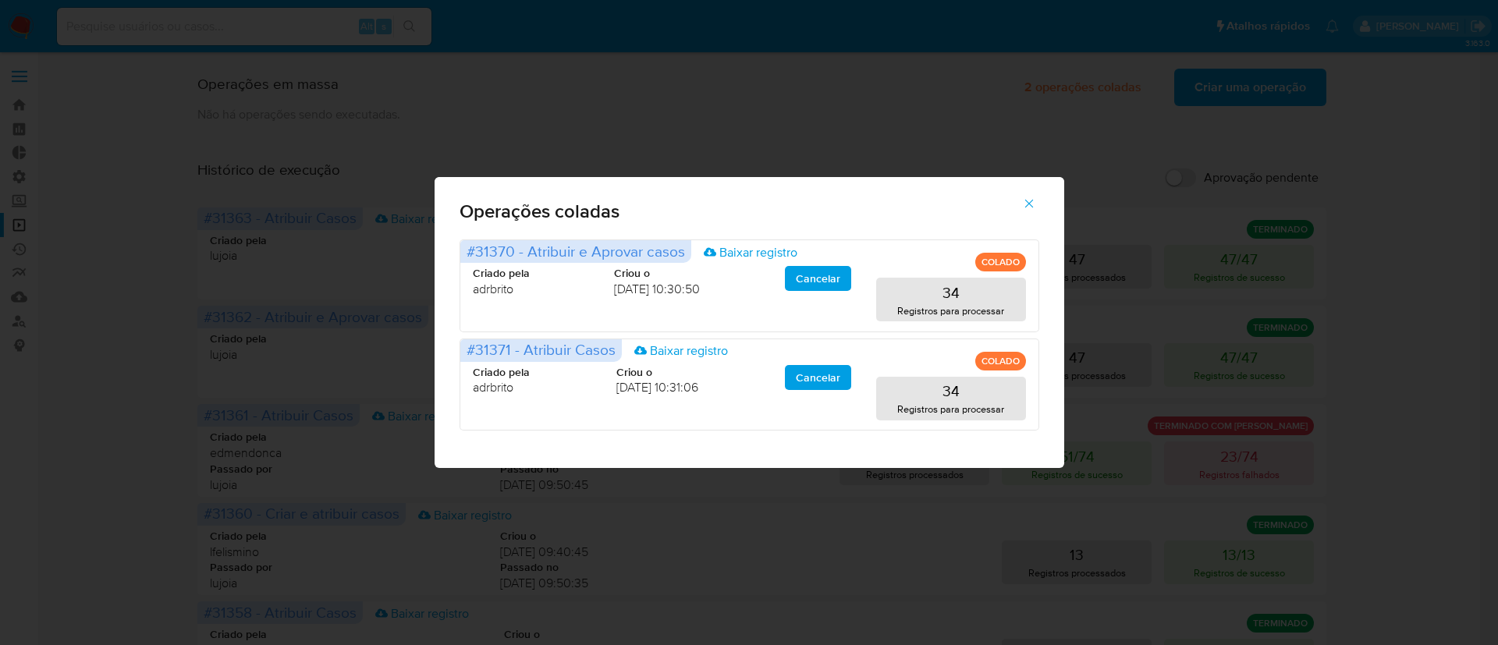
click at [1029, 201] on icon "button" at bounding box center [1029, 204] width 14 height 14
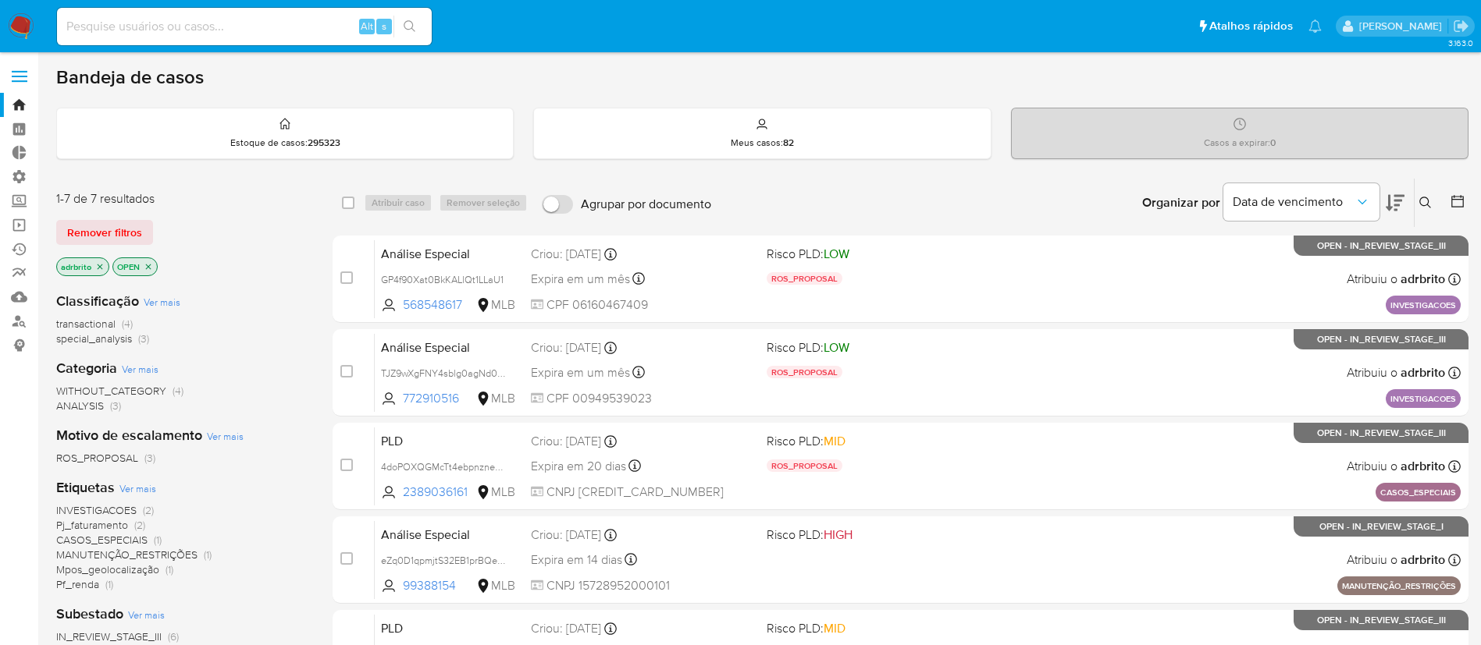
click at [139, 259] on p "OPEN" at bounding box center [135, 266] width 44 height 17
click at [101, 265] on icon "close-filter" at bounding box center [100, 266] width 5 height 5
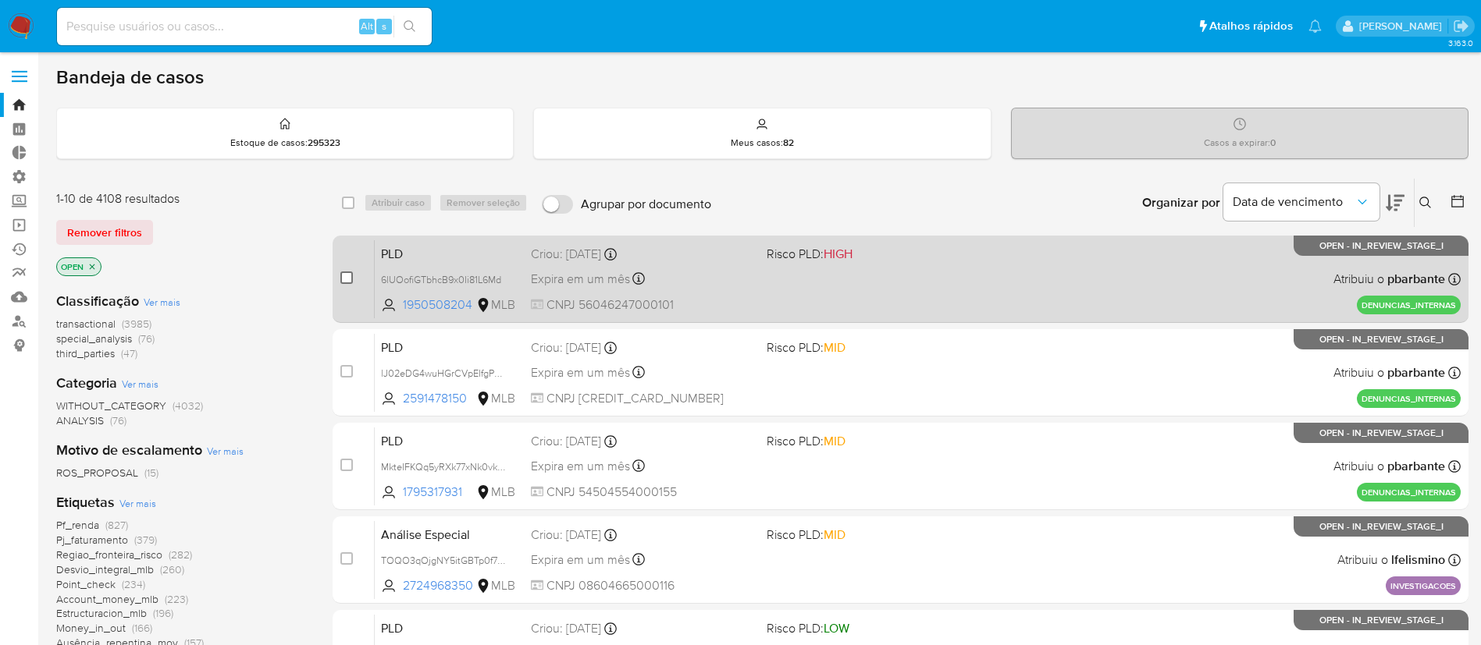
click at [342, 276] on input "checkbox" at bounding box center [346, 278] width 12 height 12
checkbox input "true"
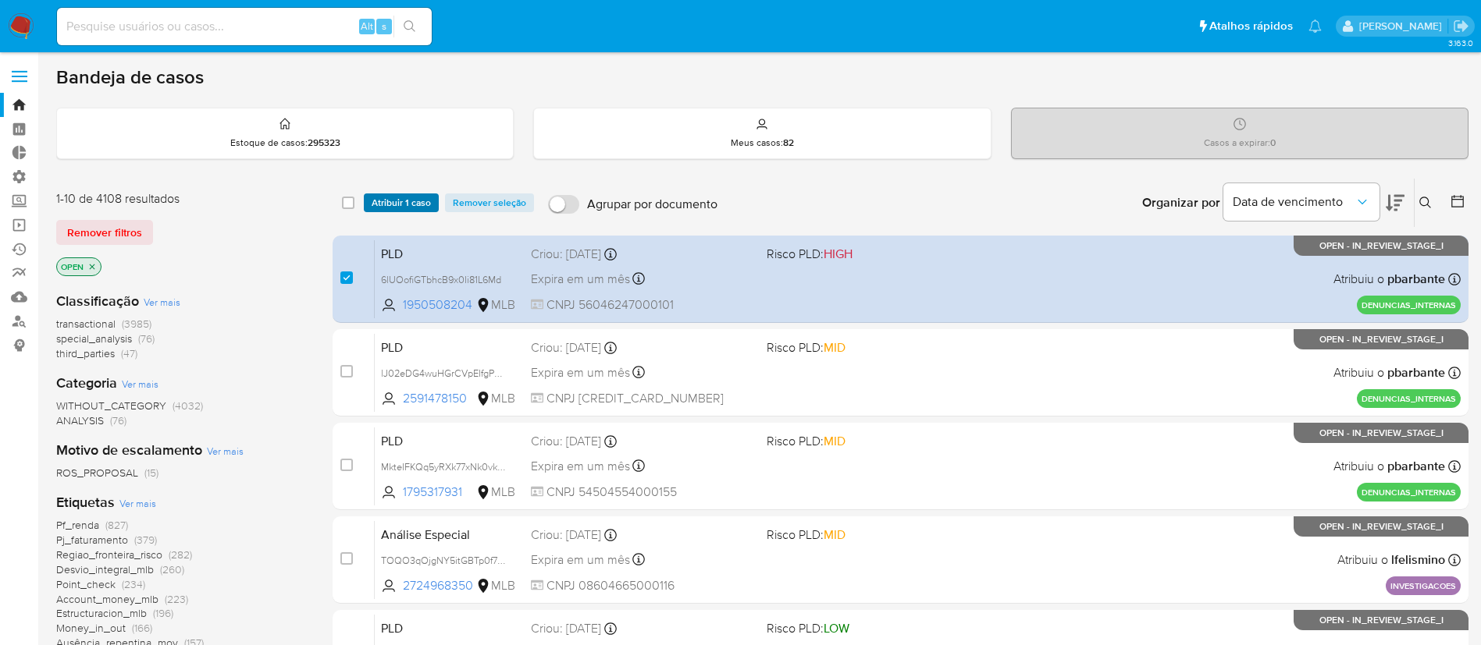
click at [389, 204] on span "Atribuir 1 caso" at bounding box center [400, 203] width 59 height 16
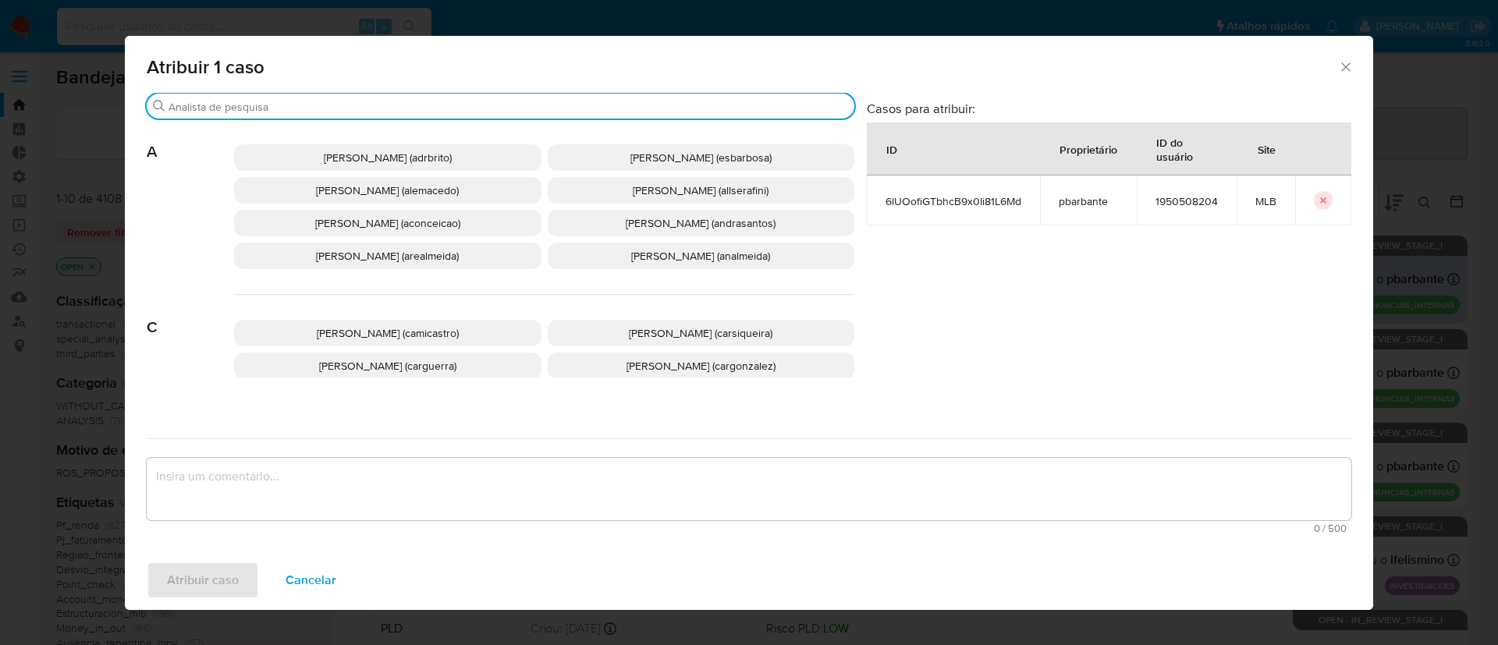
click at [302, 105] on input "Buscar" at bounding box center [509, 107] width 680 height 14
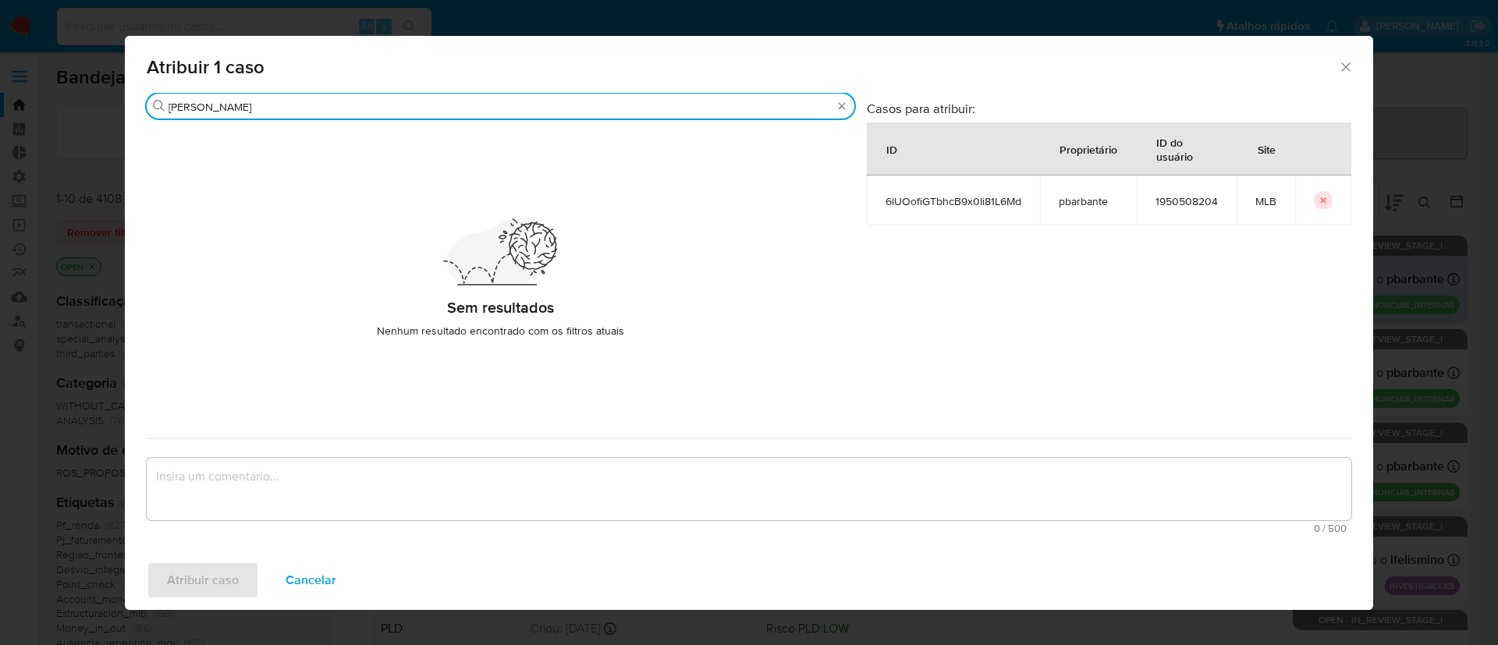
type input "[PERSON_NAME]"
click at [1352, 73] on icon "Fechar a janela" at bounding box center [1346, 67] width 16 height 16
